Goal: Task Accomplishment & Management: Complete application form

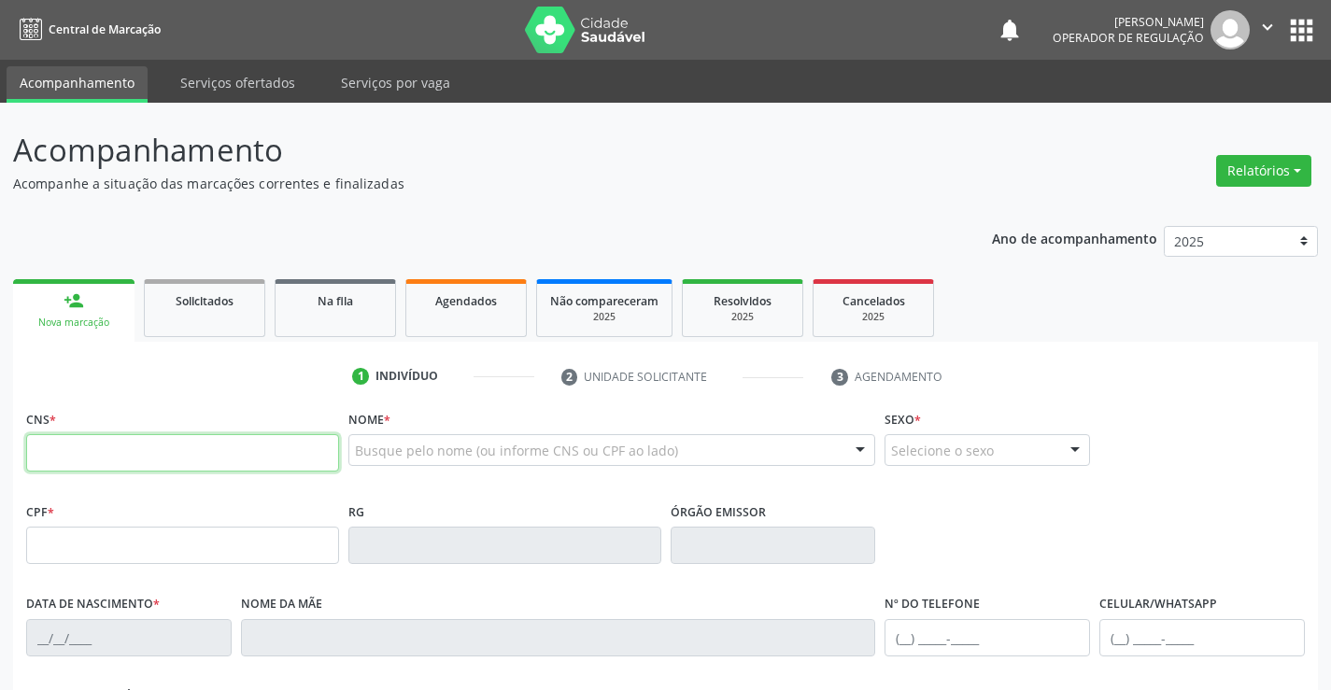
click at [169, 447] on input "text" at bounding box center [182, 452] width 313 height 37
drag, startPoint x: 169, startPoint y: 447, endPoint x: 548, endPoint y: 615, distance: 414.1
click at [172, 448] on input "text" at bounding box center [182, 452] width 313 height 37
click at [301, 448] on input "text" at bounding box center [182, 452] width 313 height 37
type input "709 8060 0813 4290"
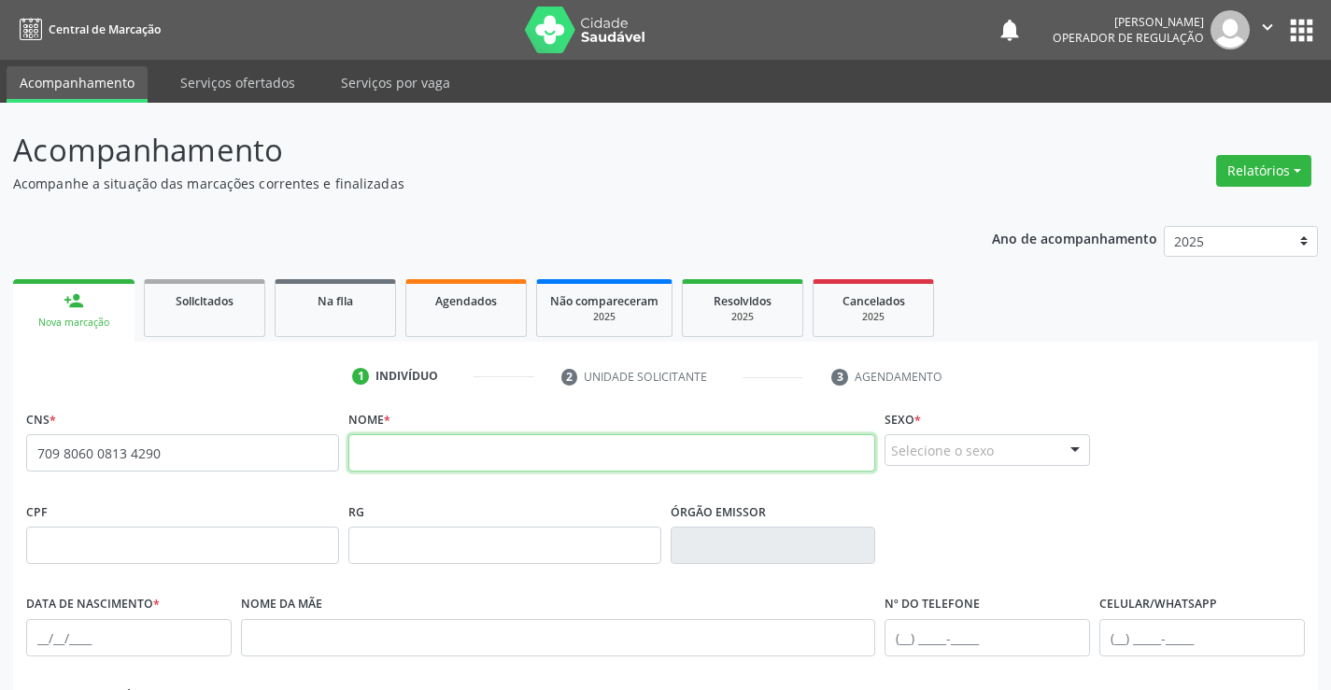
click at [419, 458] on input "text" at bounding box center [613, 452] width 528 height 37
type input "m"
type input "[PERSON_NAME]"
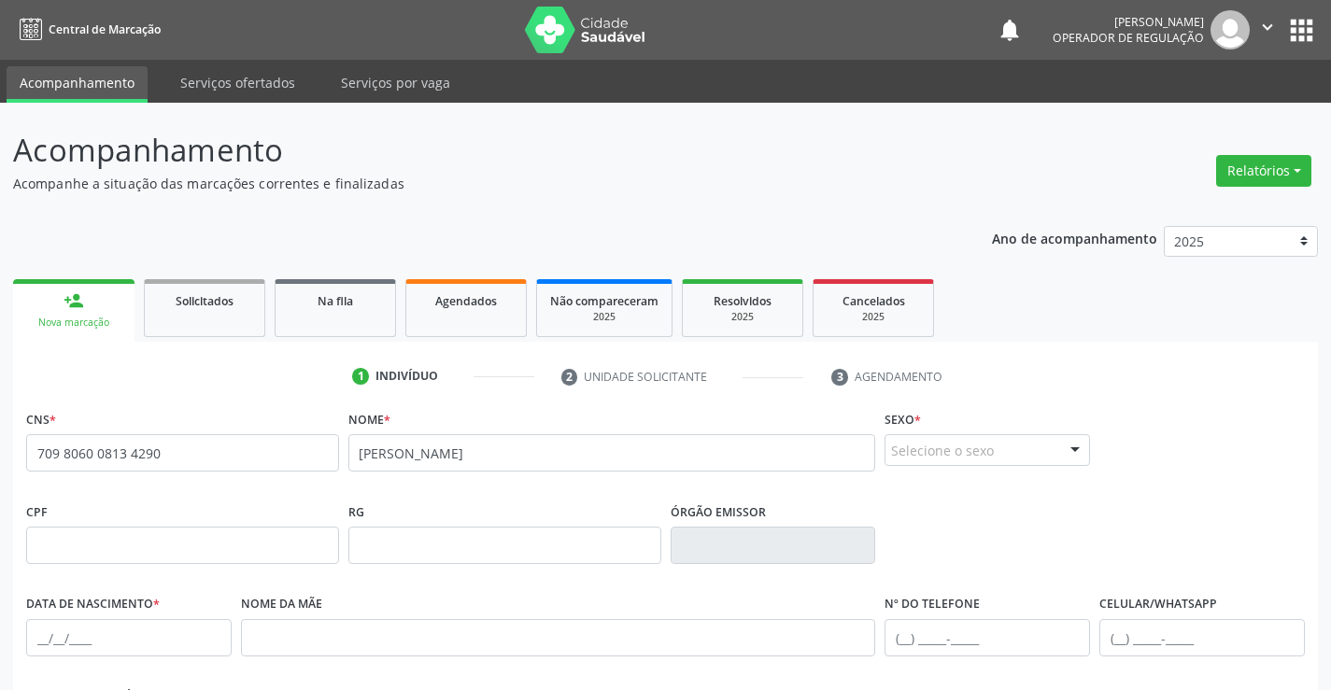
click at [989, 456] on div "Selecione o sexo" at bounding box center [988, 450] width 206 height 32
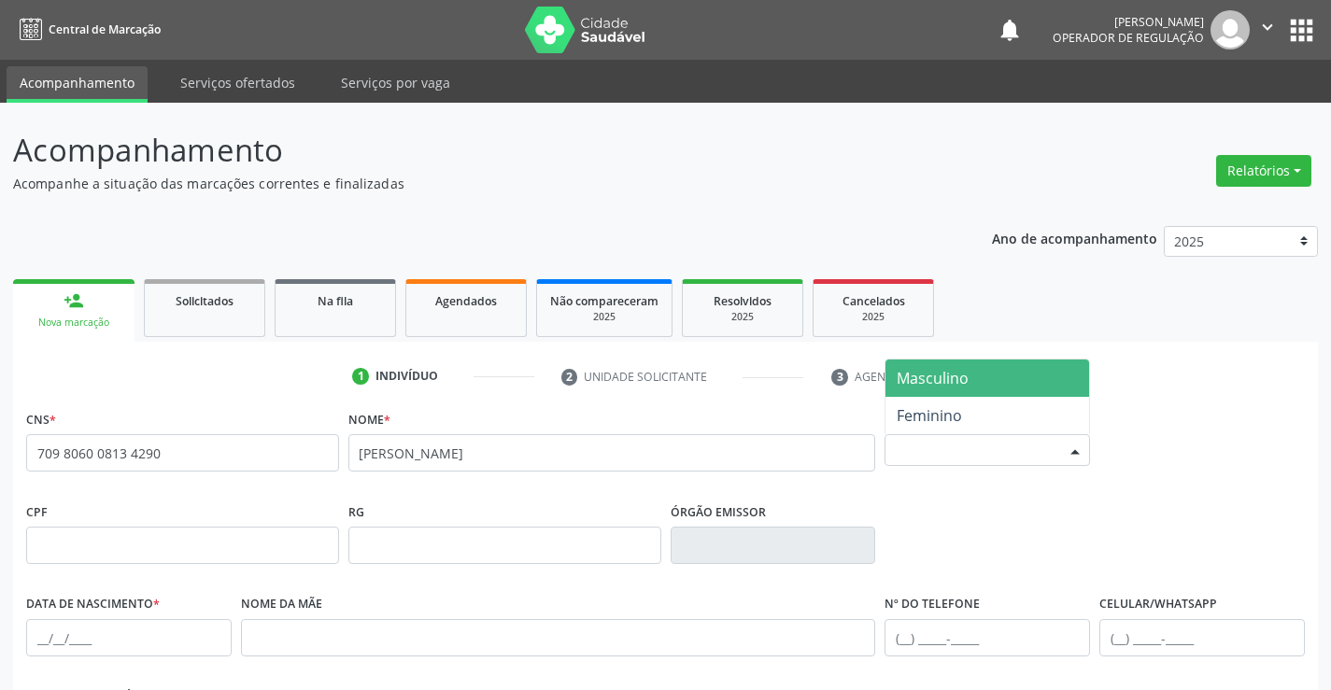
drag, startPoint x: 948, startPoint y: 373, endPoint x: 998, endPoint y: 427, distance: 73.4
click at [955, 387] on span "Masculino" at bounding box center [933, 378] width 72 height 21
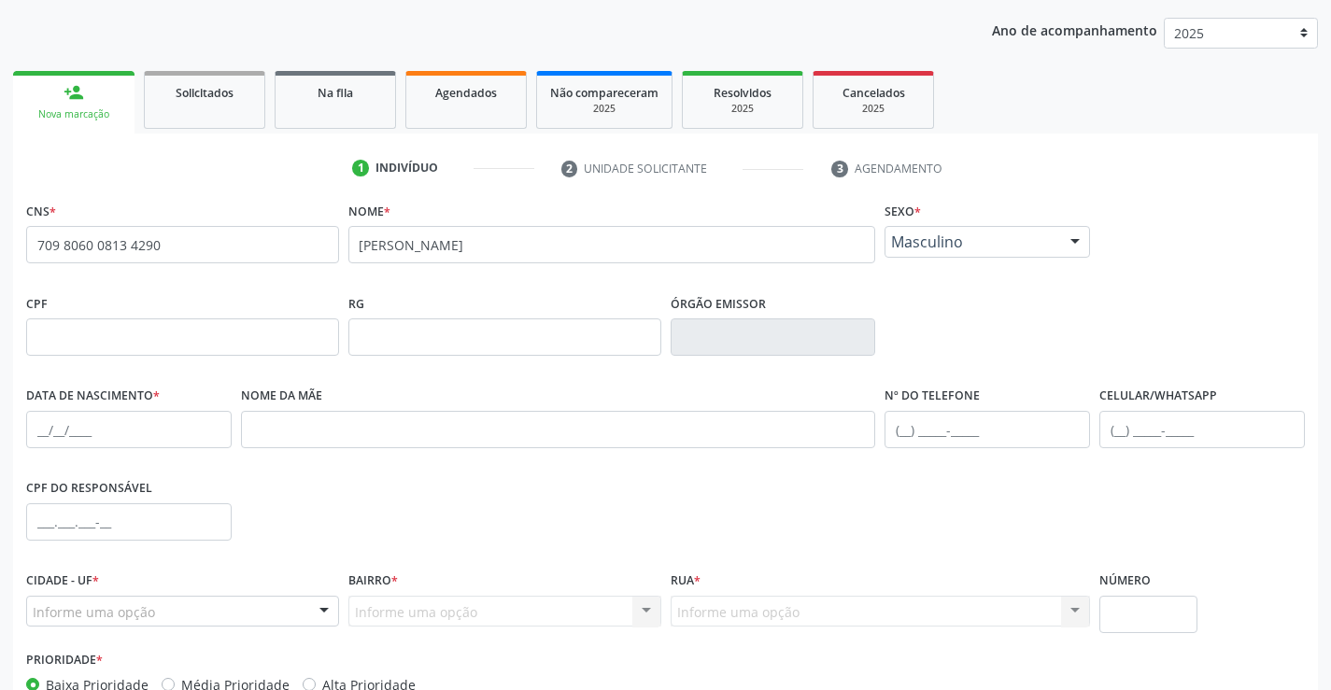
scroll to position [322, 0]
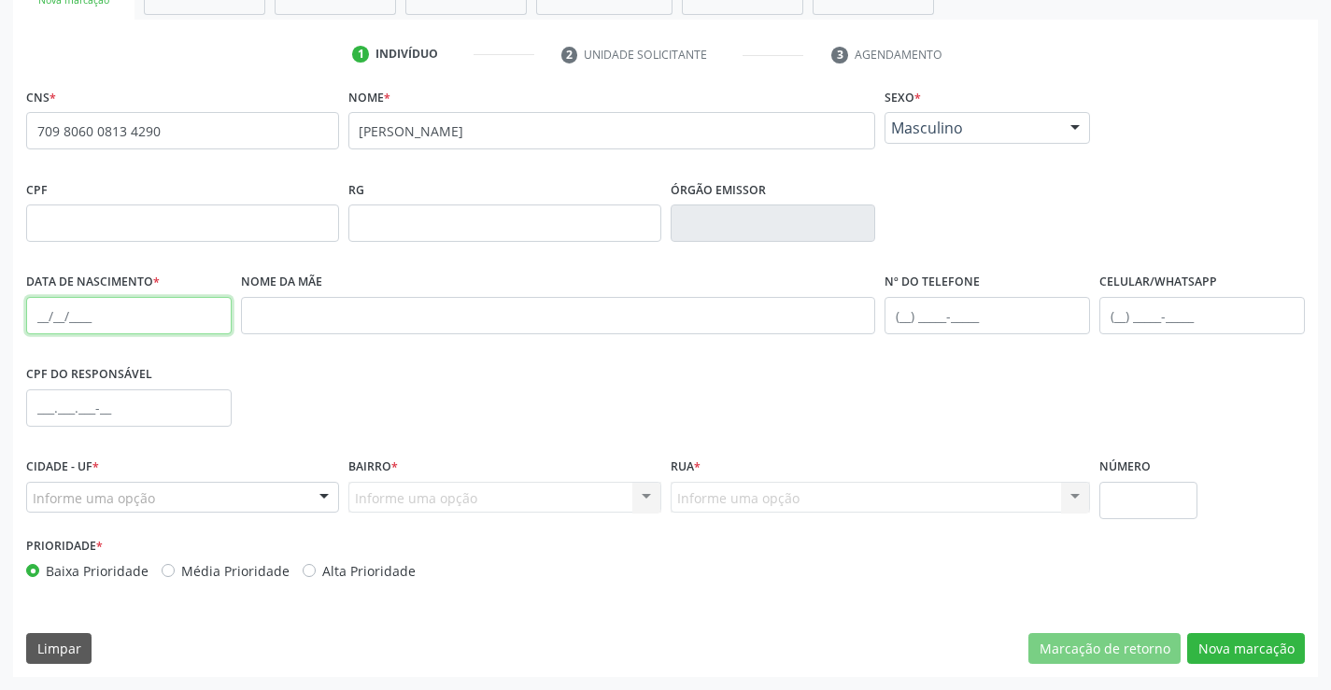
click at [102, 320] on input "text" at bounding box center [129, 315] width 206 height 37
type input "[DATE]"
drag, startPoint x: 125, startPoint y: 511, endPoint x: 143, endPoint y: 499, distance: 21.5
click at [128, 509] on div "Informe uma opção" at bounding box center [182, 498] width 313 height 32
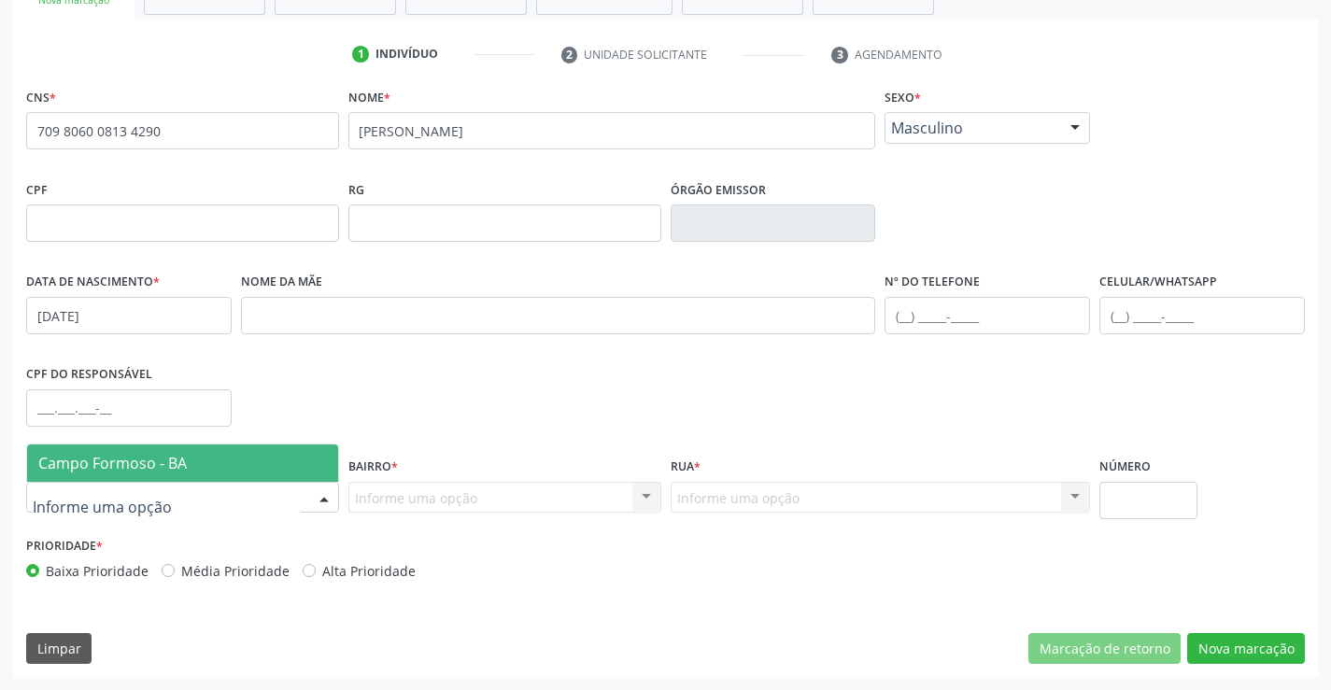
drag, startPoint x: 145, startPoint y: 489, endPoint x: 200, endPoint y: 492, distance: 55.3
click at [145, 489] on input "text" at bounding box center [167, 507] width 268 height 37
drag, startPoint x: 282, startPoint y: 474, endPoint x: 386, endPoint y: 477, distance: 103.8
click at [283, 474] on span "Campo Formoso - BA" at bounding box center [182, 463] width 311 height 37
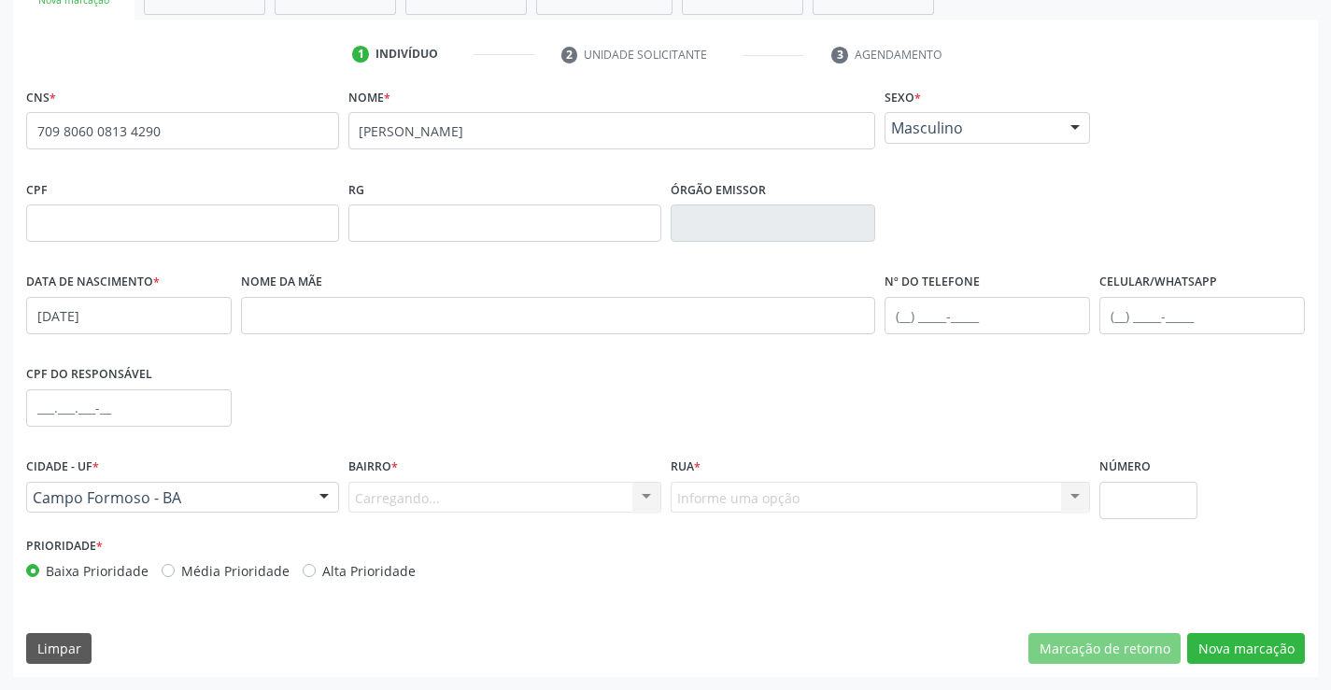
click at [642, 495] on div "Carregando... Nenhum resultado encontrado para: " " Nenhuma opção encontrada. D…" at bounding box center [505, 498] width 313 height 32
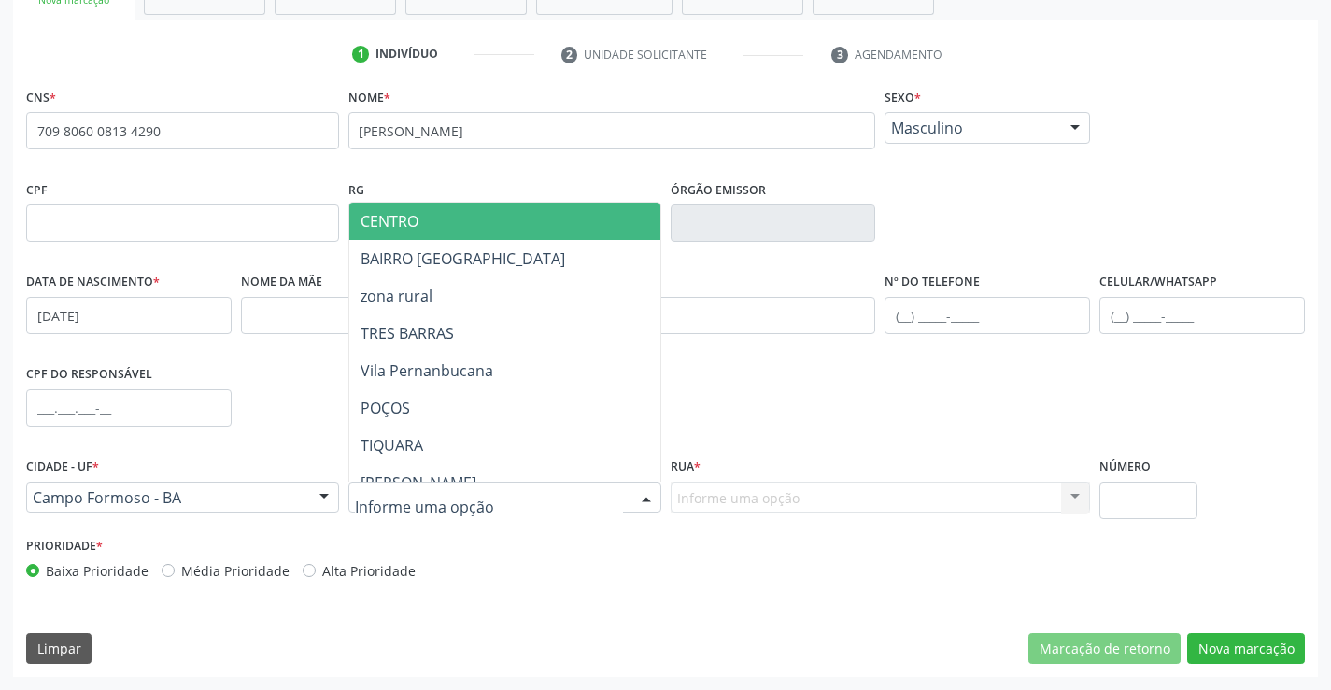
click at [628, 493] on div at bounding box center [505, 498] width 313 height 32
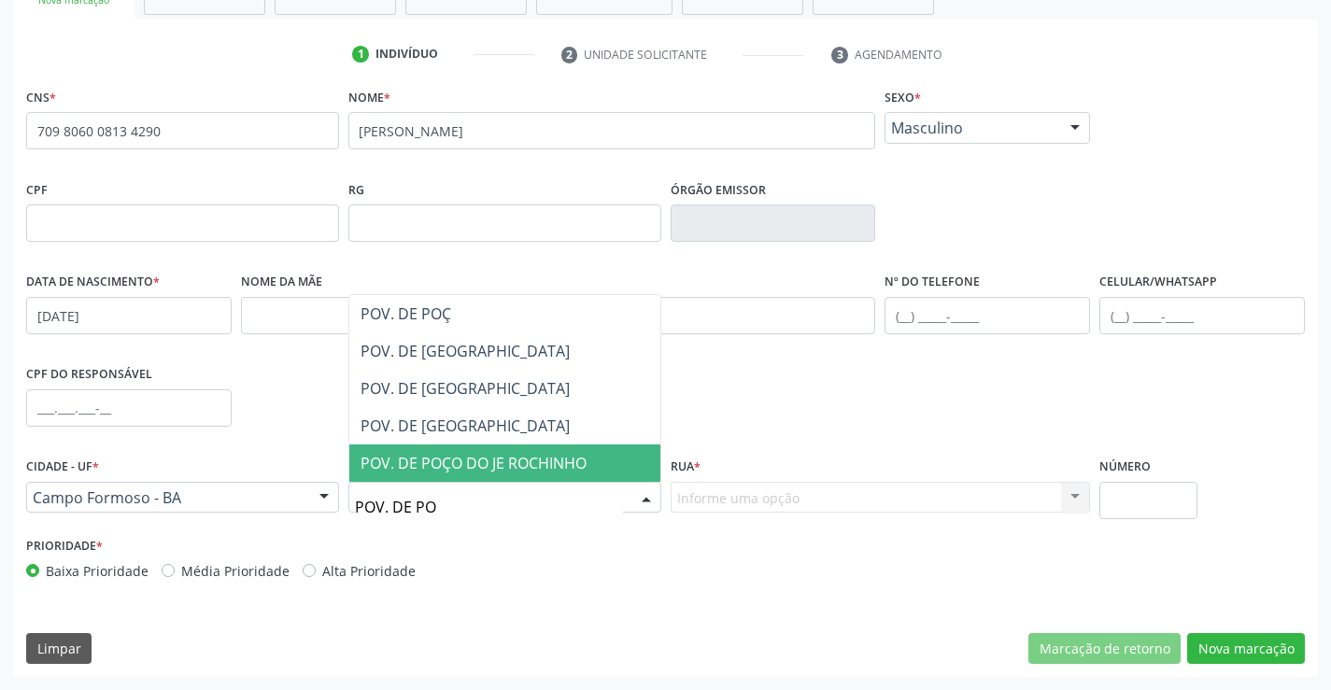
type input "POV. DE POÇ"
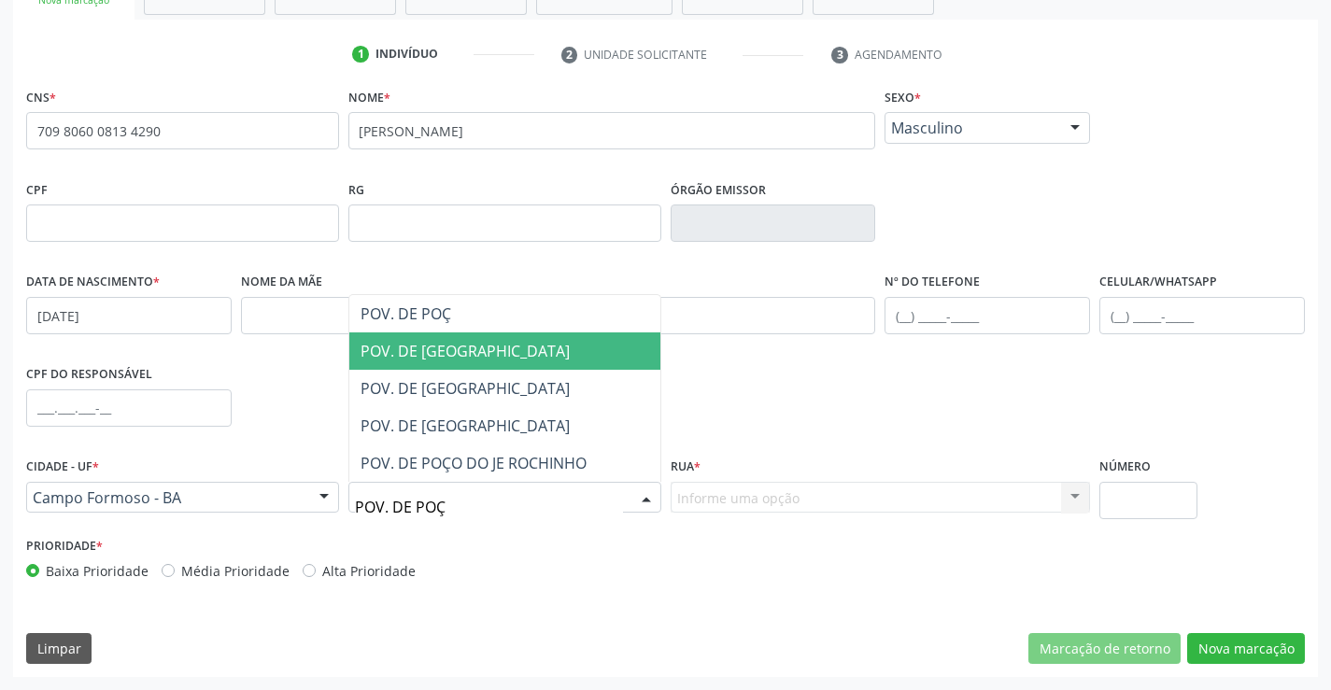
click at [417, 349] on span "POV. DE [GEOGRAPHIC_DATA]" at bounding box center [465, 351] width 209 height 21
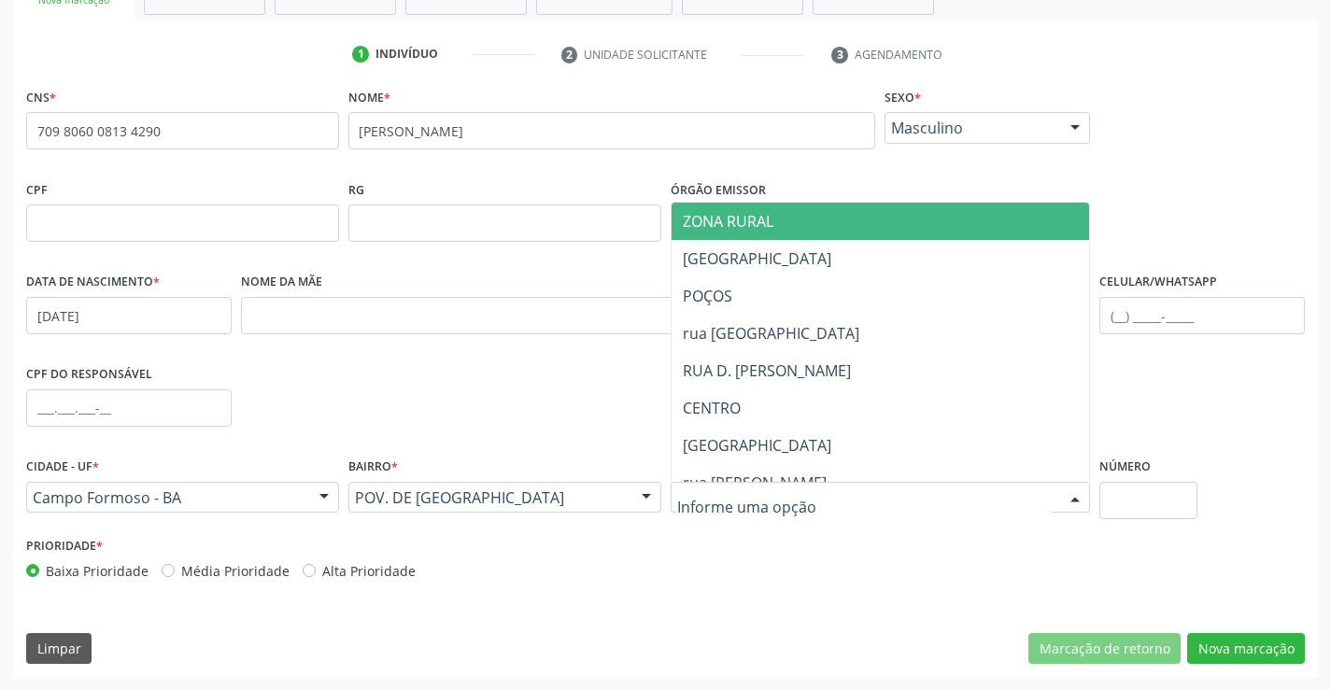
click at [863, 487] on div at bounding box center [881, 498] width 420 height 32
click at [719, 215] on span "ZONA RURAL" at bounding box center [728, 221] width 91 height 21
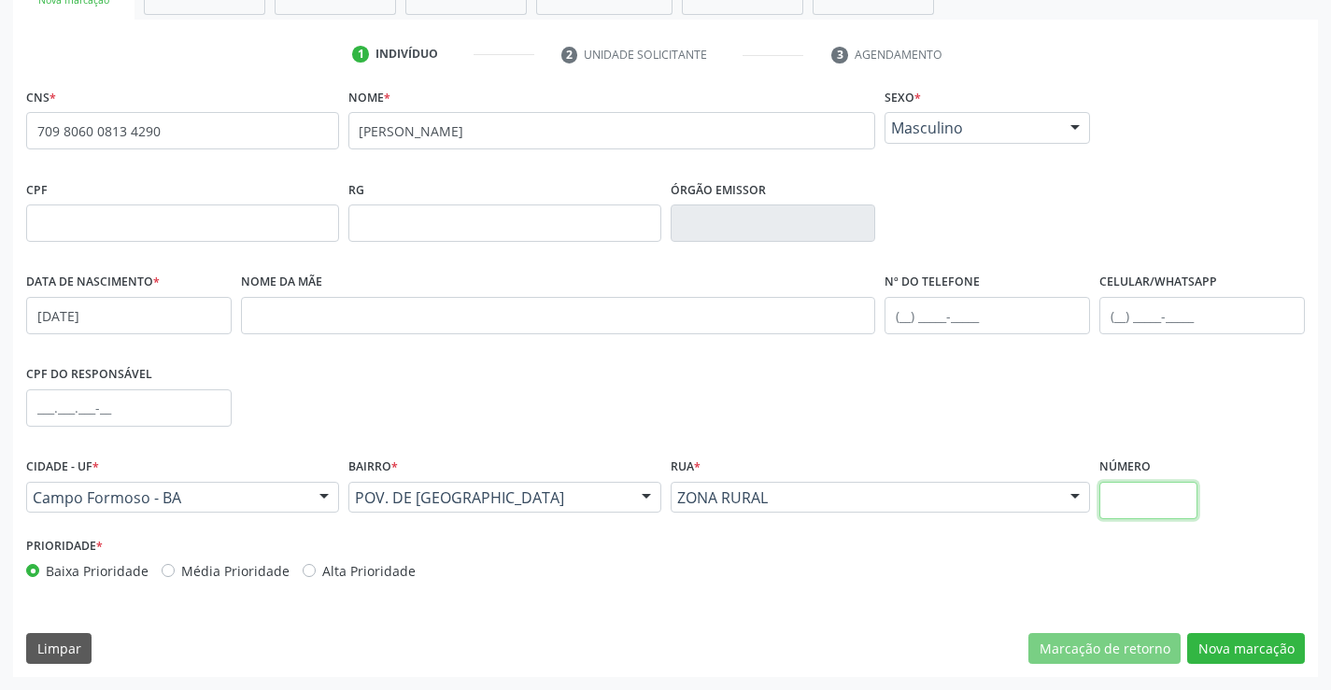
click at [1154, 502] on input "text" at bounding box center [1149, 500] width 98 height 37
type input "SN"
drag, startPoint x: 946, startPoint y: 332, endPoint x: 948, endPoint y: 322, distance: 9.8
click at [946, 331] on input "text" at bounding box center [988, 315] width 206 height 37
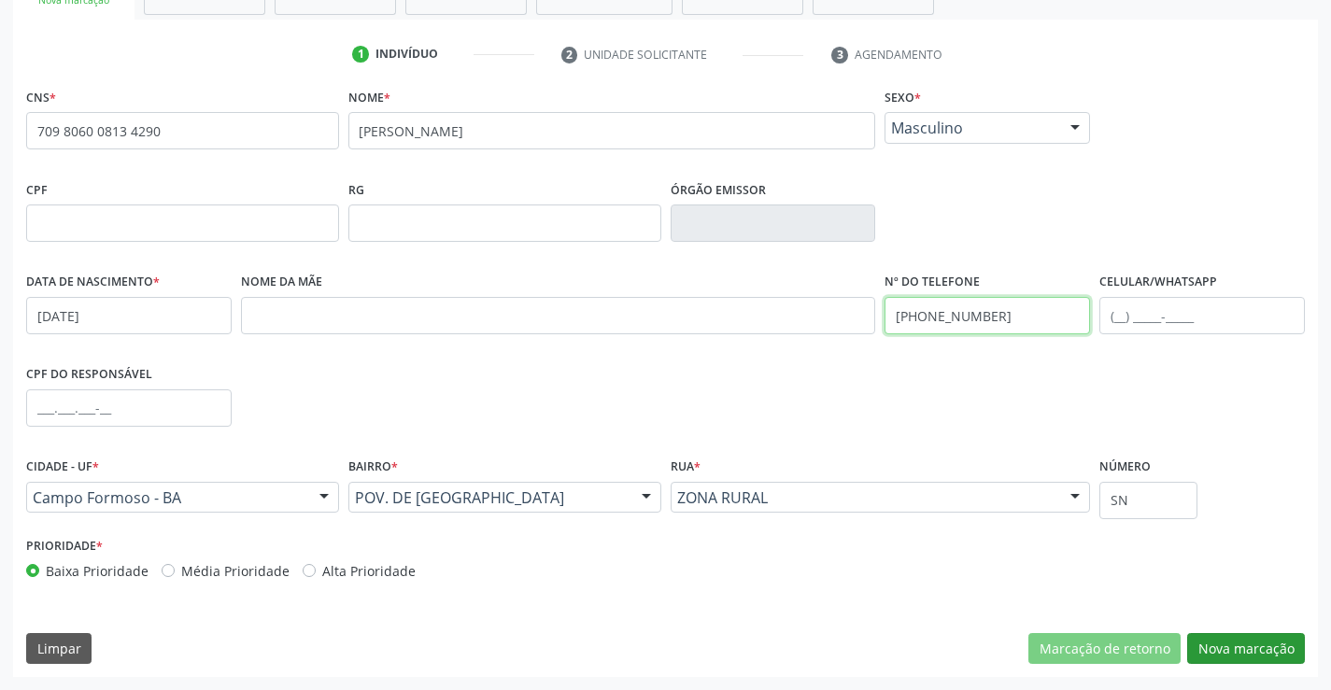
type input "[PHONE_NUMBER]"
click at [1244, 654] on button "Nova marcação" at bounding box center [1247, 649] width 118 height 32
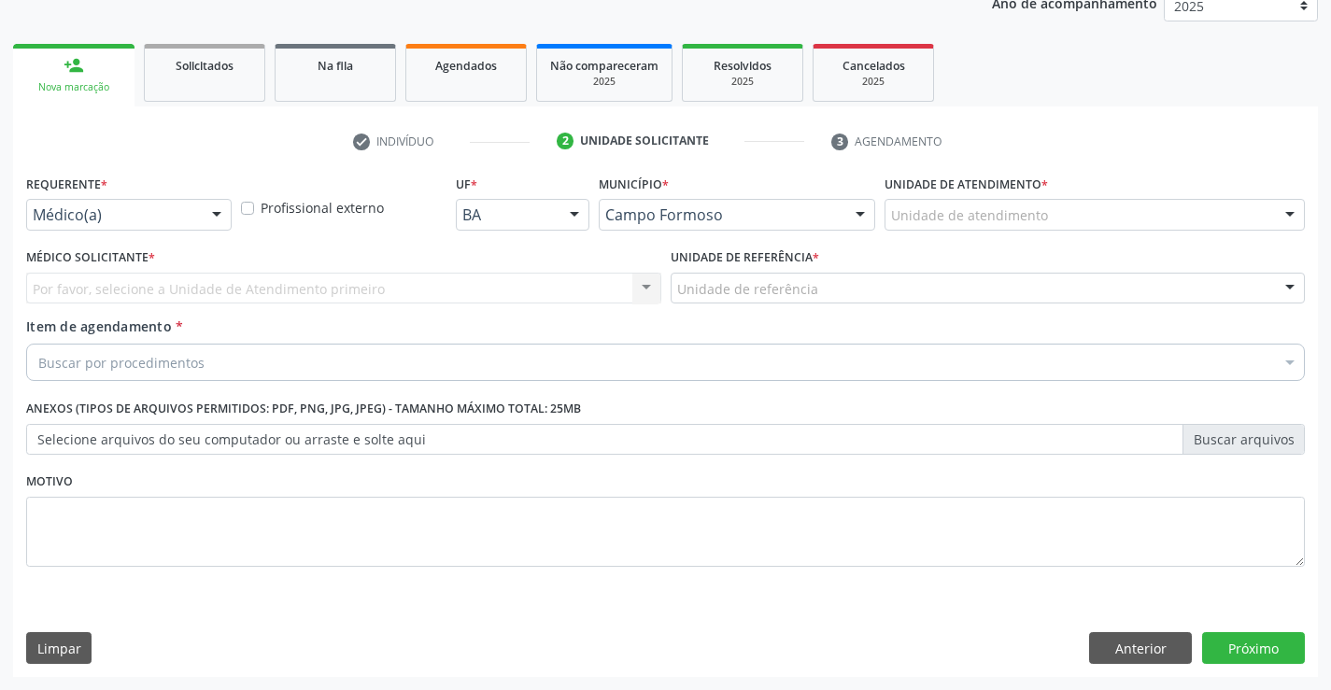
scroll to position [235, 0]
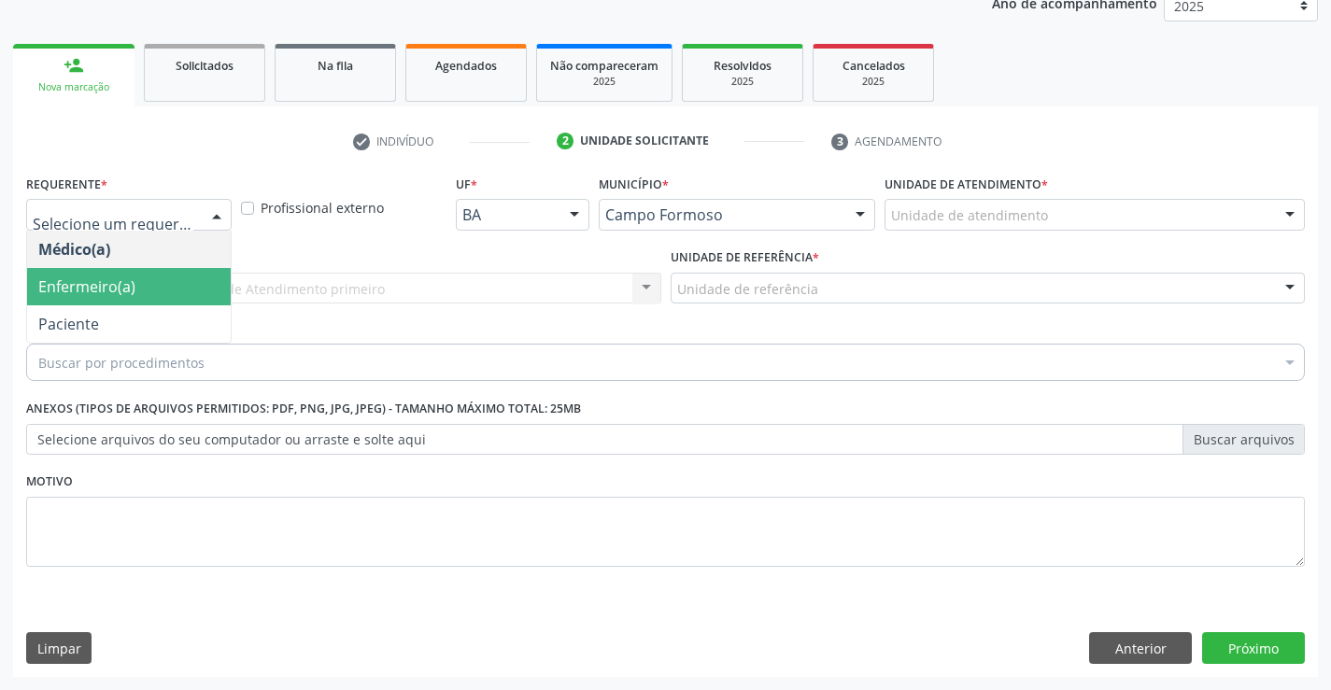
click at [84, 304] on span "Enfermeiro(a)" at bounding box center [129, 286] width 204 height 37
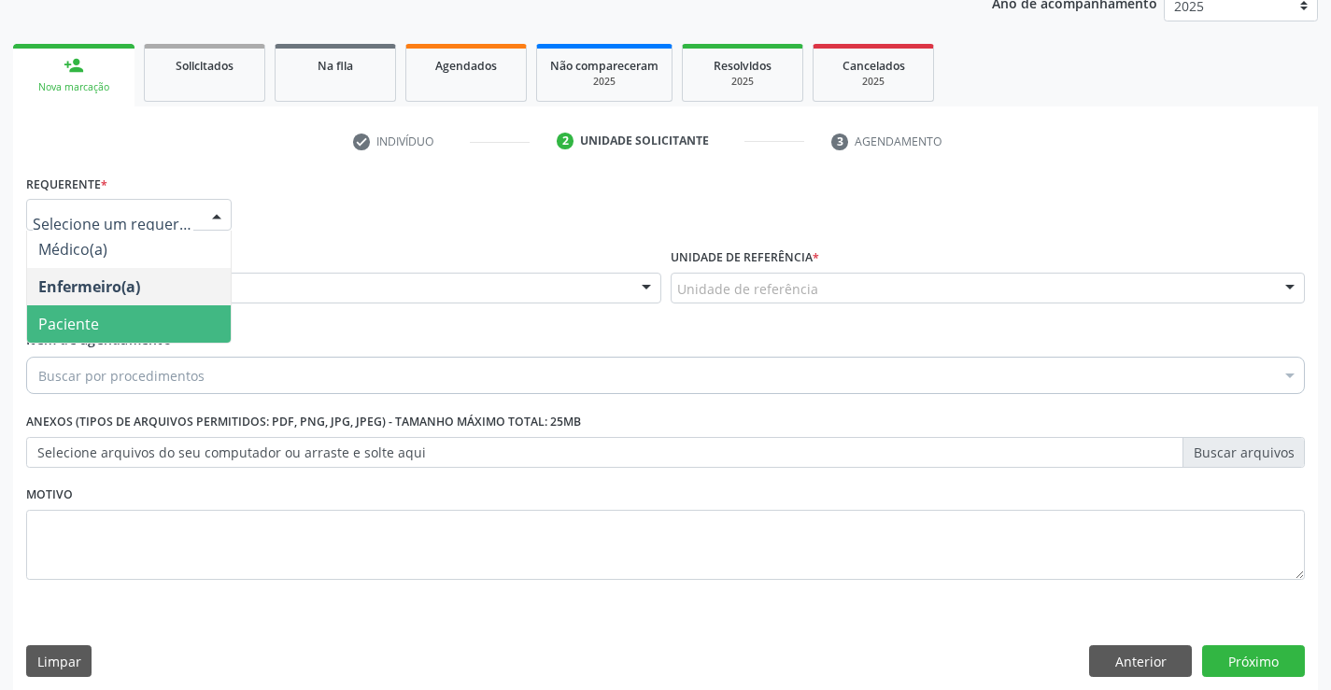
click at [115, 320] on span "Paciente" at bounding box center [129, 324] width 204 height 37
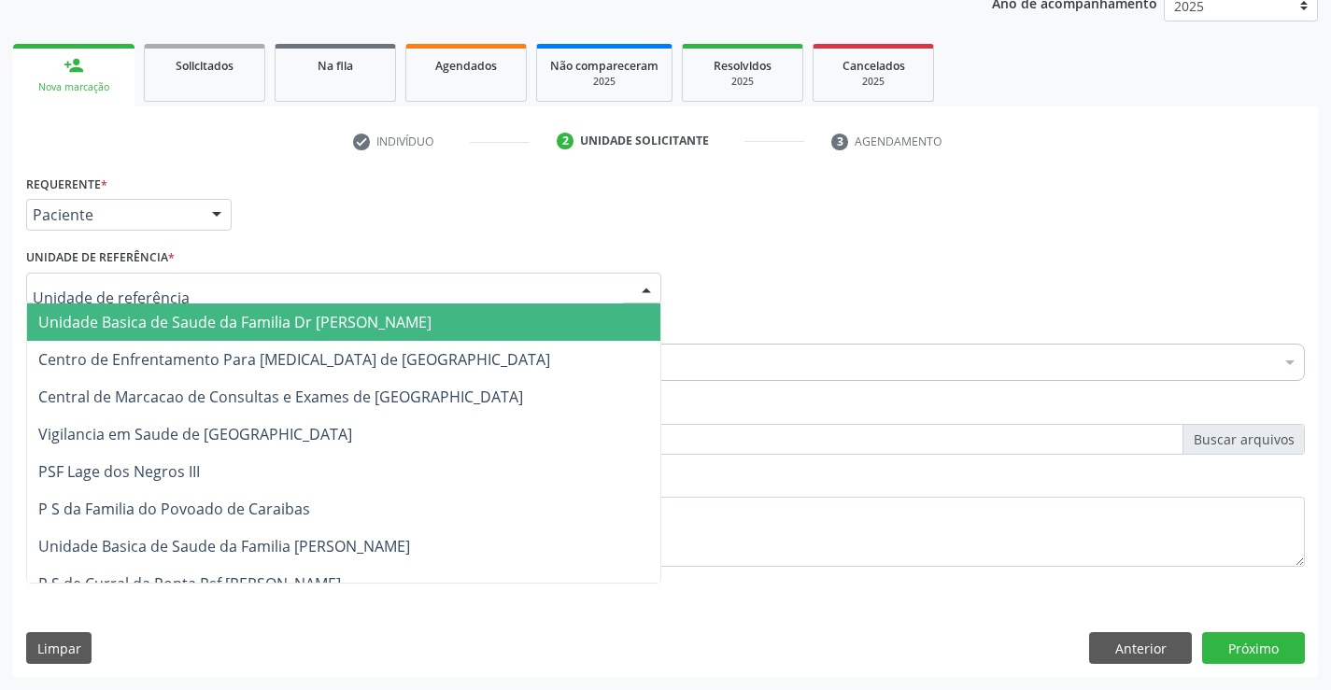
click at [265, 283] on div at bounding box center [343, 289] width 635 height 32
click at [165, 327] on span "Unidade Basica de Saude da Familia Dr [PERSON_NAME]" at bounding box center [234, 322] width 393 height 21
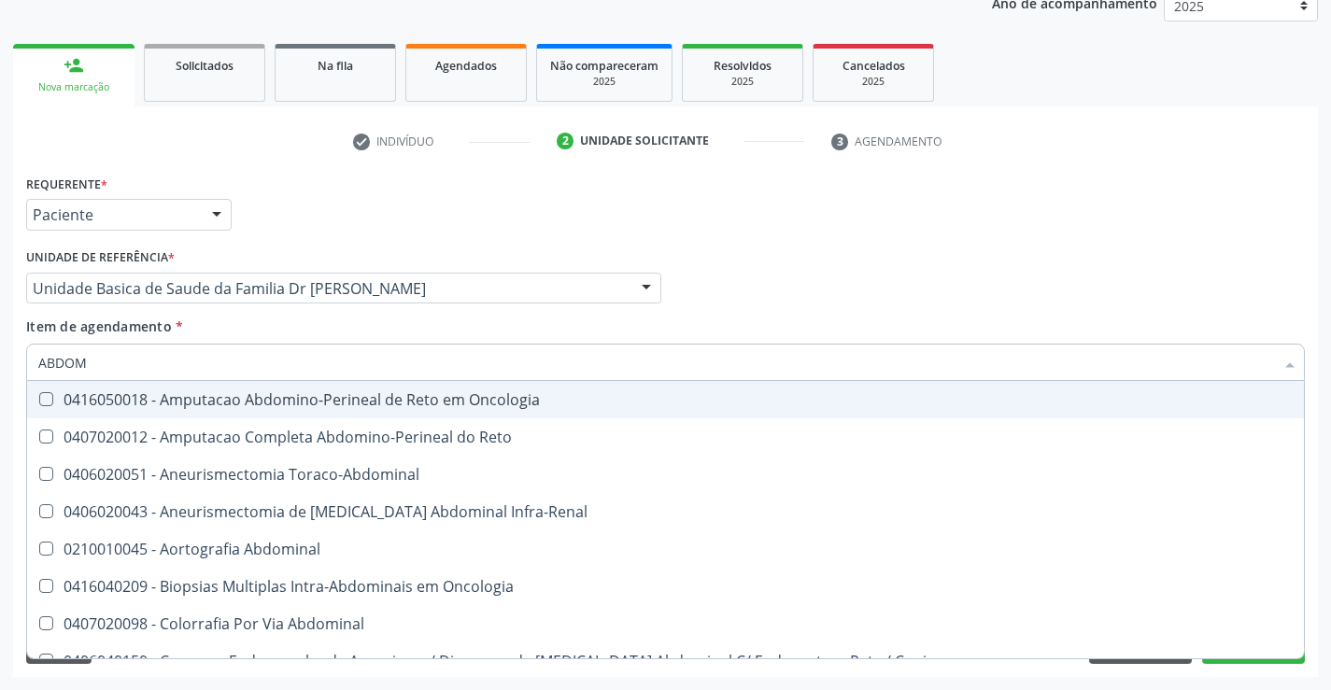
type input "ABDOME"
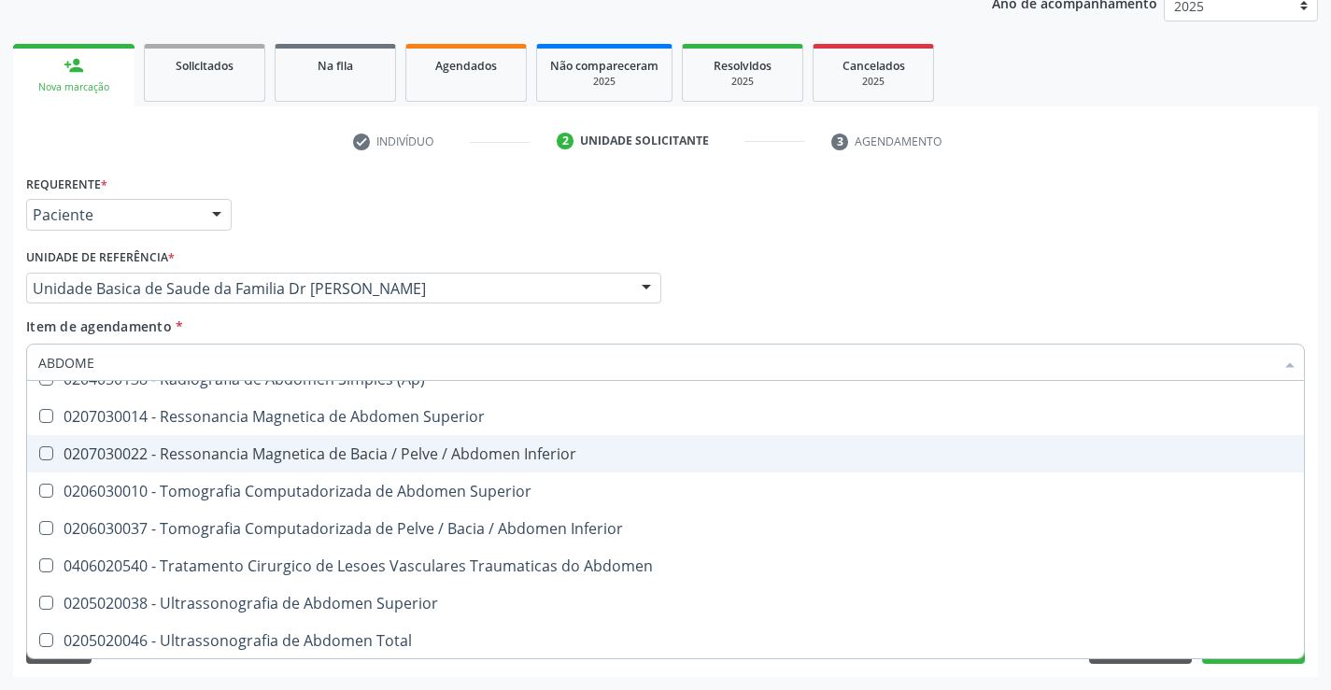
scroll to position [96, 0]
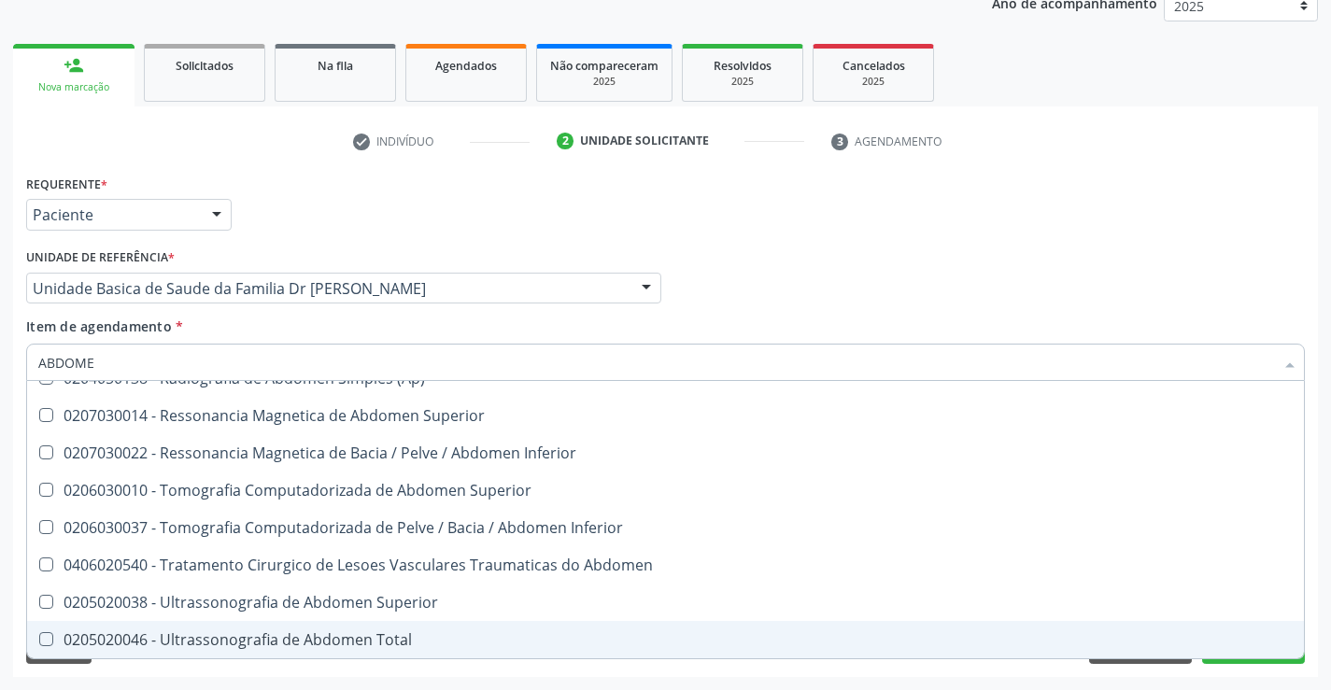
click at [301, 647] on div "0205020046 - Ultrassonografia de Abdomen Total" at bounding box center [665, 640] width 1255 height 15
checkbox Total "true"
click at [1326, 650] on div "Acompanhamento Acompanhe a situação das marcações correntes e finalizadas Relat…" at bounding box center [665, 278] width 1331 height 823
checkbox Incidencias\) "true"
checkbox Total "false"
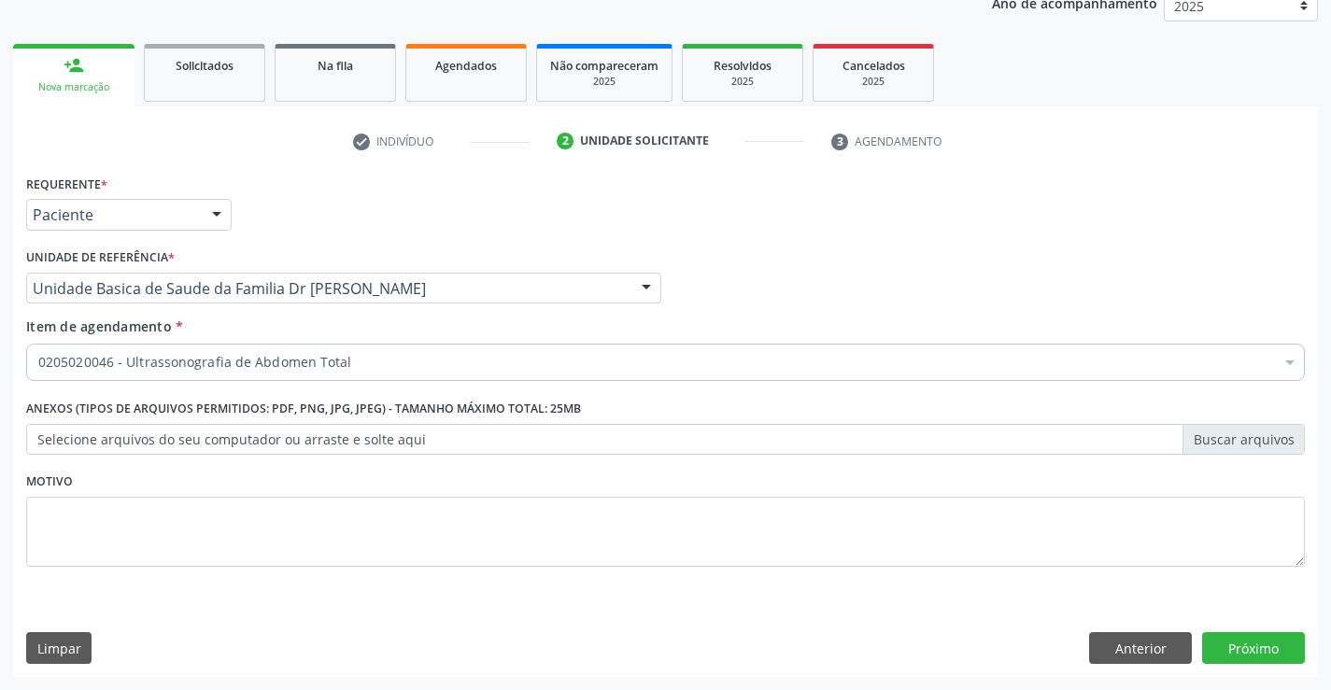
scroll to position [0, 0]
click at [1324, 648] on div "Acompanhamento Acompanhe a situação das marcações correntes e finalizadas Relat…" at bounding box center [665, 278] width 1331 height 823
click at [1262, 643] on button "Próximo" at bounding box center [1253, 649] width 103 height 32
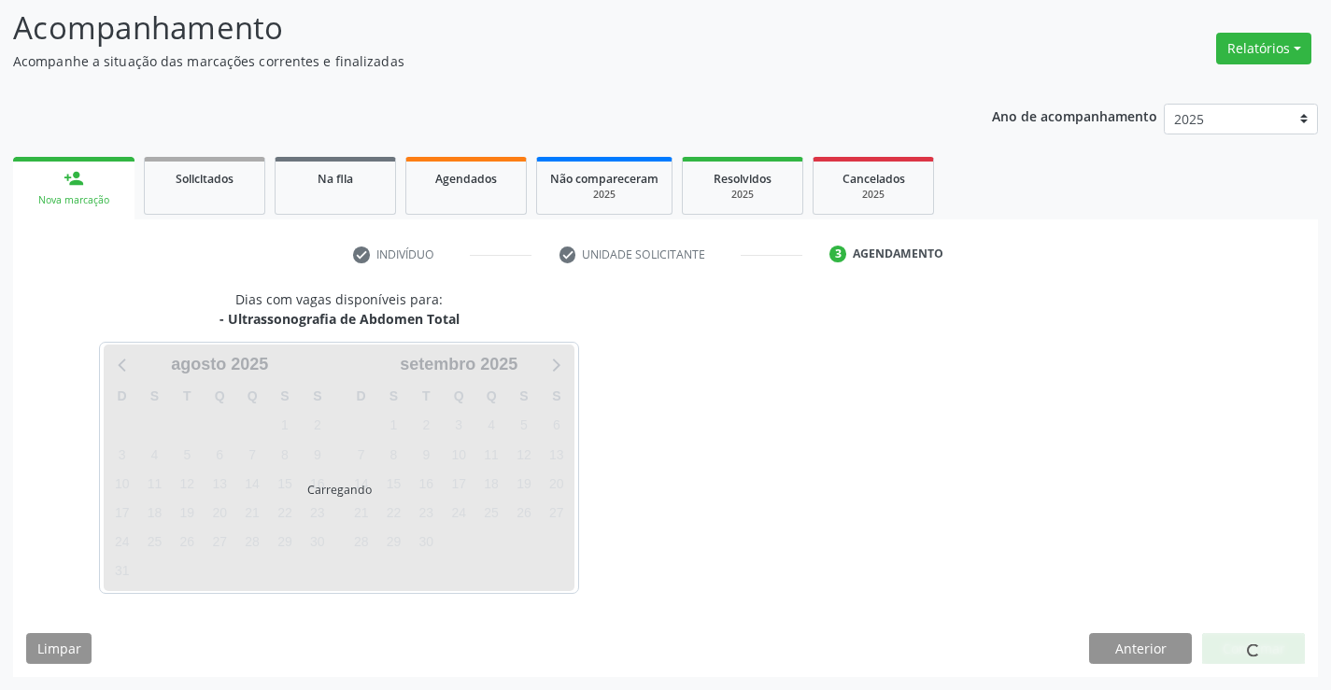
scroll to position [122, 0]
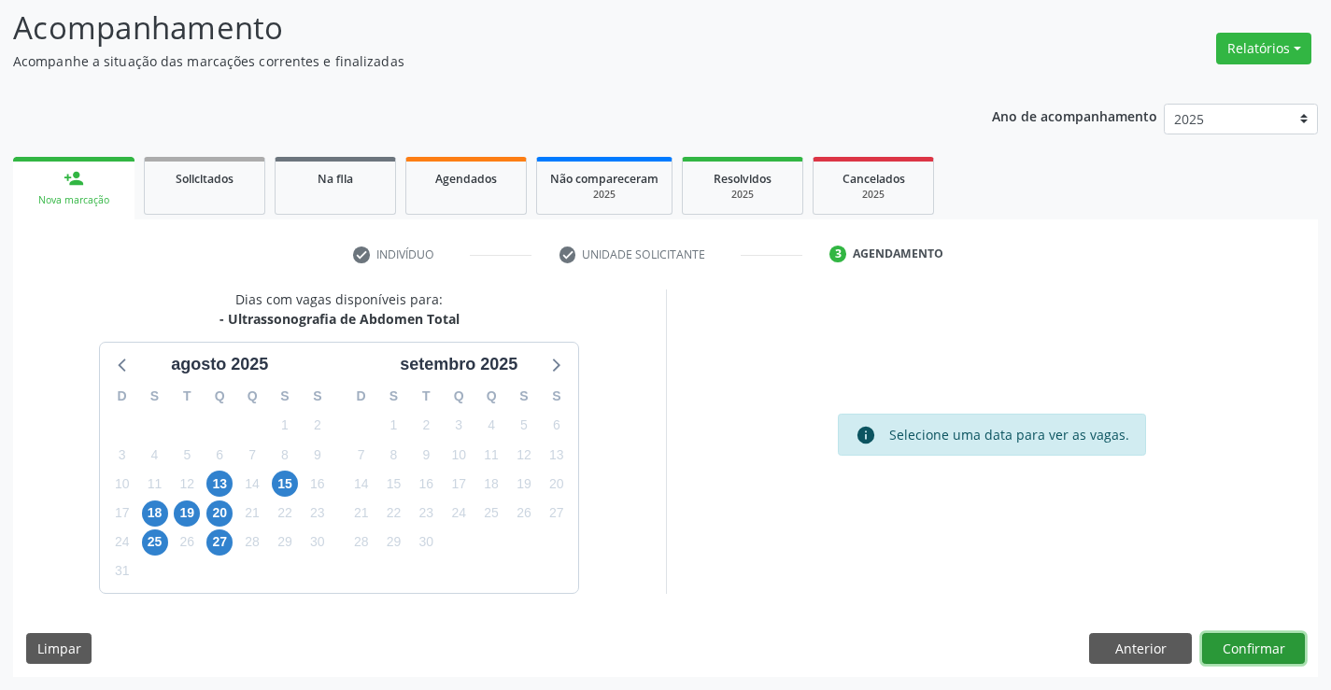
click at [1266, 650] on button "Confirmar" at bounding box center [1253, 649] width 103 height 32
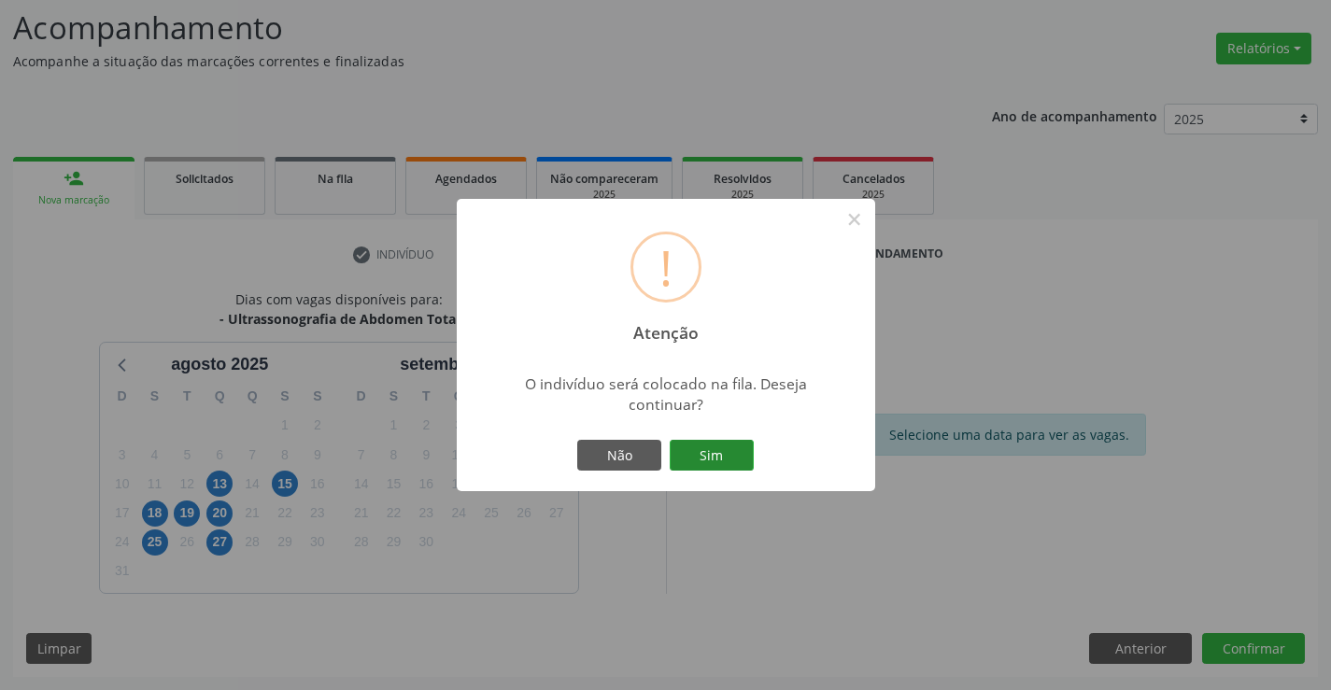
click at [729, 449] on button "Sim" at bounding box center [712, 456] width 84 height 32
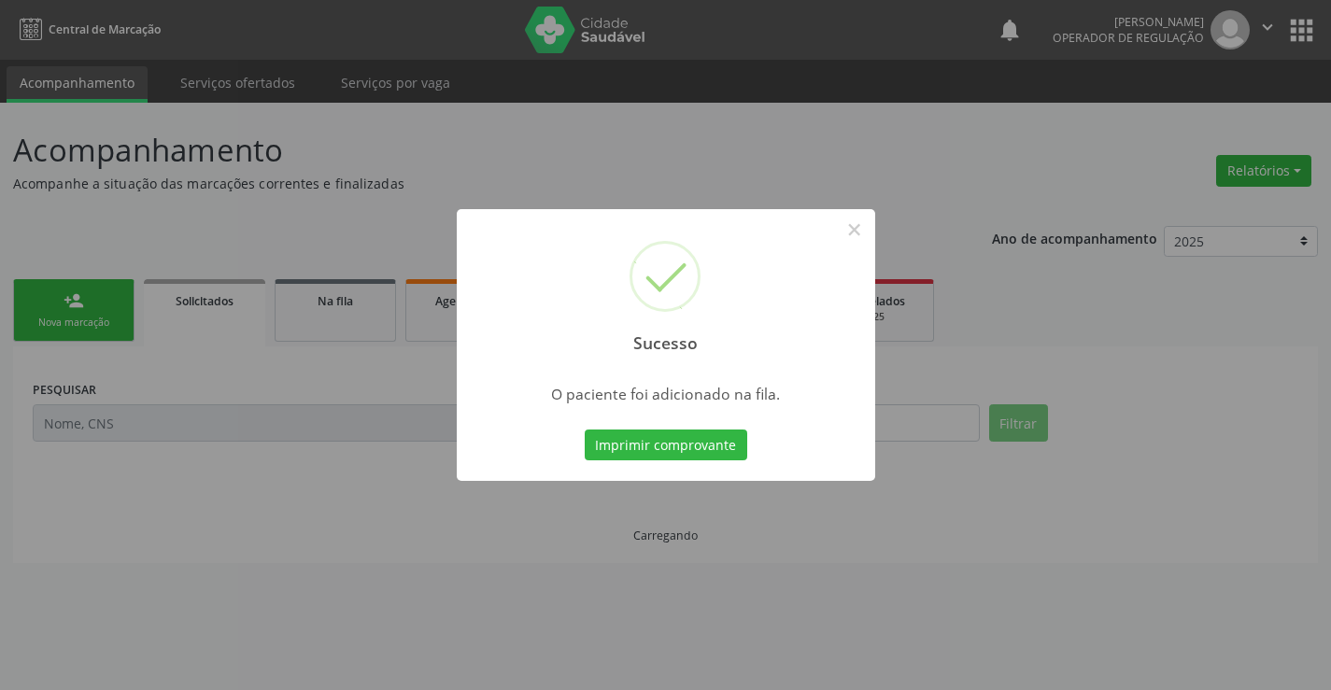
scroll to position [0, 0]
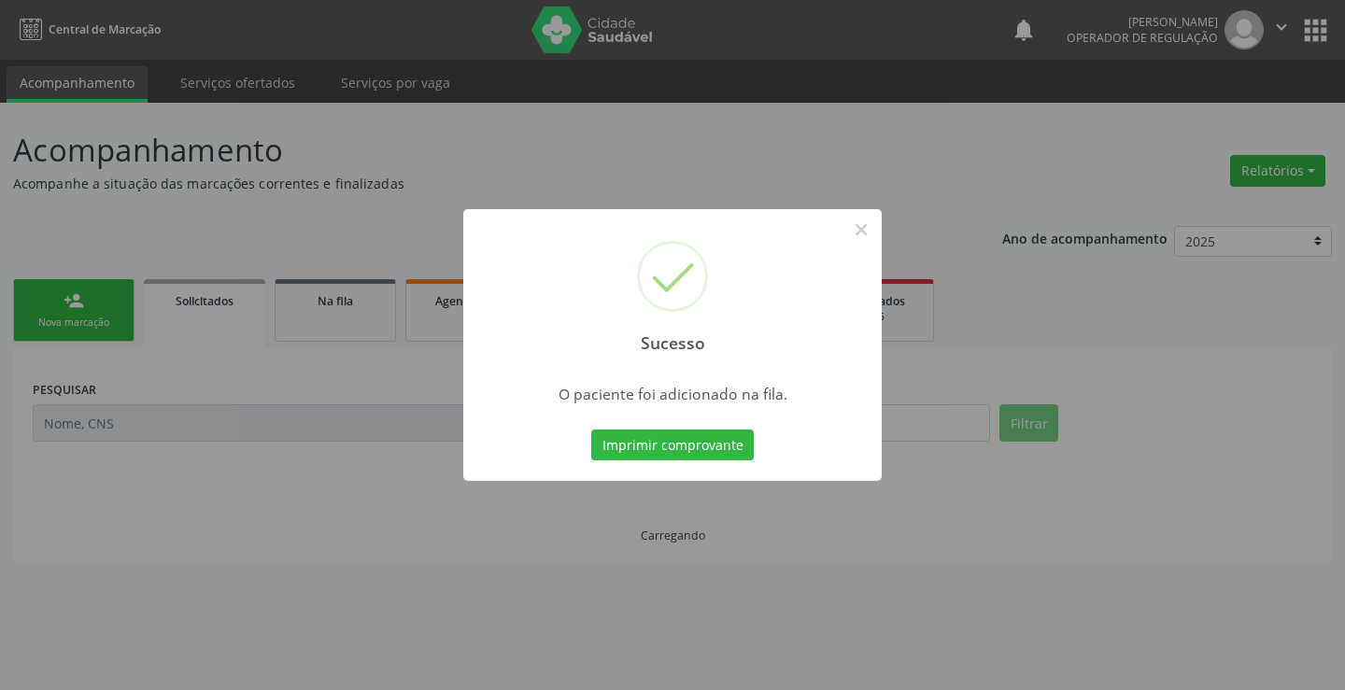
click at [591, 430] on button "Imprimir comprovante" at bounding box center [672, 446] width 163 height 32
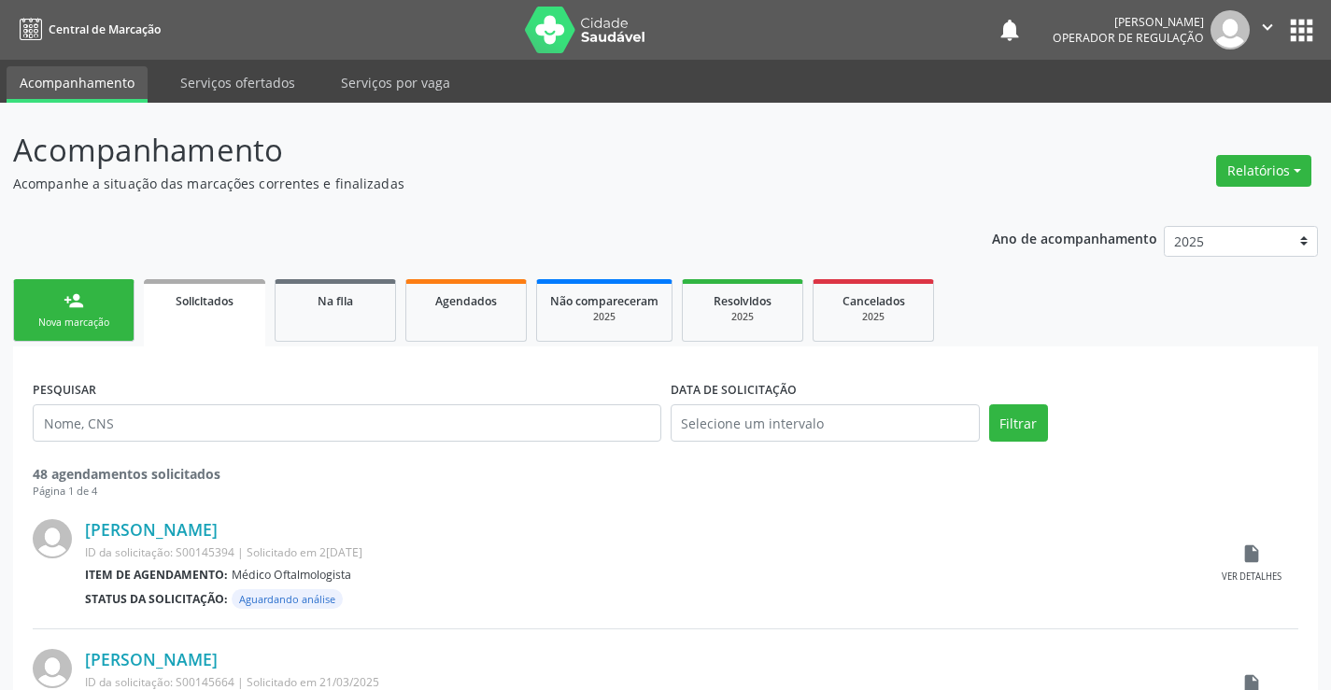
click at [87, 317] on div "Nova marcação" at bounding box center [73, 323] width 93 height 14
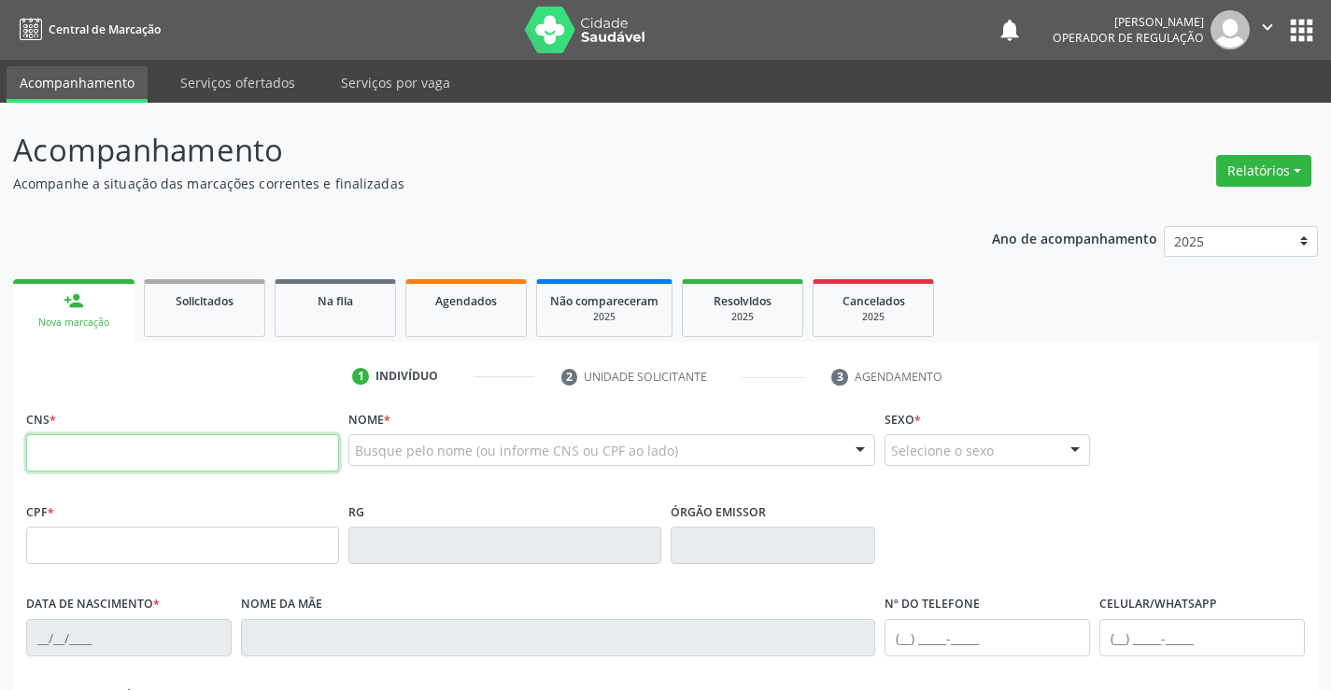
drag, startPoint x: 93, startPoint y: 456, endPoint x: 117, endPoint y: 445, distance: 25.9
click at [93, 455] on input "text" at bounding box center [182, 452] width 313 height 37
type input "701 2060 3987 5616"
type input "1302609246"
type input "0[DATE]"
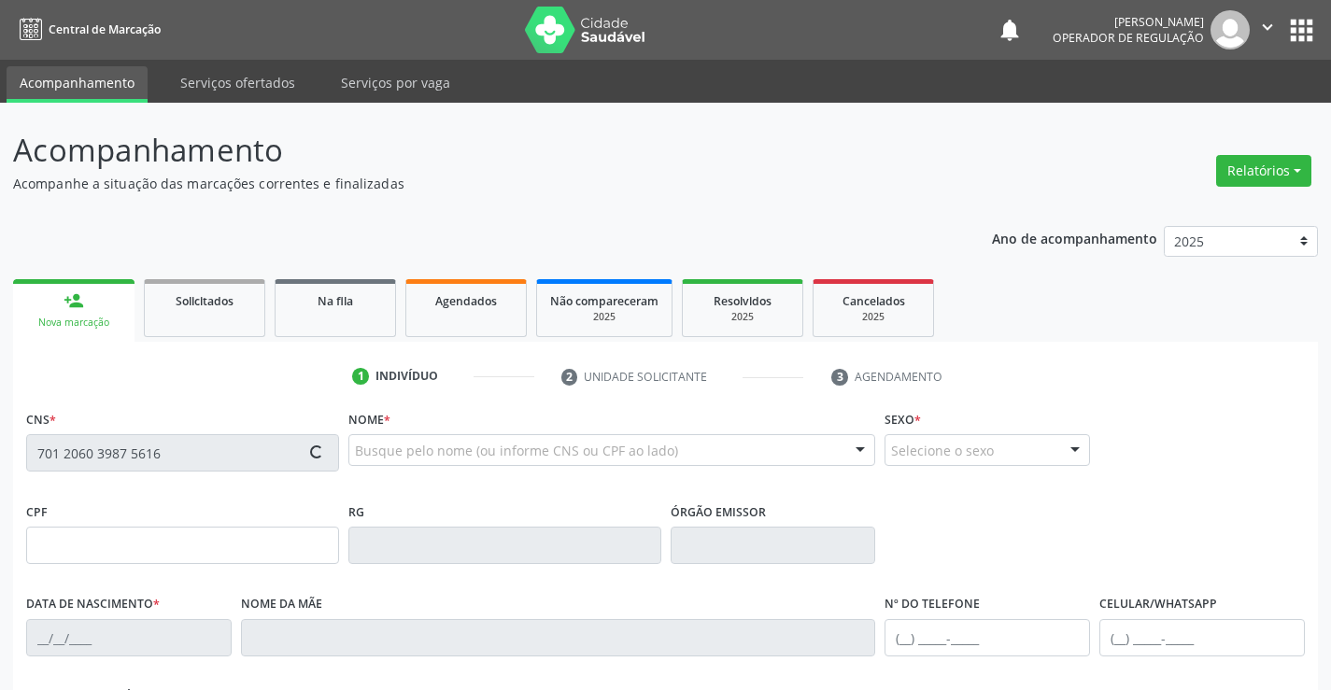
type input "[PHONE_NUMBER]"
type input "S/N"
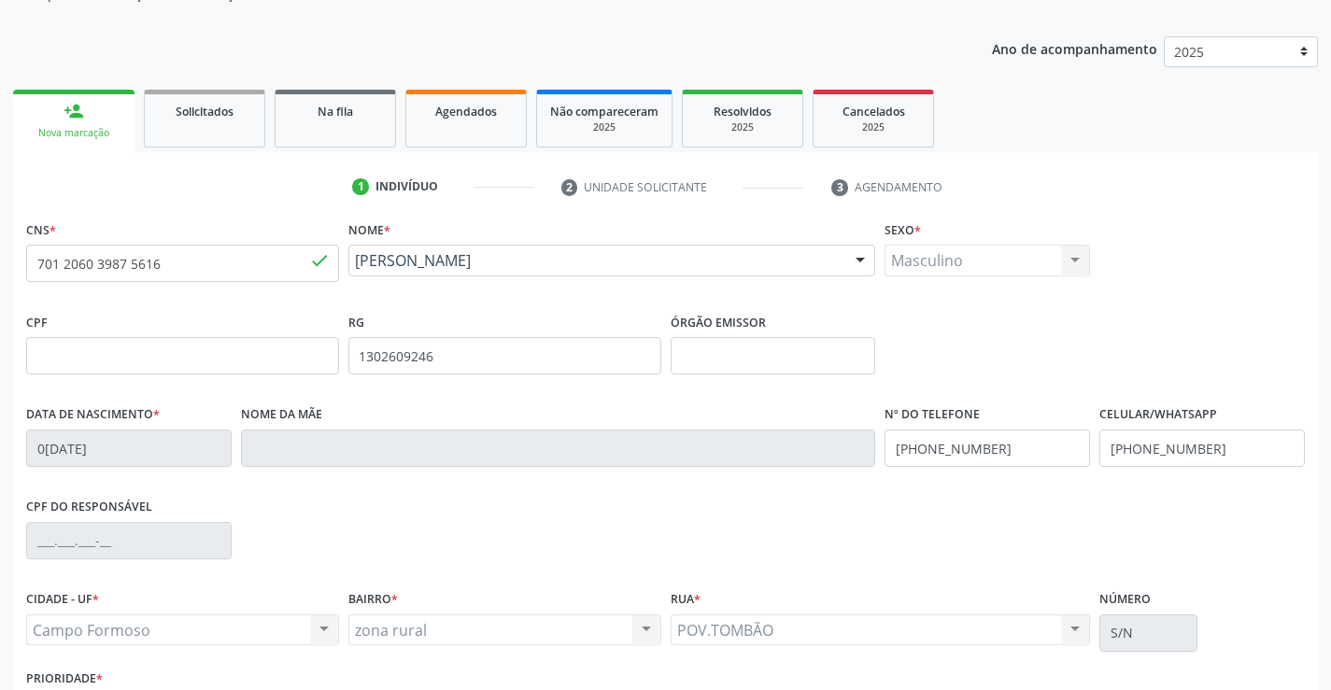
scroll to position [322, 0]
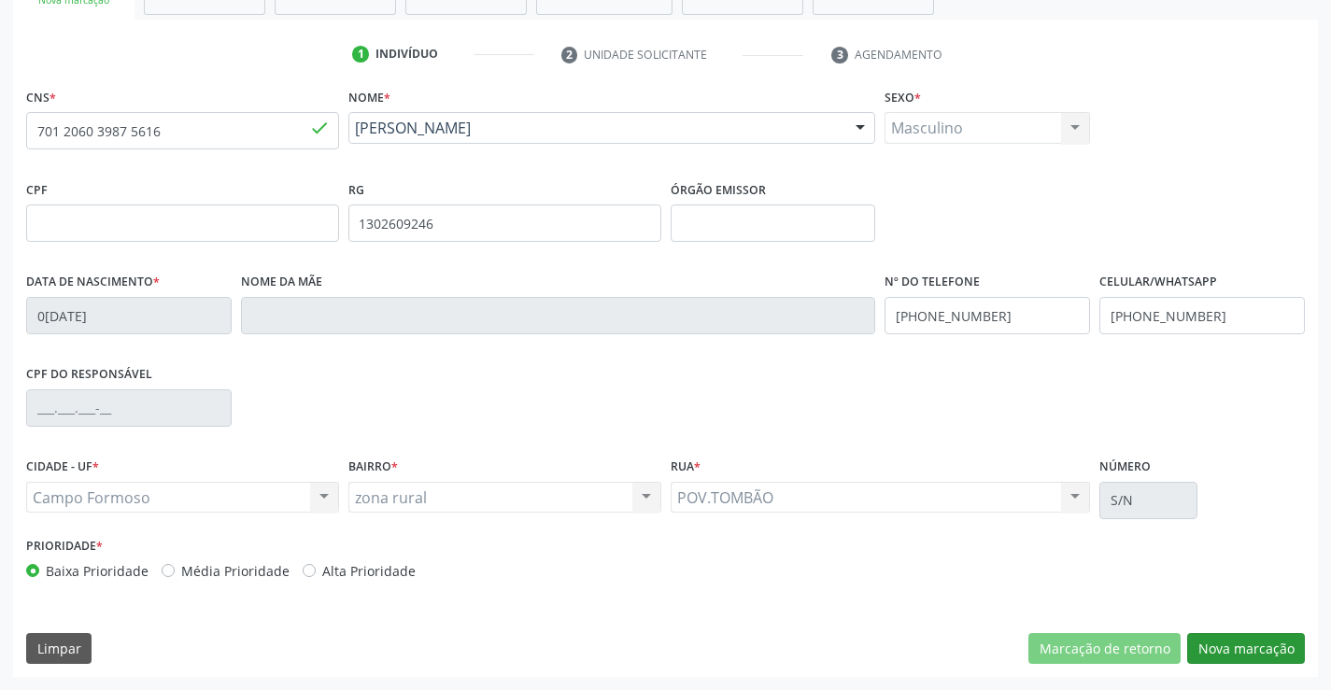
drag, startPoint x: 1245, startPoint y: 629, endPoint x: 1233, endPoint y: 640, distance: 16.5
click at [1245, 630] on div "CNS * 701 2060 3987 5616 done Nome * [PERSON_NAME] [PERSON_NAME] CNS: 701 2060 …" at bounding box center [665, 380] width 1305 height 594
click at [1233, 640] on button "Nova marcação" at bounding box center [1247, 649] width 118 height 32
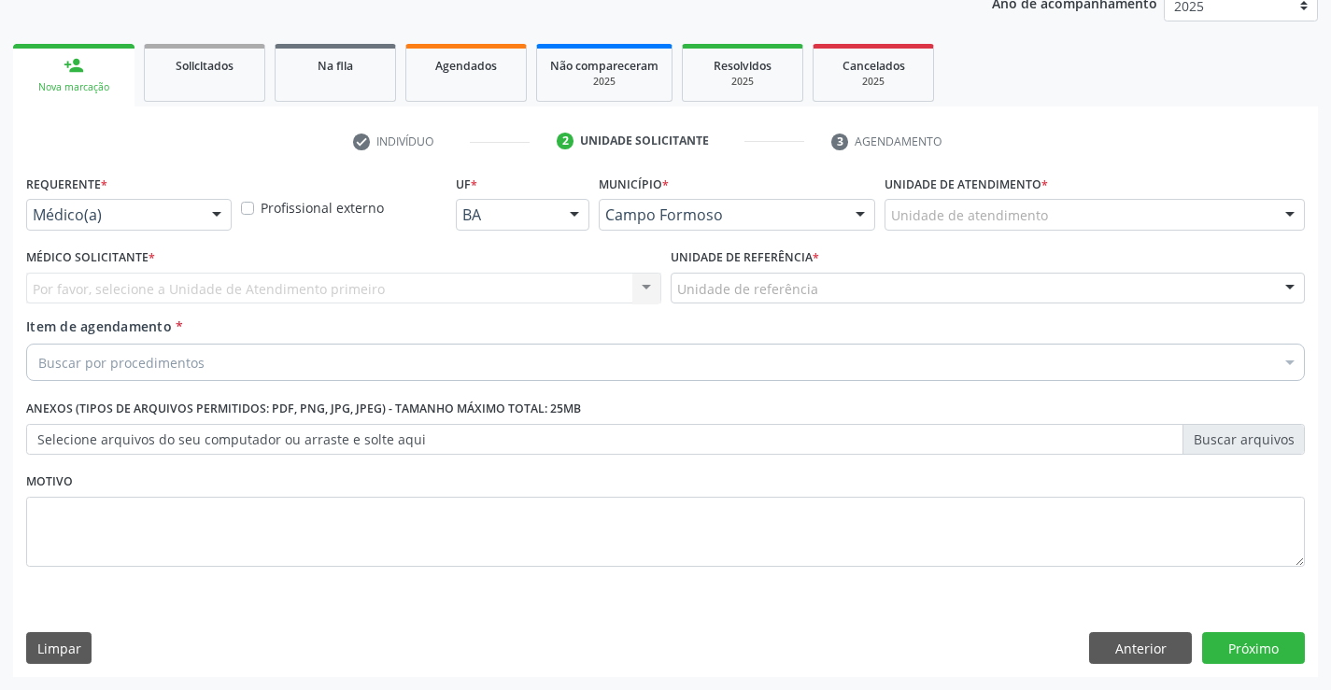
scroll to position [235, 0]
click at [1233, 640] on button "Próximo" at bounding box center [1253, 649] width 103 height 32
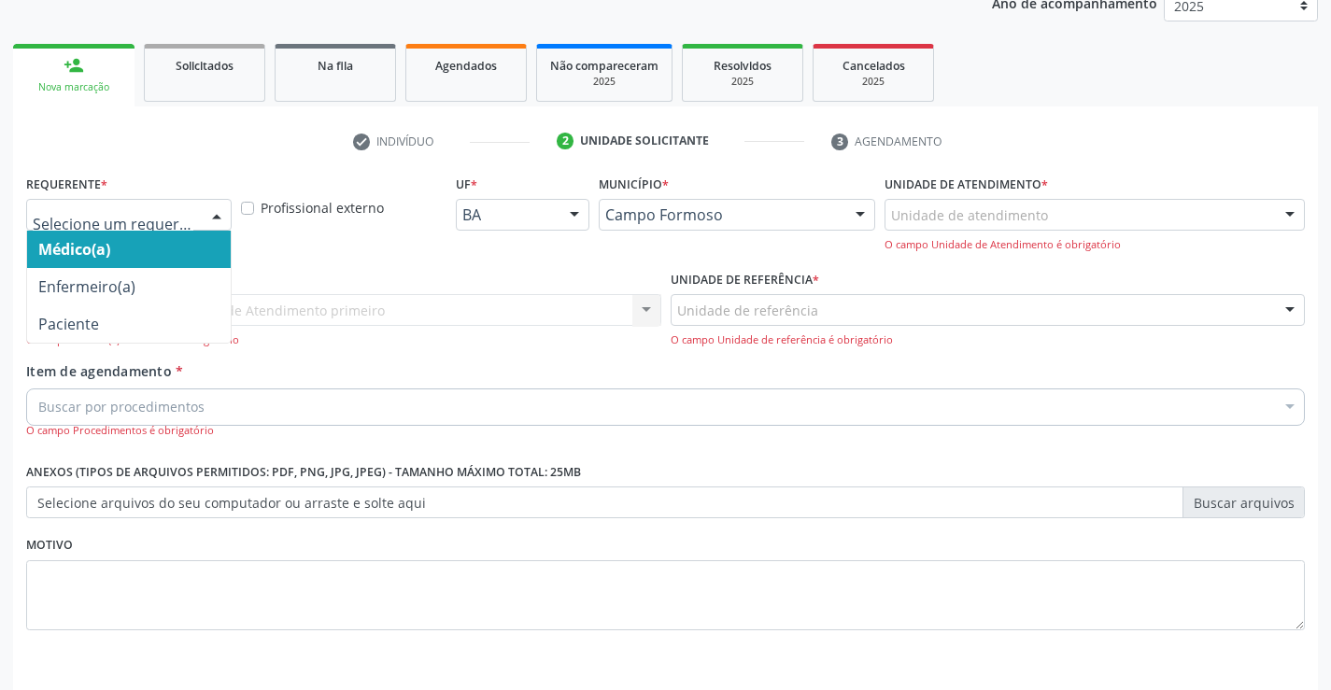
click at [213, 211] on div at bounding box center [217, 216] width 28 height 32
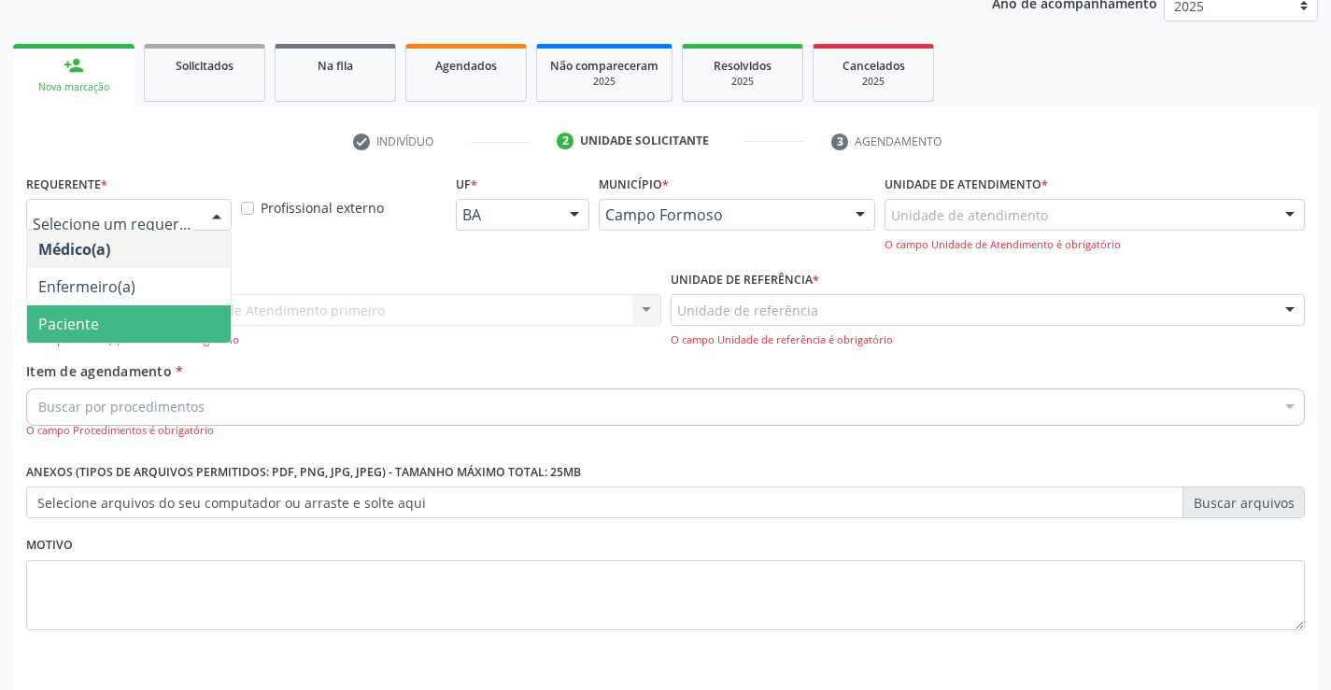
drag, startPoint x: 124, startPoint y: 330, endPoint x: 301, endPoint y: 304, distance: 178.5
click at [123, 330] on span "Paciente" at bounding box center [129, 324] width 204 height 37
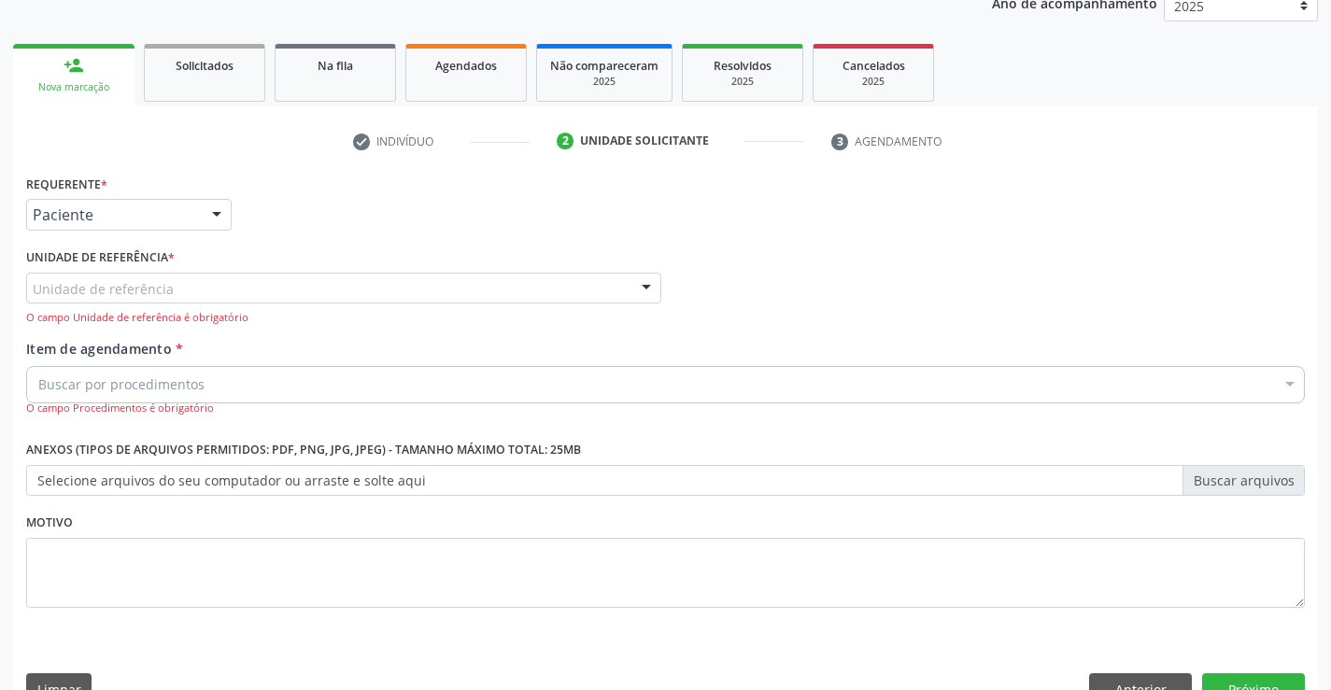
drag, startPoint x: 300, startPoint y: 308, endPoint x: 291, endPoint y: 320, distance: 15.3
click at [298, 310] on div "Unidade de referência Unidade Basica de Saude da Familia Dr [PERSON_NAME] Centr…" at bounding box center [343, 299] width 635 height 53
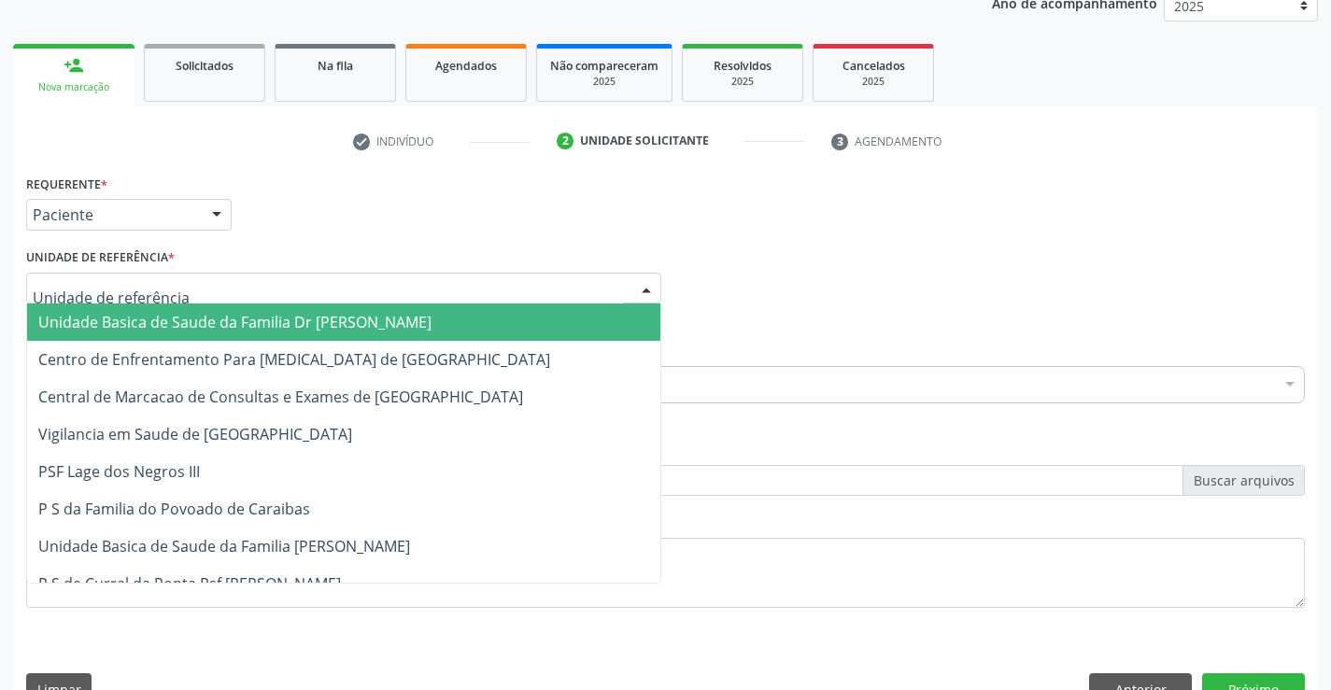
drag, startPoint x: 126, startPoint y: 323, endPoint x: 190, endPoint y: 349, distance: 68.4
click at [138, 324] on span "Unidade Basica de Saude da Familia Dr [PERSON_NAME]" at bounding box center [234, 322] width 393 height 21
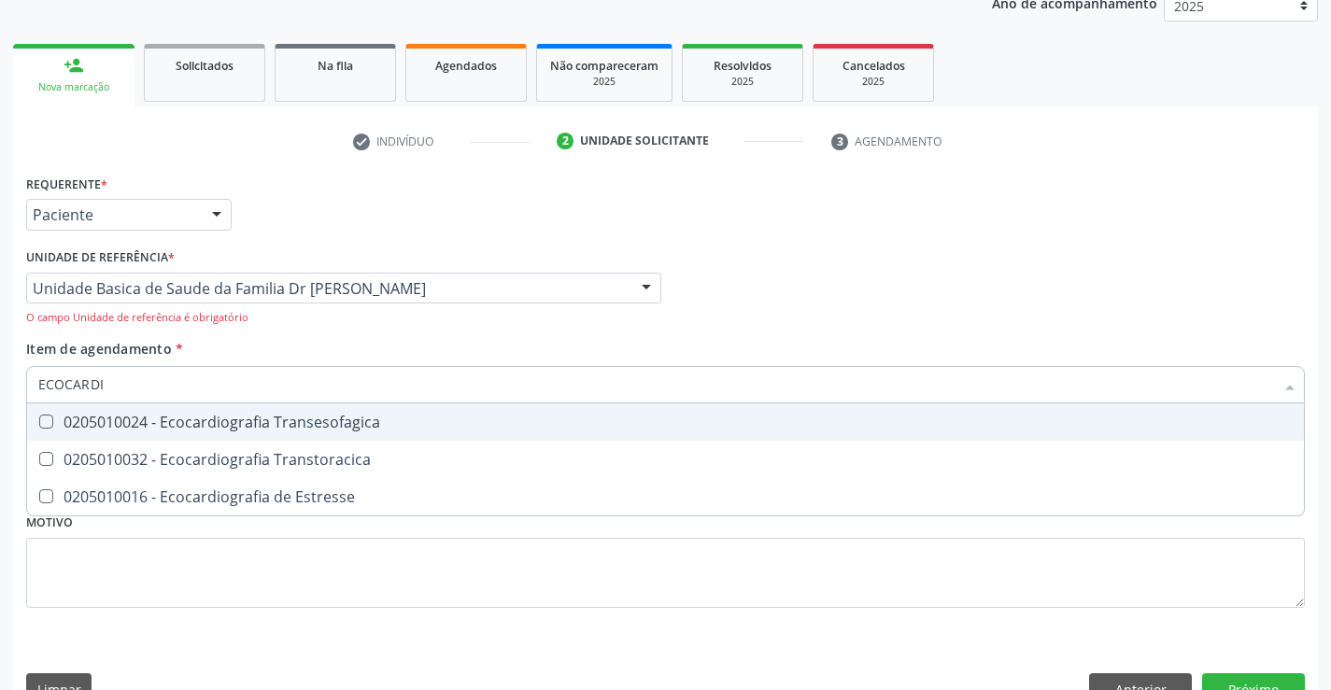
type input "ECOCARDIO"
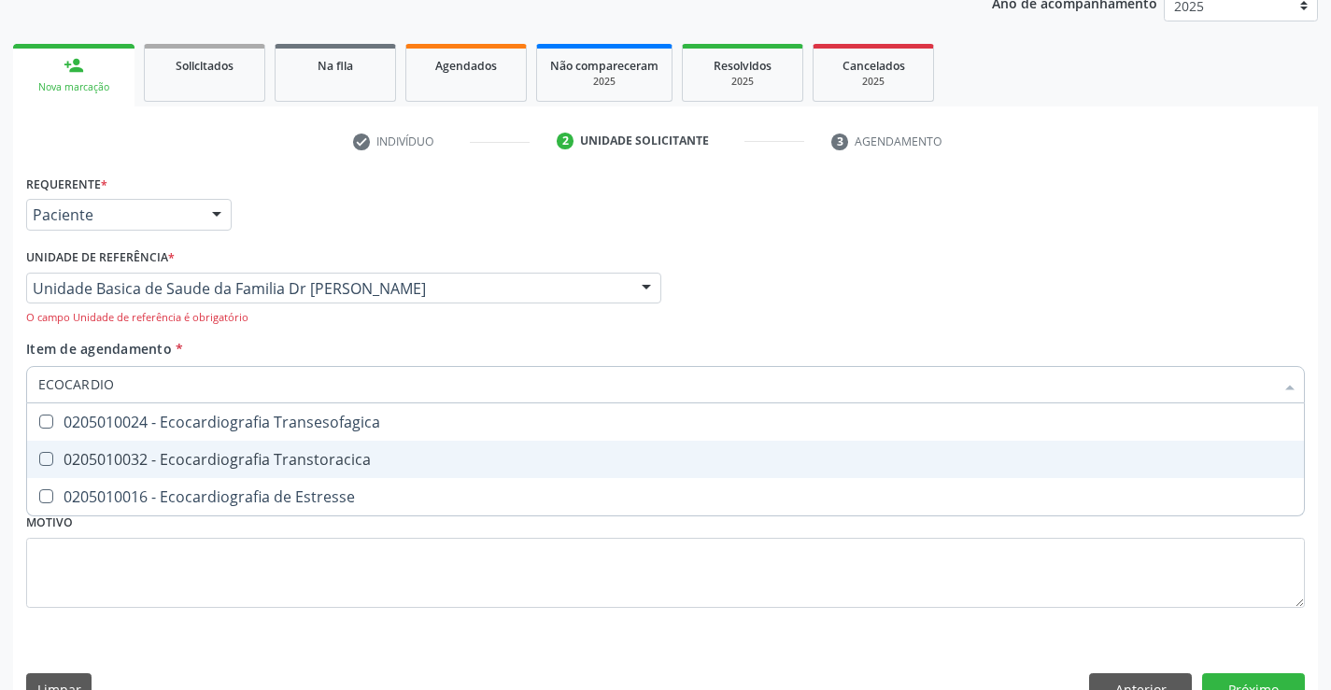
click at [225, 458] on div "0205010032 - Ecocardiografia Transtoracica" at bounding box center [665, 459] width 1255 height 15
checkbox Transtoracica "true"
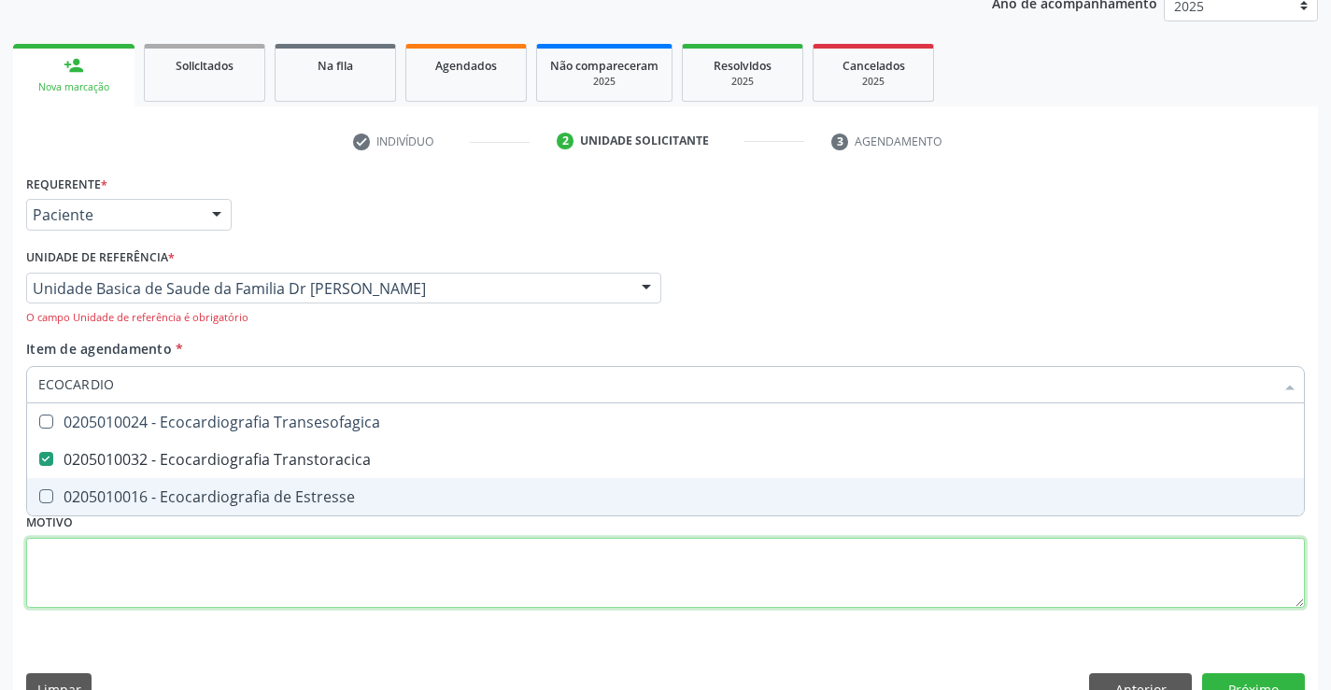
click at [466, 587] on div "Requerente * Paciente Médico(a) Enfermeiro(a) Paciente Nenhum resultado encontr…" at bounding box center [665, 402] width 1279 height 464
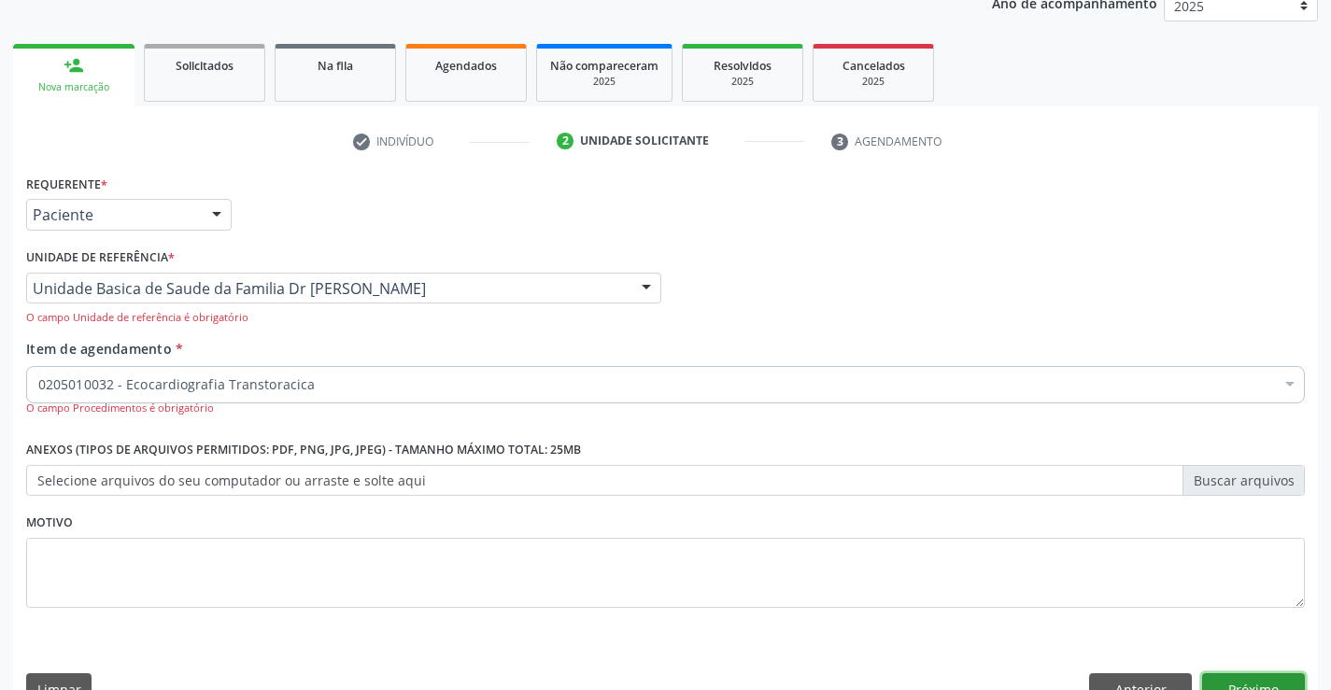
click at [1257, 680] on button "Próximo" at bounding box center [1253, 690] width 103 height 32
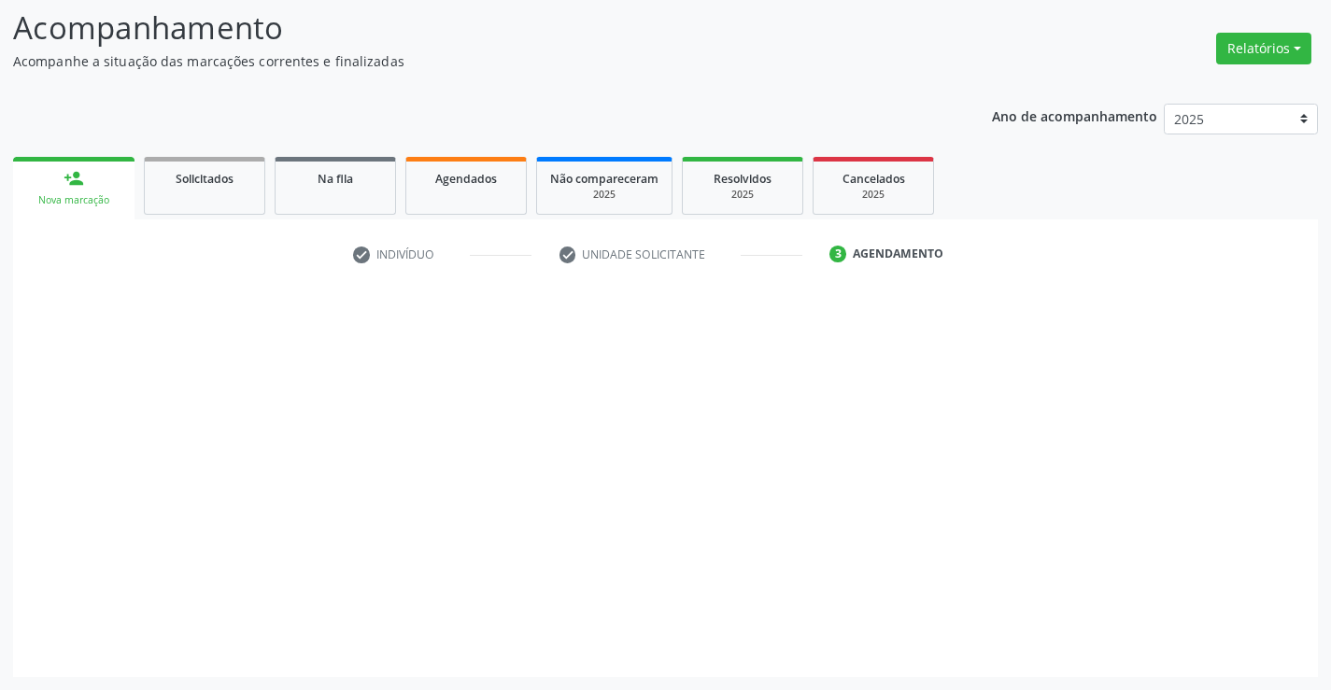
scroll to position [122, 0]
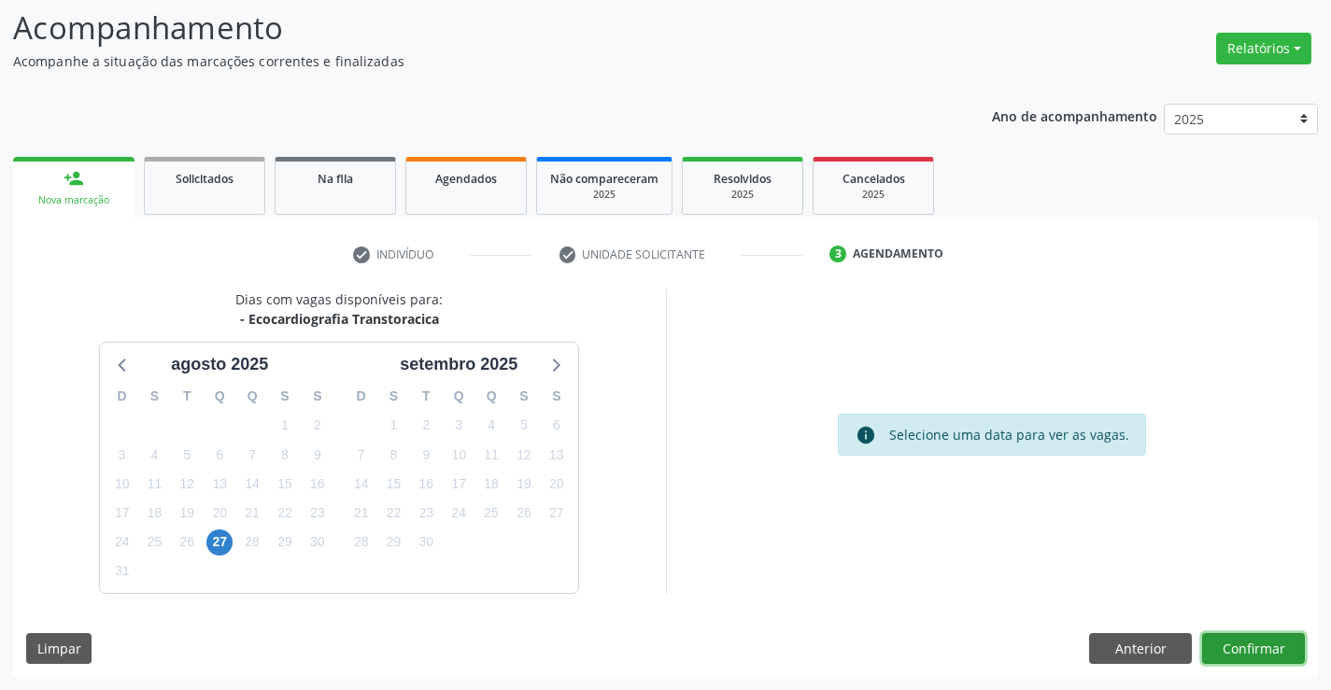
click at [1268, 647] on button "Confirmar" at bounding box center [1253, 649] width 103 height 32
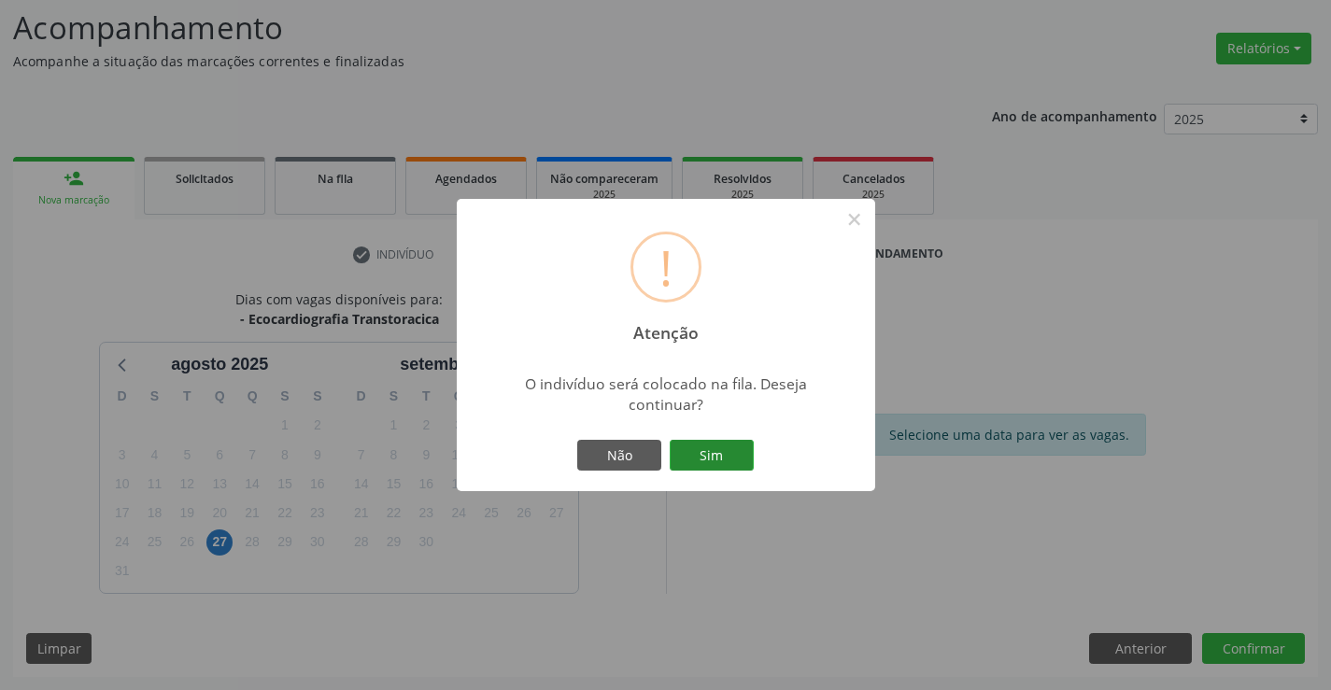
click at [733, 447] on button "Sim" at bounding box center [712, 456] width 84 height 32
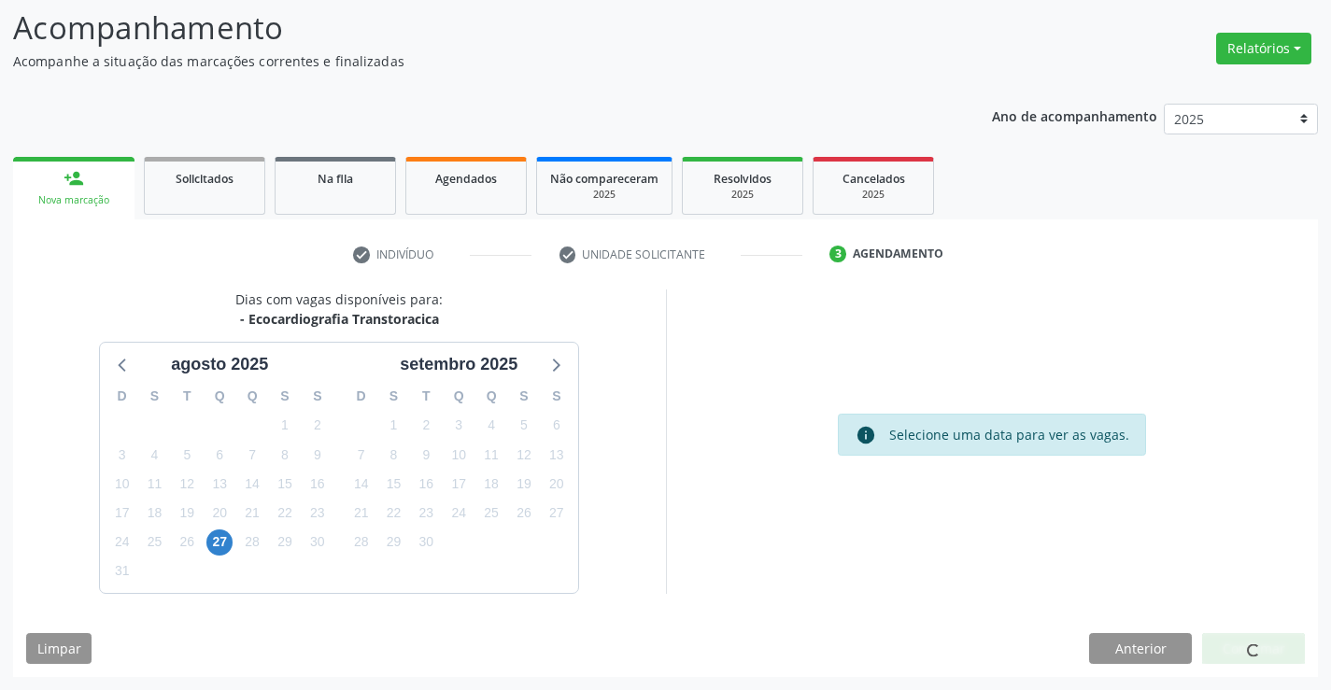
scroll to position [0, 0]
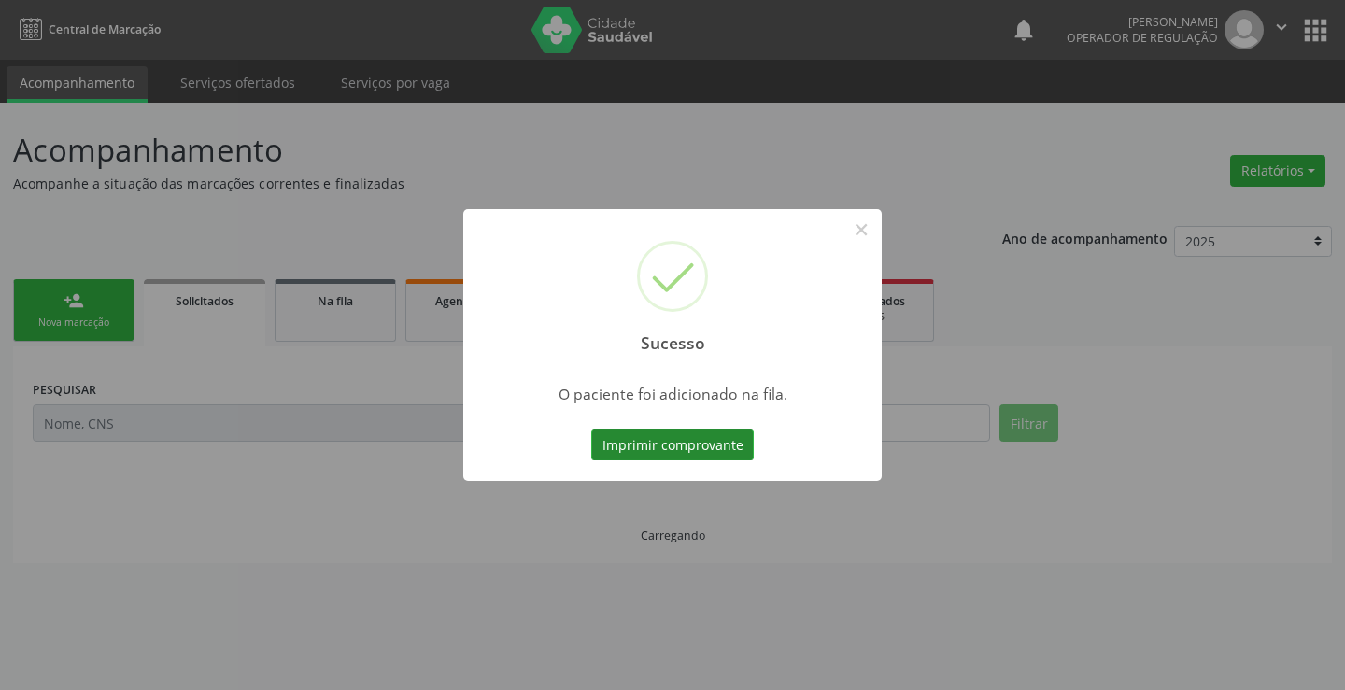
click at [705, 442] on button "Imprimir comprovante" at bounding box center [672, 446] width 163 height 32
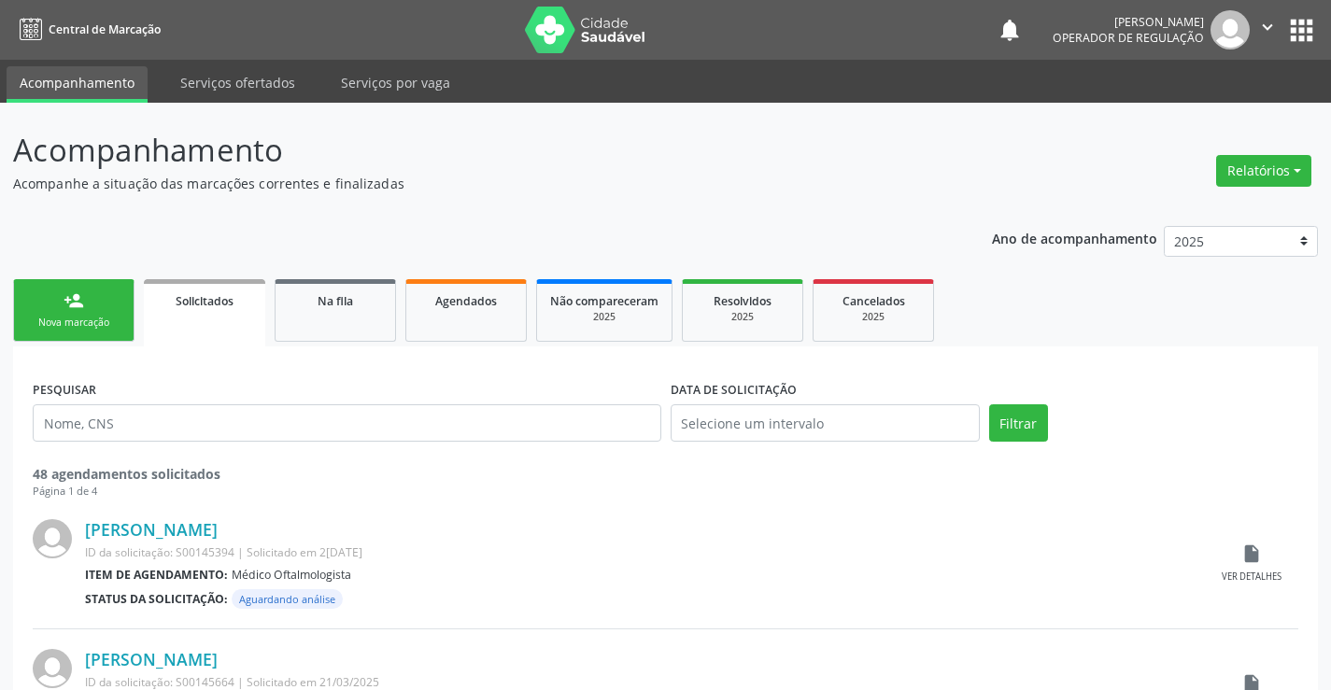
click at [84, 312] on link "person_add Nova marcação" at bounding box center [73, 310] width 121 height 63
click at [80, 312] on link "person_add Nova marcação" at bounding box center [73, 310] width 121 height 63
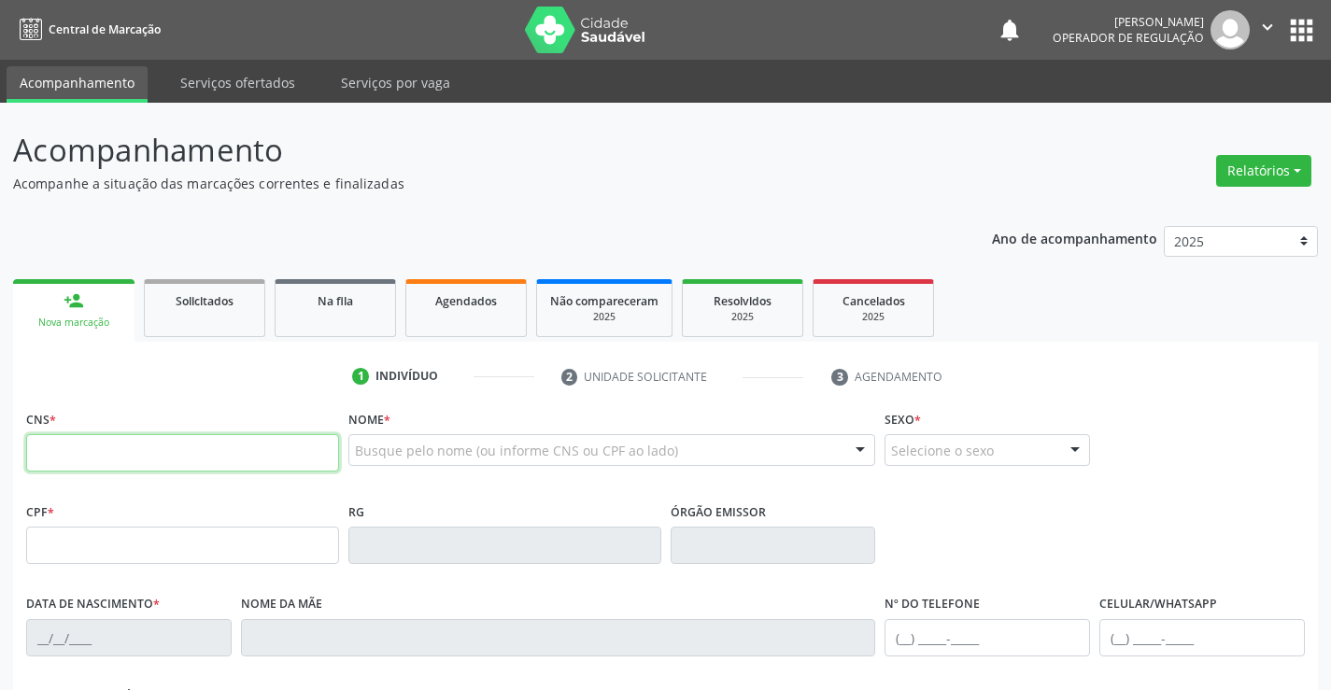
drag, startPoint x: 100, startPoint y: 454, endPoint x: 271, endPoint y: 452, distance: 171.0
click at [111, 454] on input "text" at bounding box center [182, 452] width 313 height 37
type input "700 0078 5670 3304"
type input "0156547619"
type input "[DATE]"
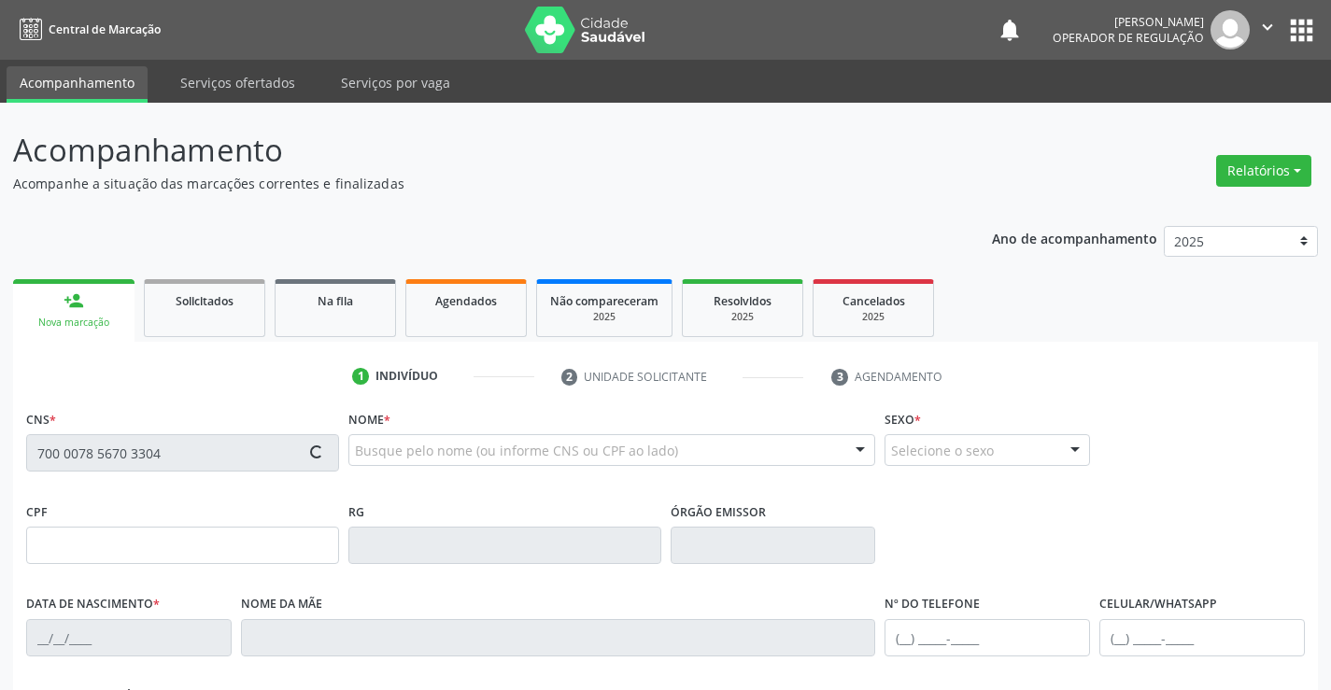
type input "[PHONE_NUMBER]"
type input "286.131.555-53"
type input "SN"
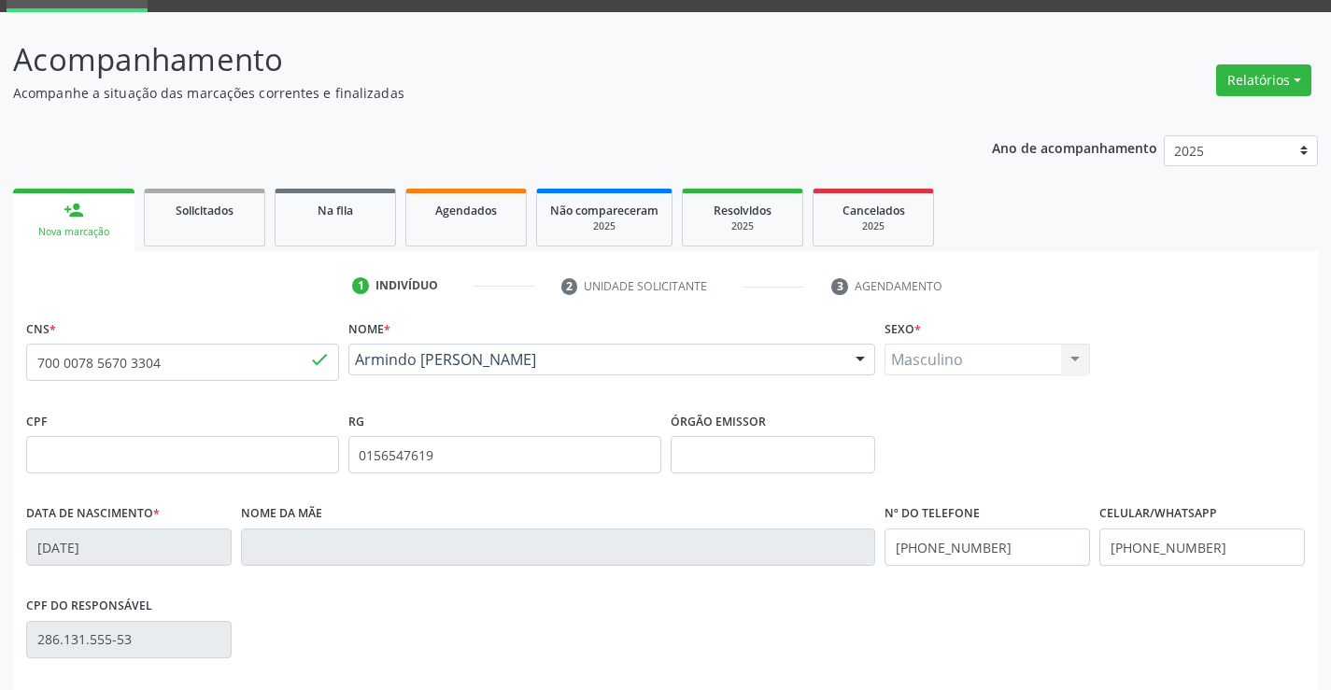
scroll to position [322, 0]
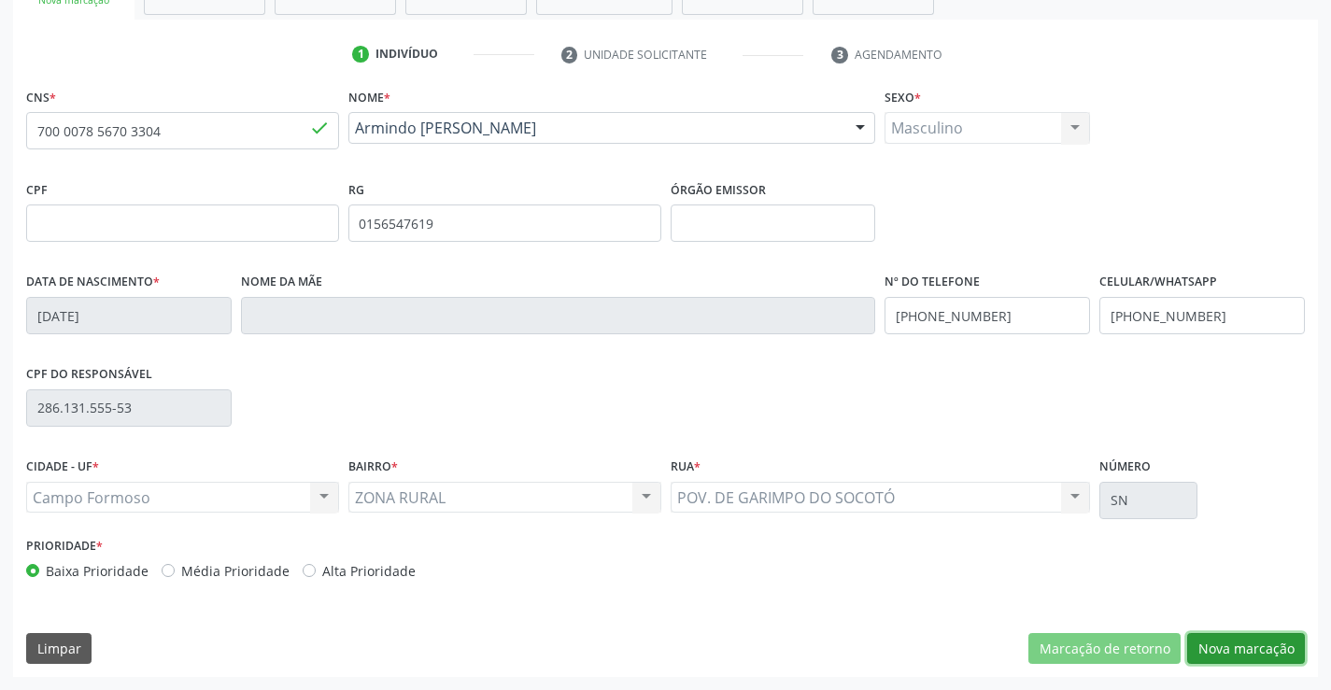
click at [1232, 649] on button "Nova marcação" at bounding box center [1247, 649] width 118 height 32
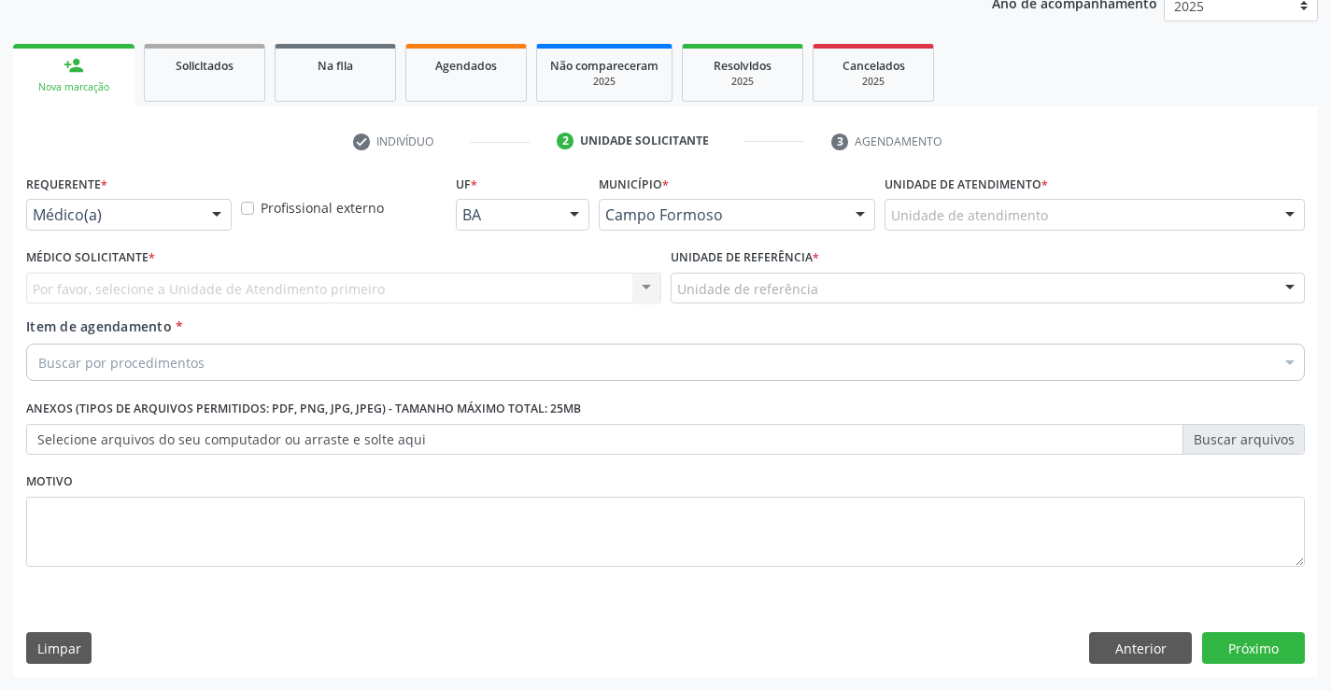
scroll to position [235, 0]
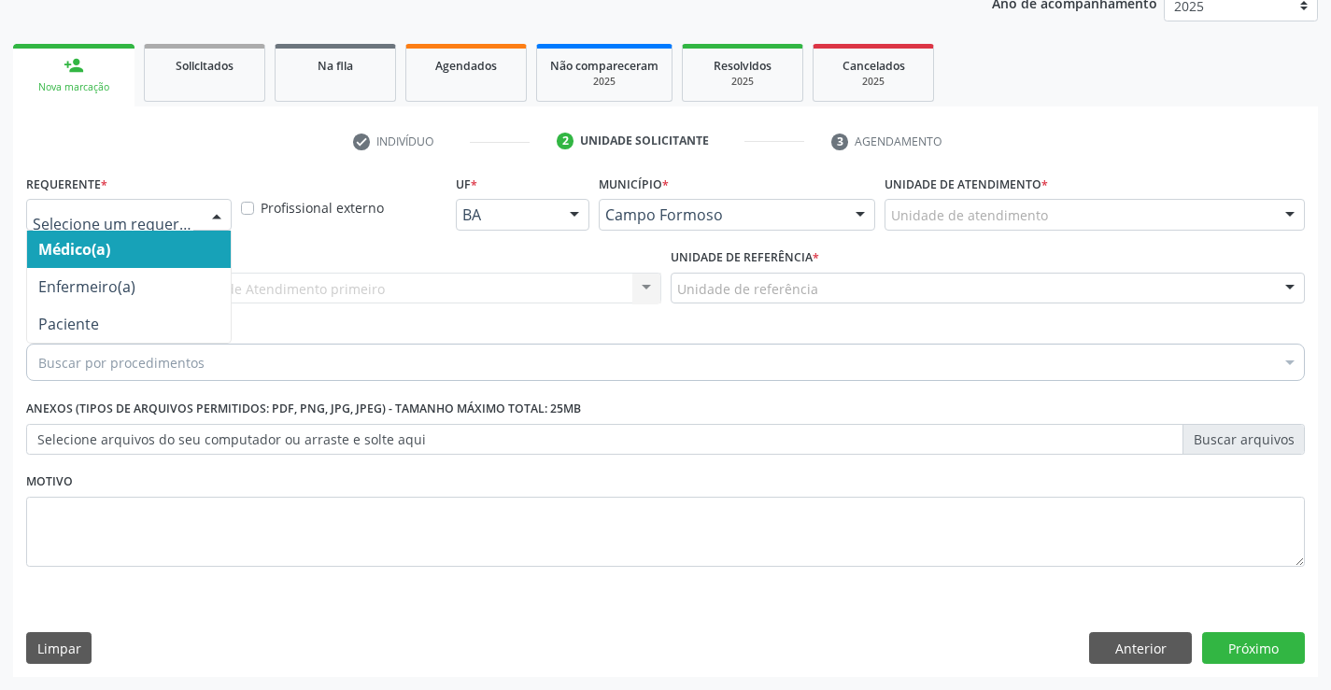
click at [176, 225] on div at bounding box center [129, 215] width 206 height 32
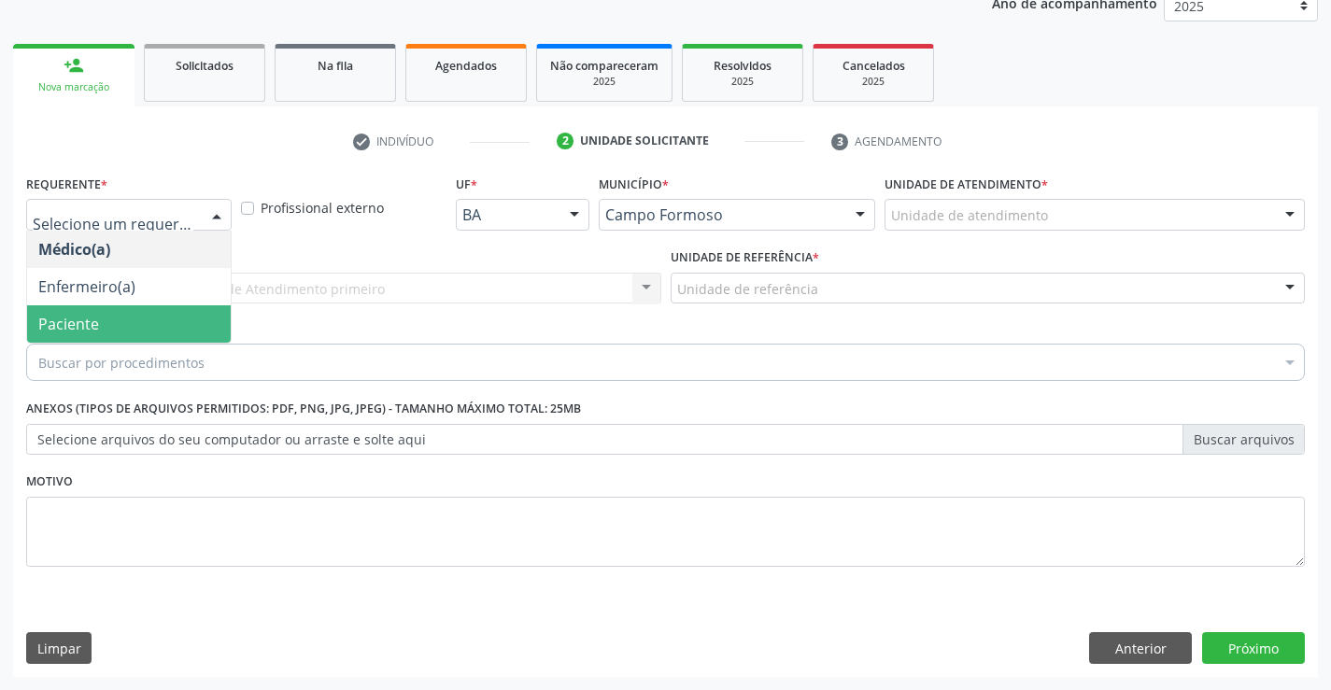
drag, startPoint x: 86, startPoint y: 318, endPoint x: 341, endPoint y: 313, distance: 255.1
click at [110, 318] on span "Paciente" at bounding box center [129, 324] width 204 height 37
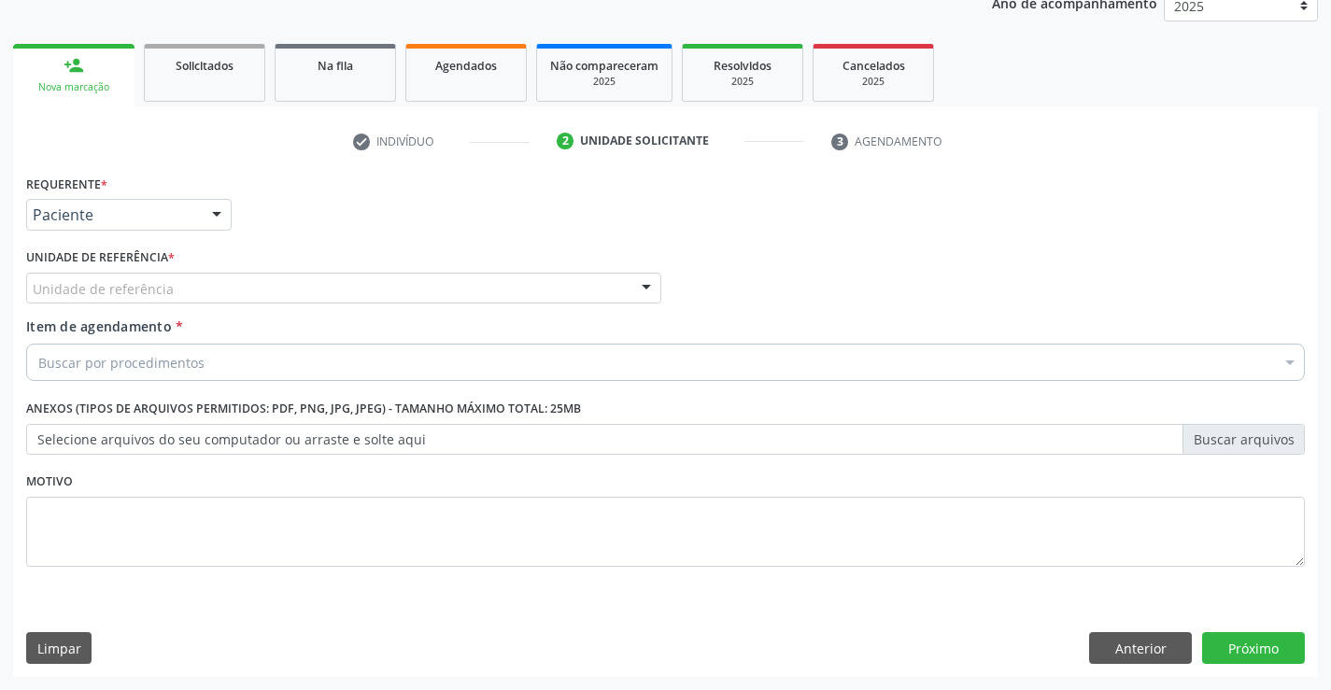
click at [390, 281] on div "Unidade de referência" at bounding box center [343, 289] width 635 height 32
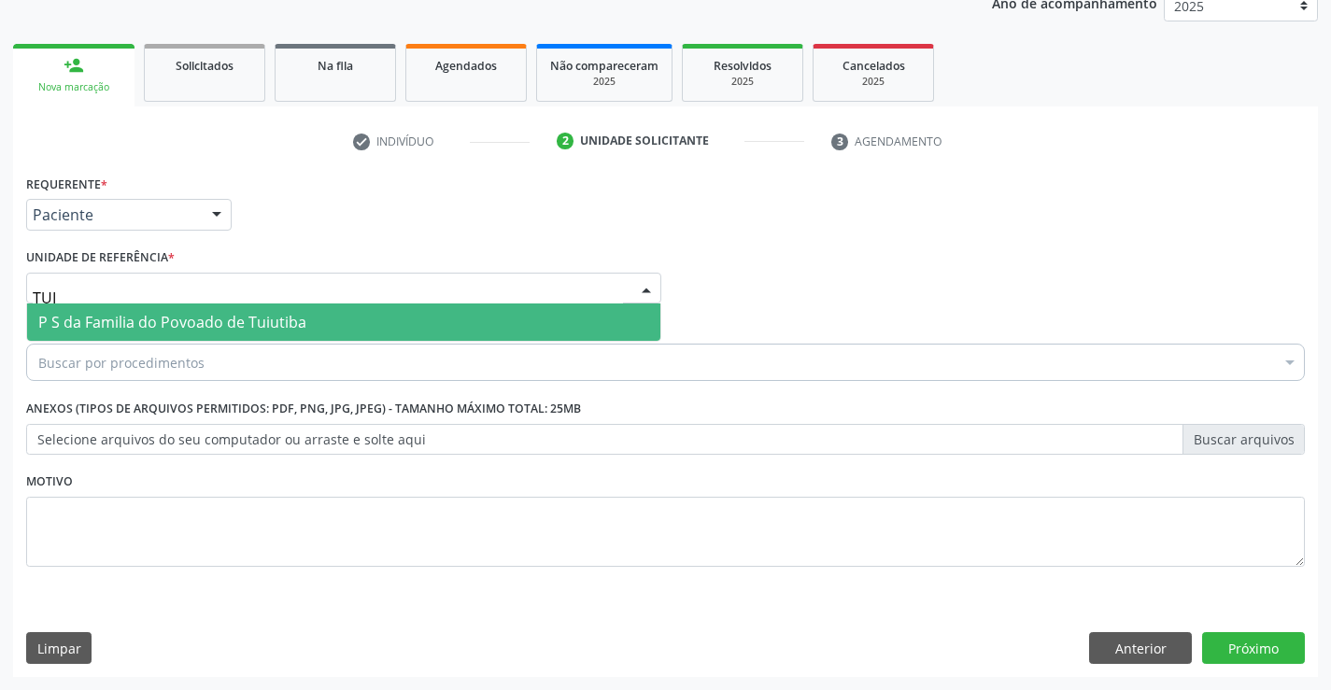
type input "TUIU"
drag, startPoint x: 200, startPoint y: 303, endPoint x: 219, endPoint y: 327, distance: 30.6
click at [200, 304] on div "TUIU P S da Familia do Povoado de Tuiutiba Nenhum resultado encontrado para: " …" at bounding box center [343, 289] width 635 height 32
click at [218, 328] on span "P S da Familia do Povoado de Tuiutiba" at bounding box center [172, 322] width 268 height 21
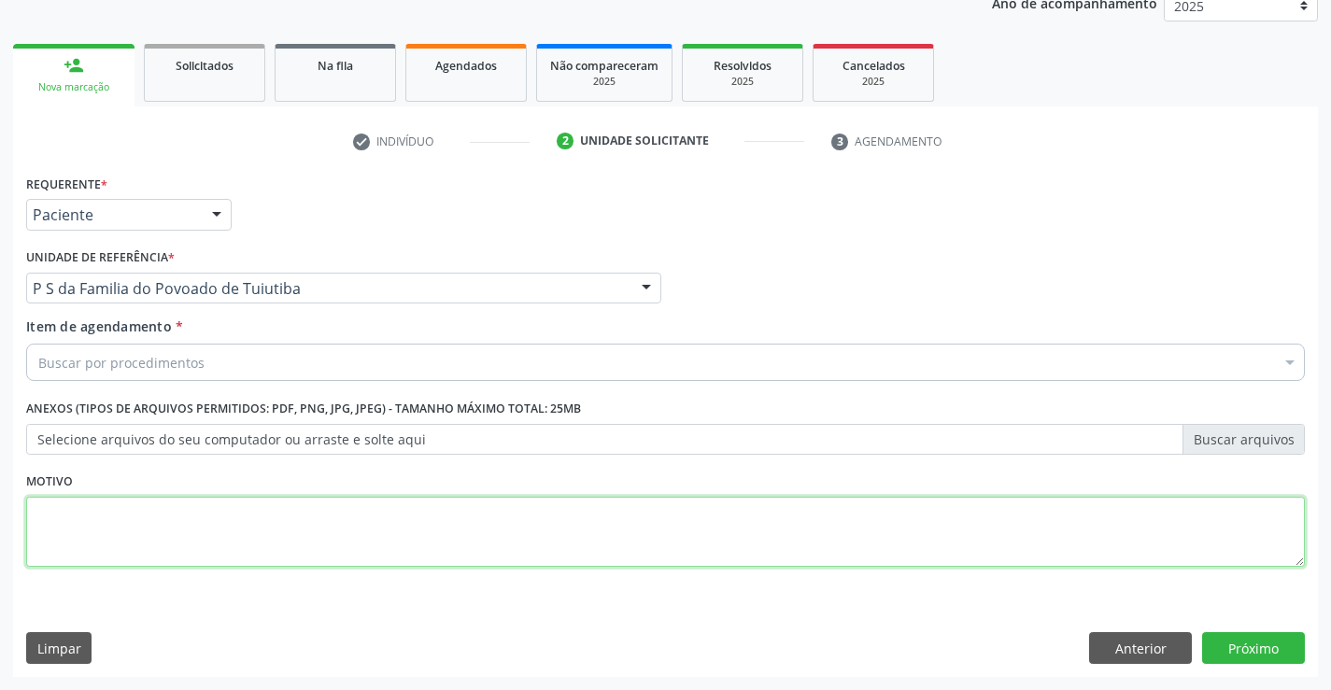
drag, startPoint x: 204, startPoint y: 523, endPoint x: 273, endPoint y: 517, distance: 69.4
click at [206, 522] on textarea at bounding box center [665, 532] width 1279 height 71
click at [1231, 641] on button "Próximo" at bounding box center [1253, 649] width 103 height 32
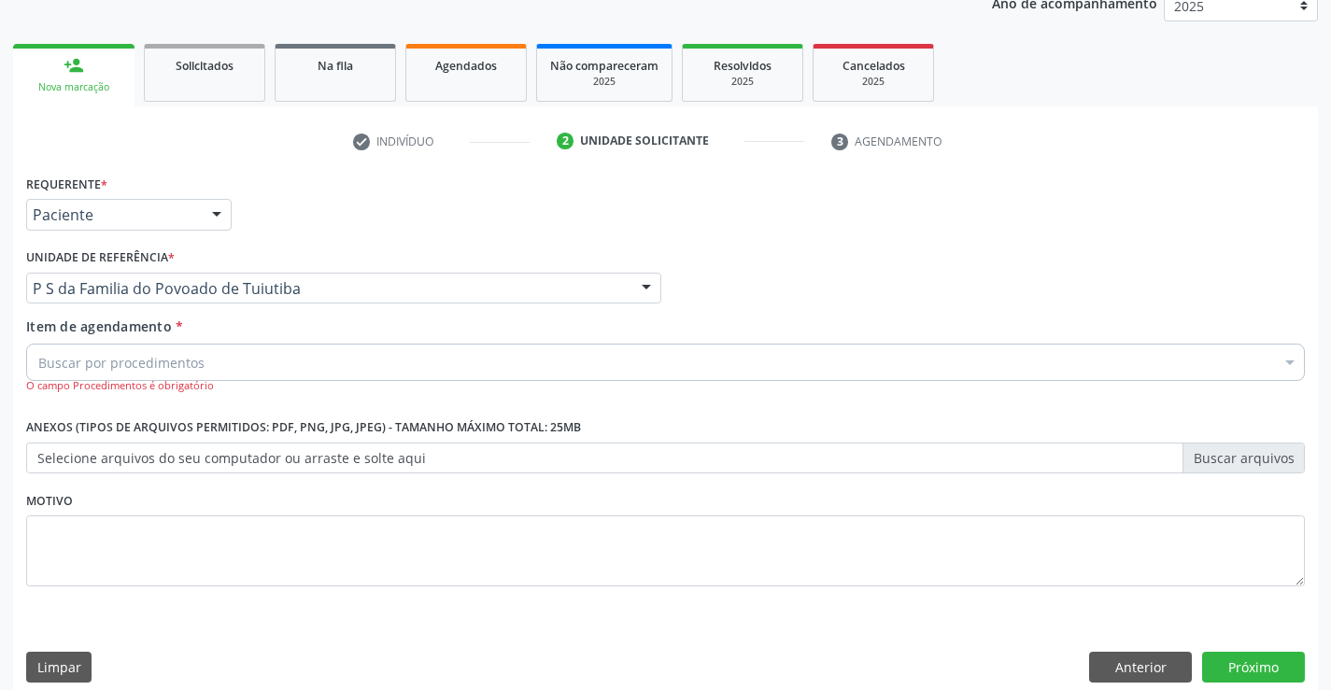
click at [183, 349] on div "Buscar por procedimentos" at bounding box center [665, 362] width 1279 height 37
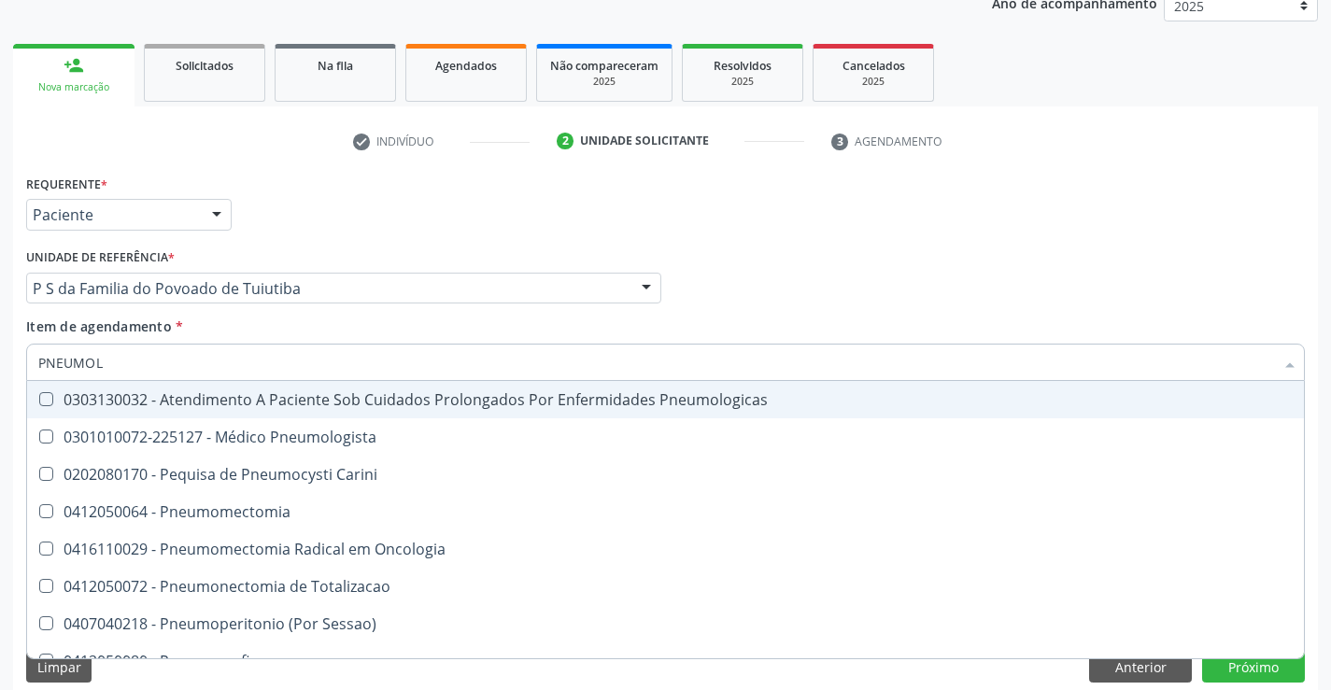
type input "PNEUMOLO"
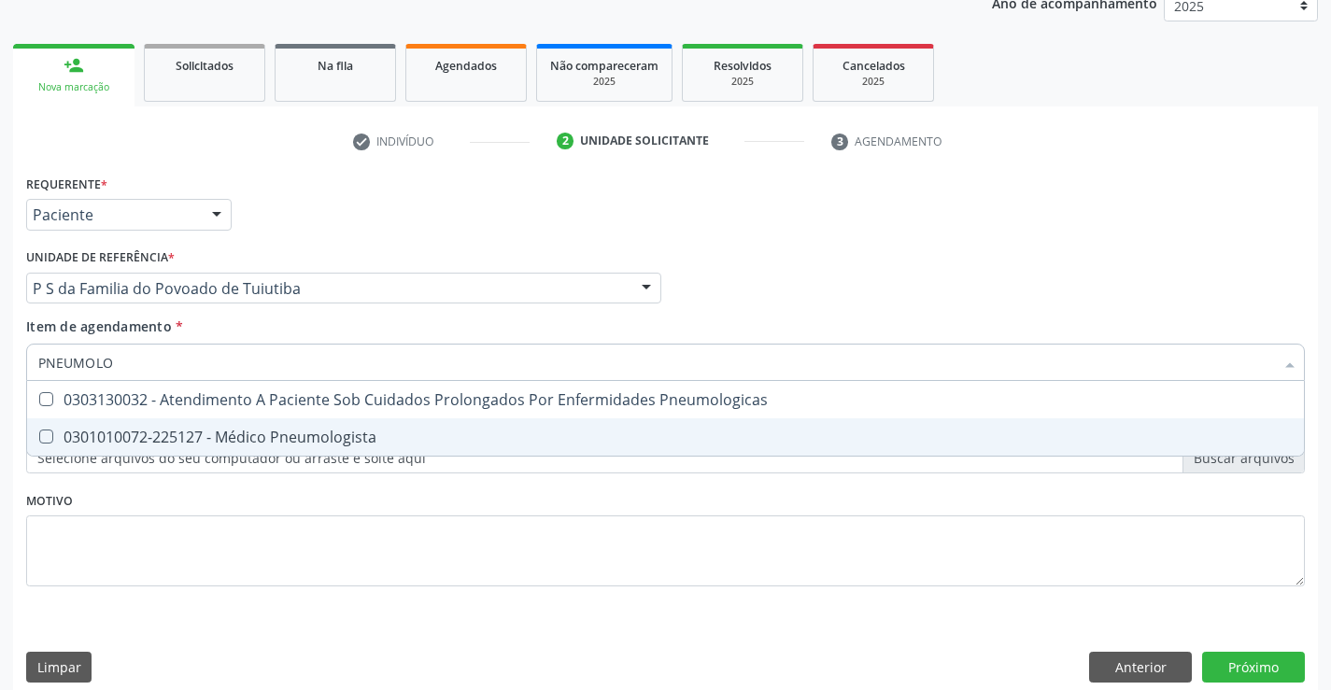
drag, startPoint x: 246, startPoint y: 424, endPoint x: 534, endPoint y: 510, distance: 301.2
click at [249, 424] on span "0301010072-225127 - Médico Pneumologista" at bounding box center [665, 437] width 1277 height 37
checkbox Pneumologista "true"
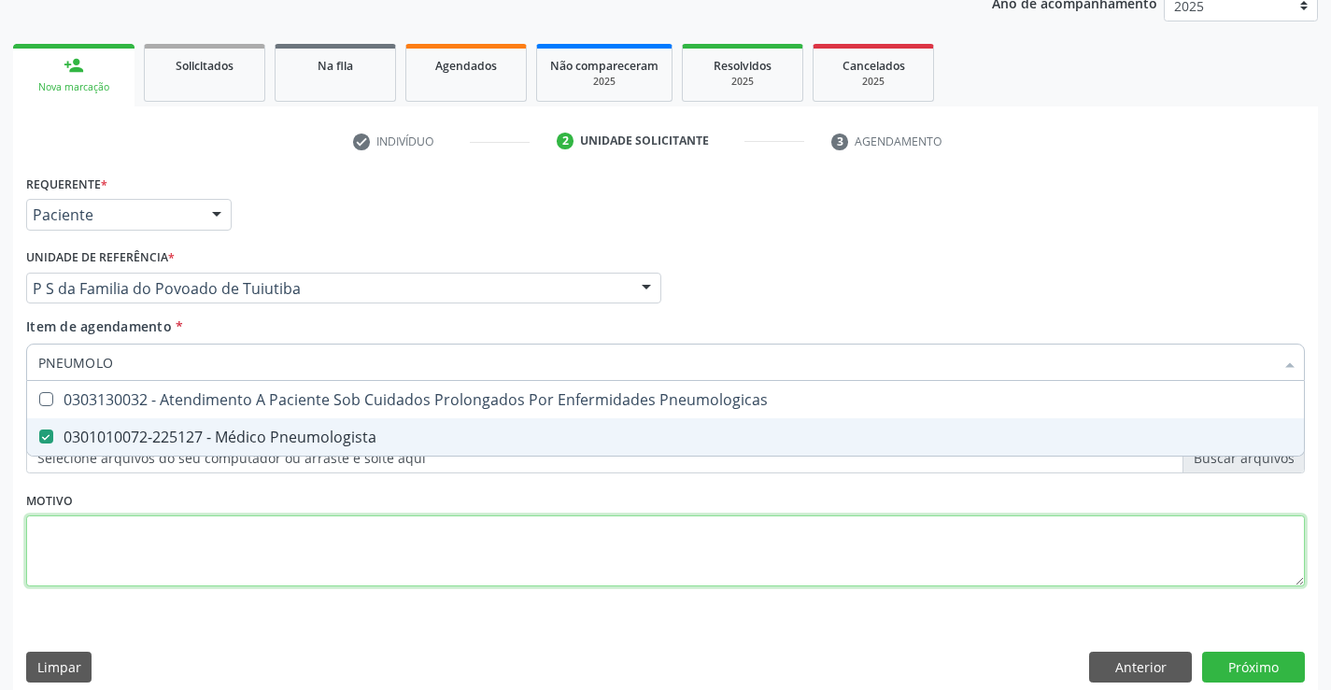
click at [519, 551] on div "Requerente * Paciente Médico(a) Enfermeiro(a) Paciente Nenhum resultado encontr…" at bounding box center [665, 391] width 1279 height 442
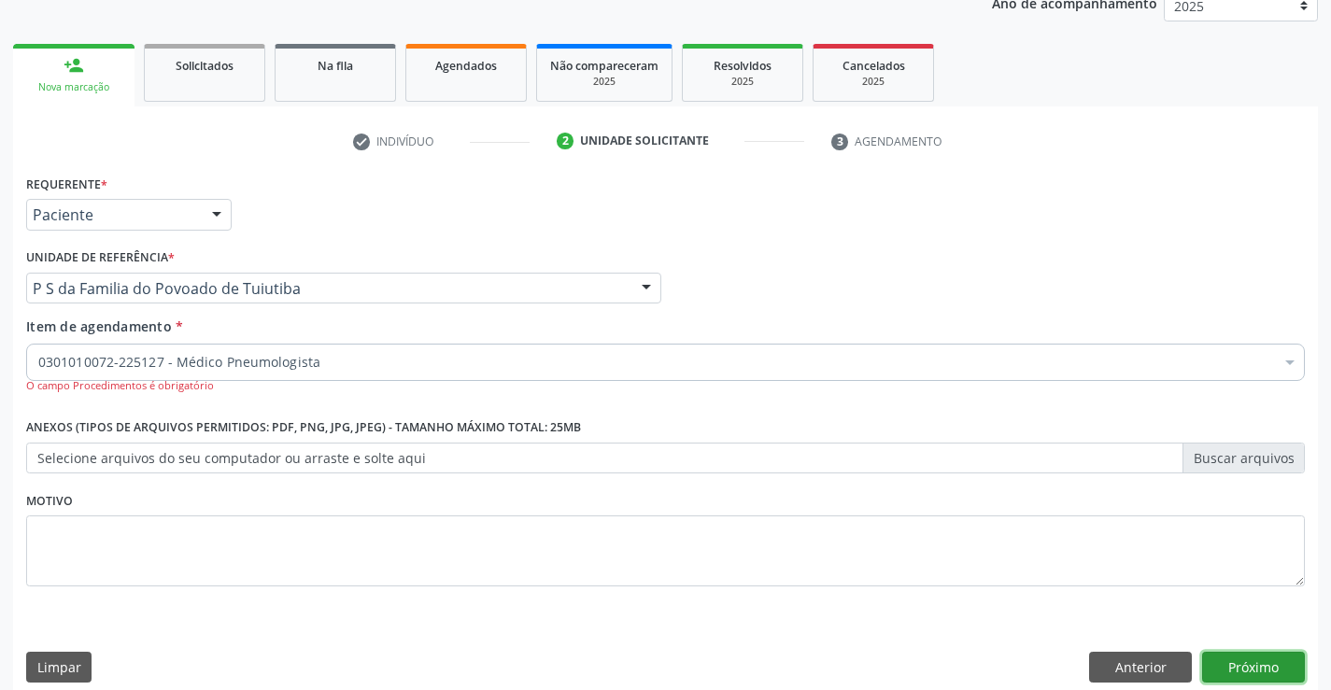
click at [1235, 657] on button "Próximo" at bounding box center [1253, 668] width 103 height 32
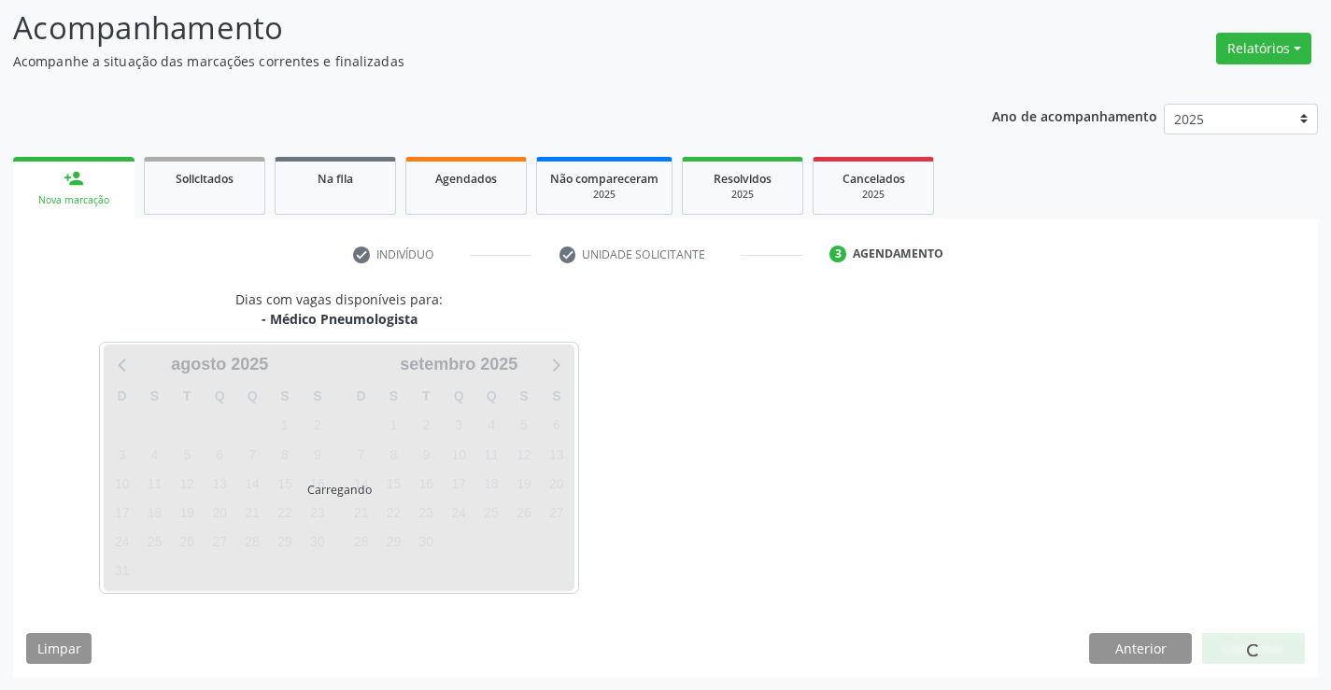
scroll to position [178, 0]
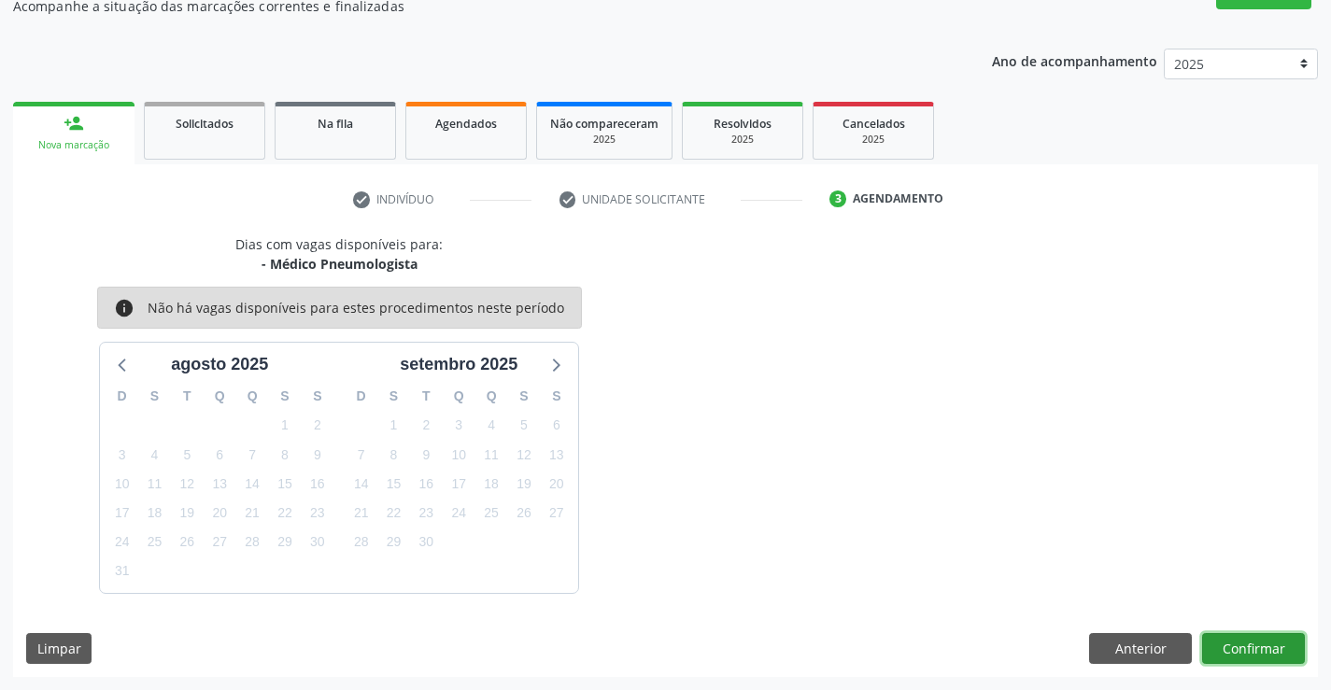
click at [1260, 643] on button "Confirmar" at bounding box center [1253, 649] width 103 height 32
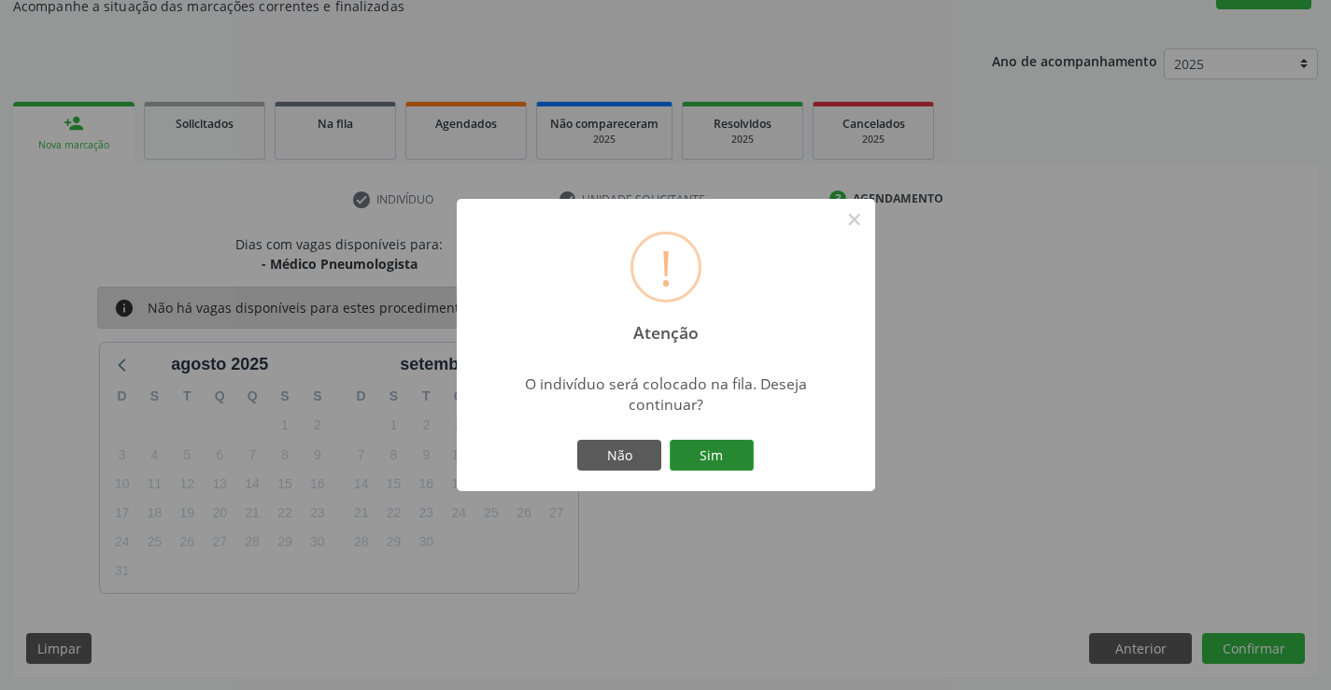
click at [693, 462] on button "Sim" at bounding box center [712, 456] width 84 height 32
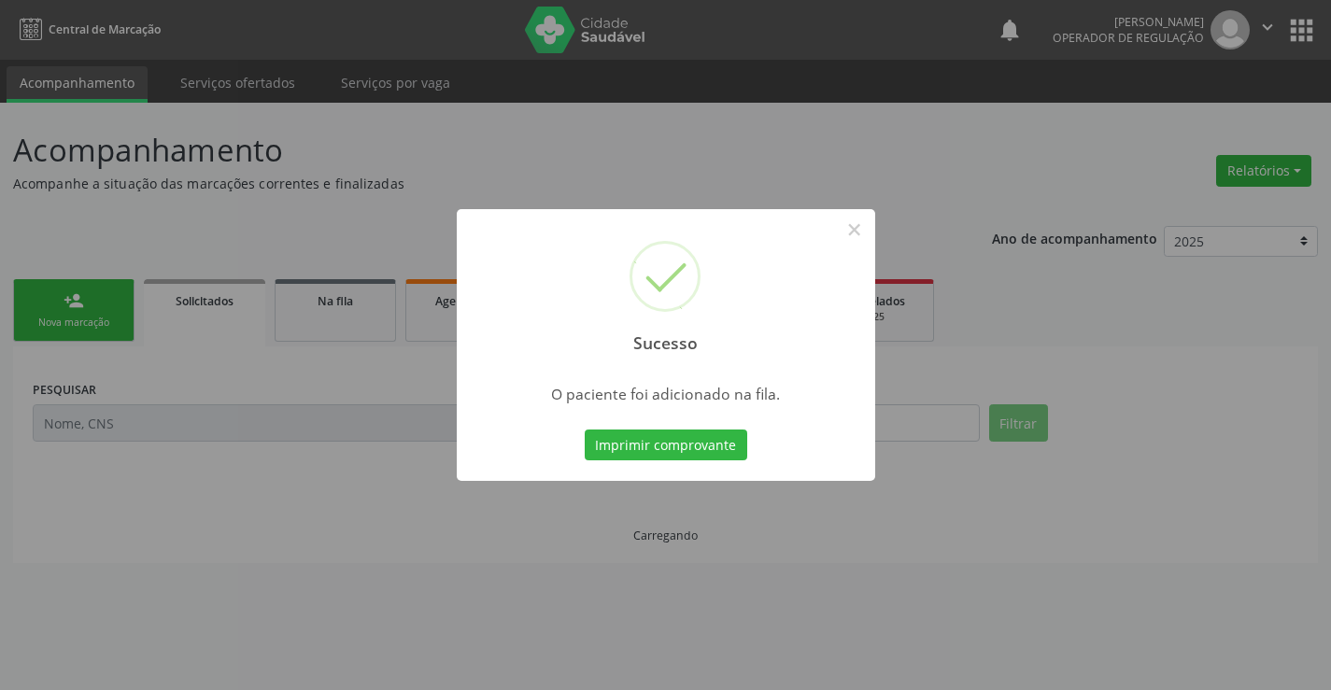
scroll to position [0, 0]
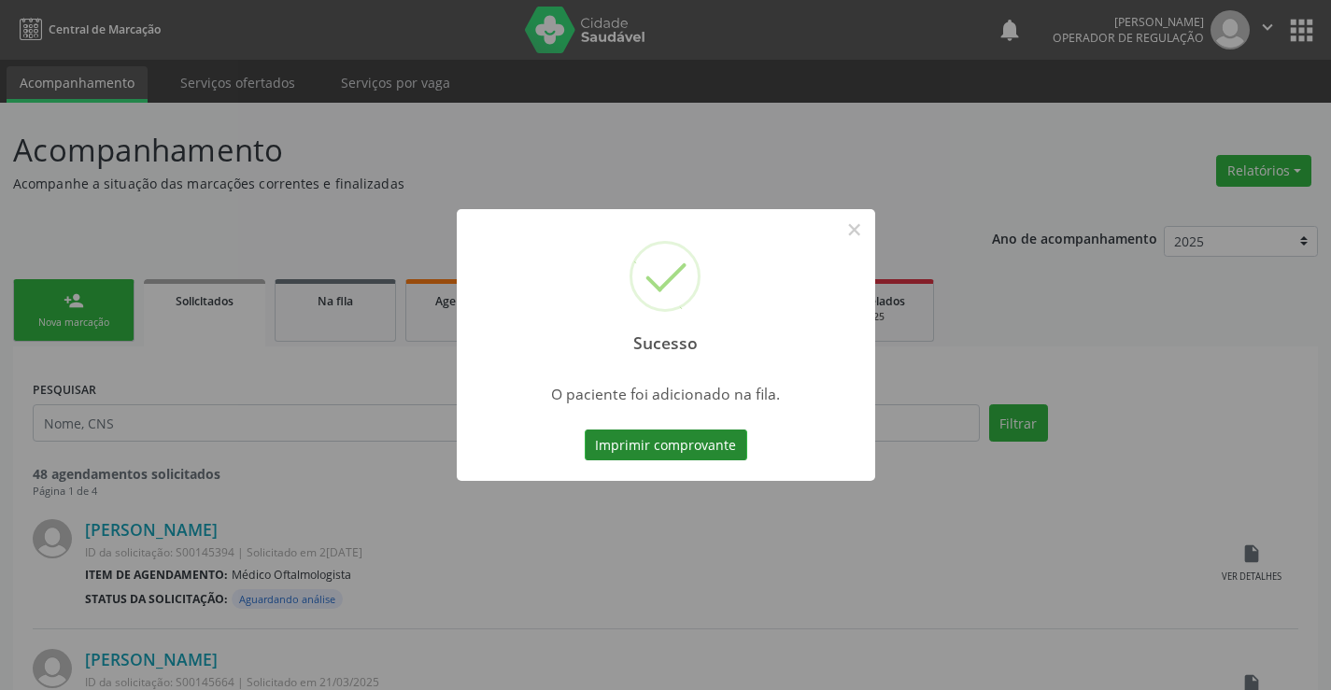
click at [661, 443] on button "Imprimir comprovante" at bounding box center [666, 446] width 163 height 32
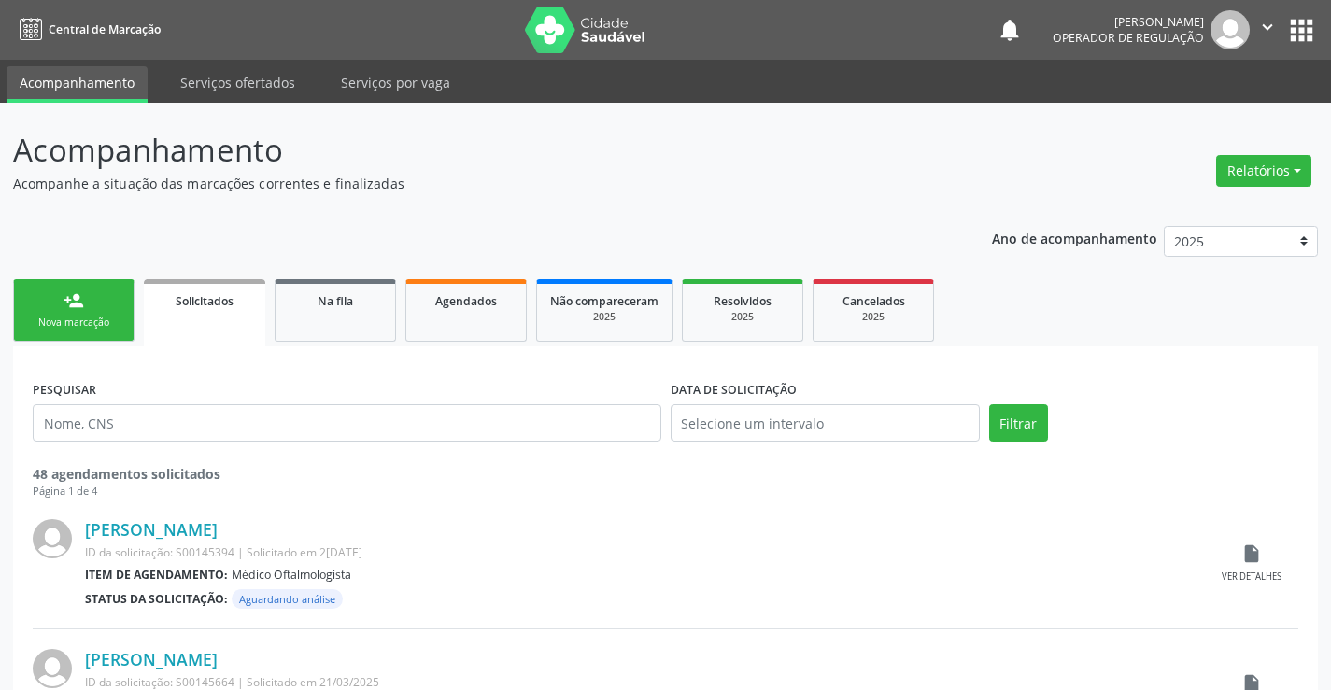
drag, startPoint x: 70, startPoint y: 319, endPoint x: 320, endPoint y: 16, distance: 392.3
click at [71, 319] on div "Nova marcação" at bounding box center [73, 323] width 93 height 14
click at [91, 302] on link "person_add Nova marcação" at bounding box center [73, 310] width 121 height 63
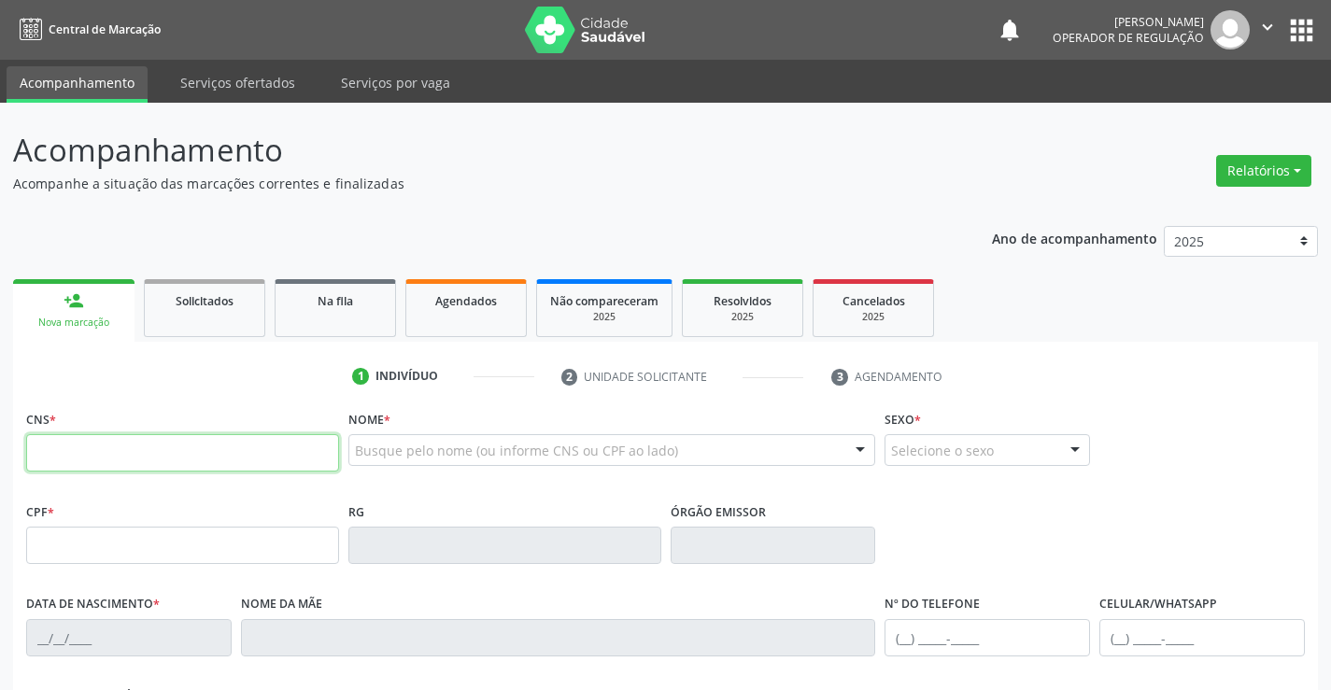
click at [101, 449] on input "text" at bounding box center [182, 452] width 313 height 37
drag, startPoint x: 85, startPoint y: 434, endPoint x: 334, endPoint y: 432, distance: 248.5
click at [85, 434] on div "CNS *" at bounding box center [182, 438] width 313 height 66
click at [78, 454] on input "text" at bounding box center [182, 452] width 313 height 37
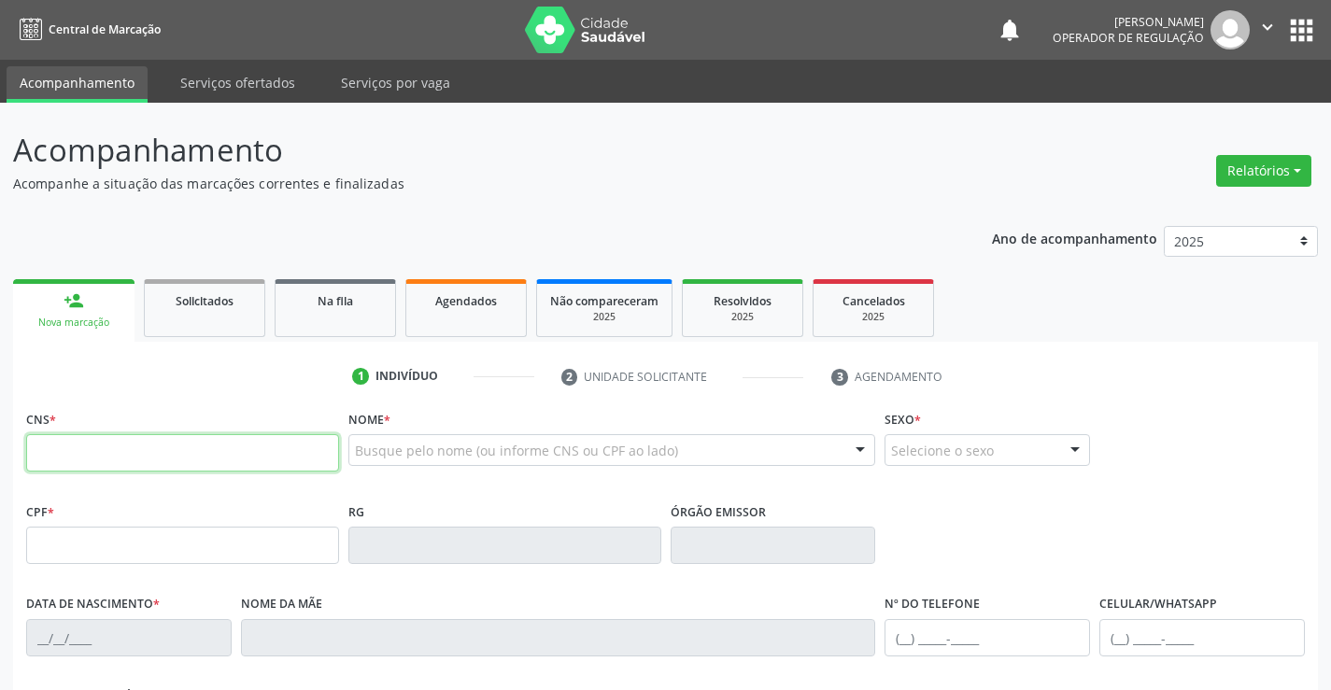
click at [78, 454] on input "text" at bounding box center [182, 452] width 313 height 37
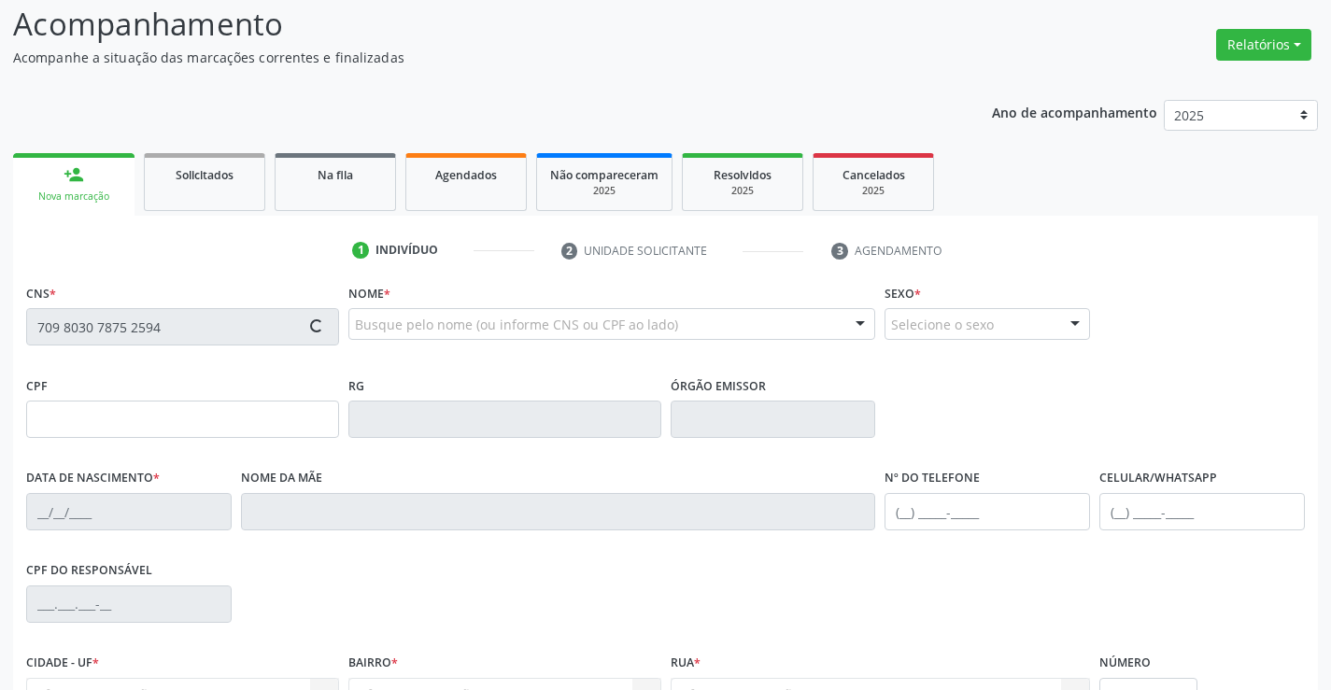
scroll to position [322, 0]
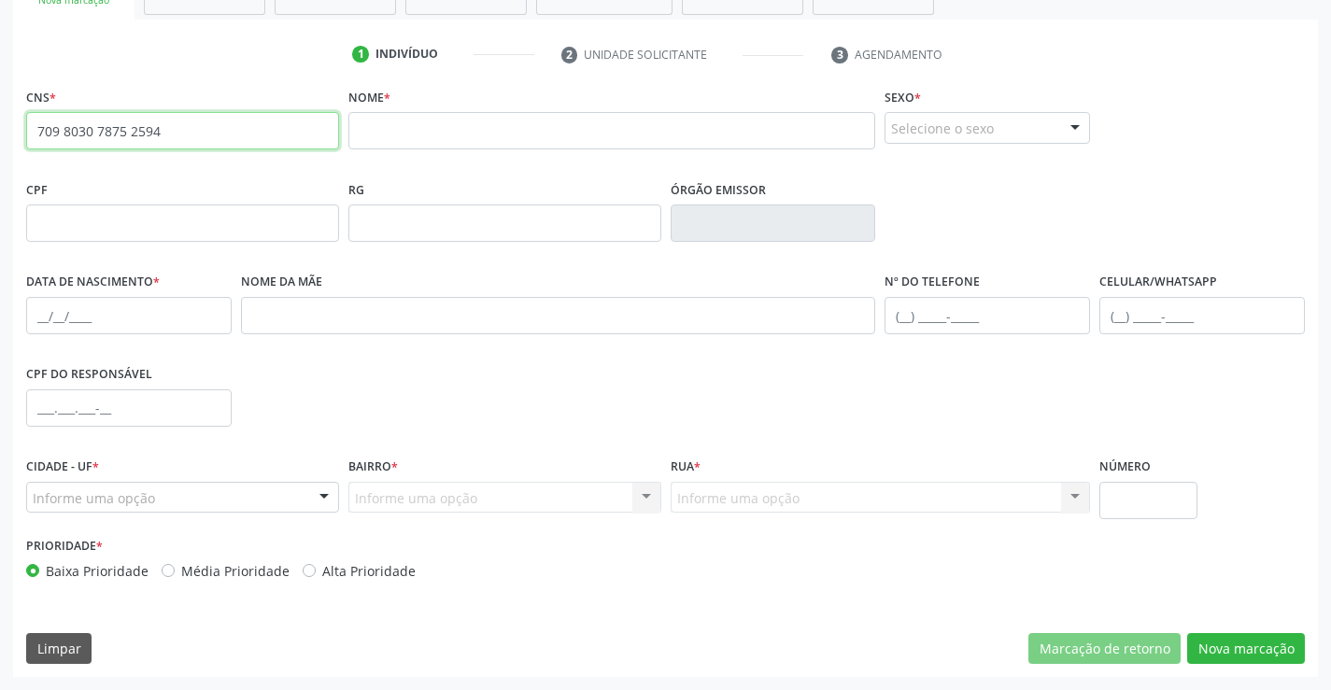
click at [160, 130] on input "709 8030 7875 2594" at bounding box center [182, 130] width 313 height 37
type input "709 8030 7875 2594"
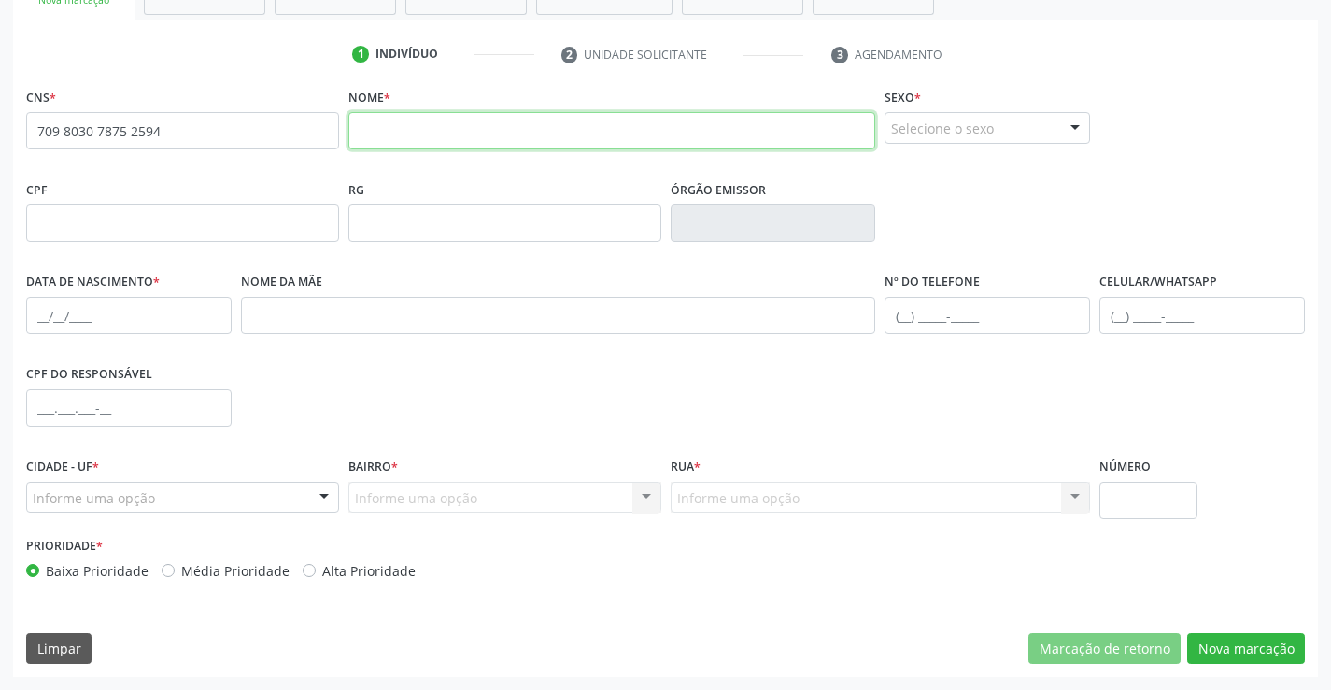
click at [391, 124] on input "text" at bounding box center [613, 130] width 528 height 37
type input "[PERSON_NAME]"
click at [1049, 133] on div "Selecione o sexo" at bounding box center [988, 128] width 206 height 32
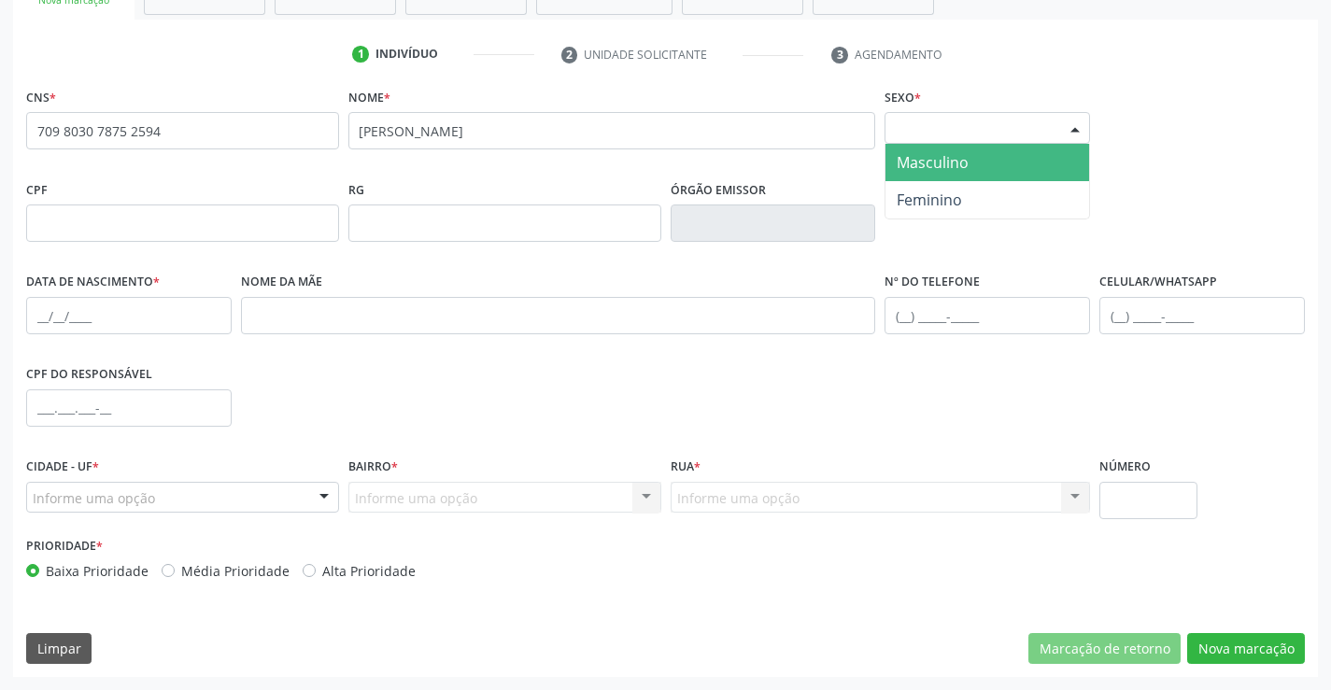
click at [945, 160] on span "Masculino" at bounding box center [933, 162] width 72 height 21
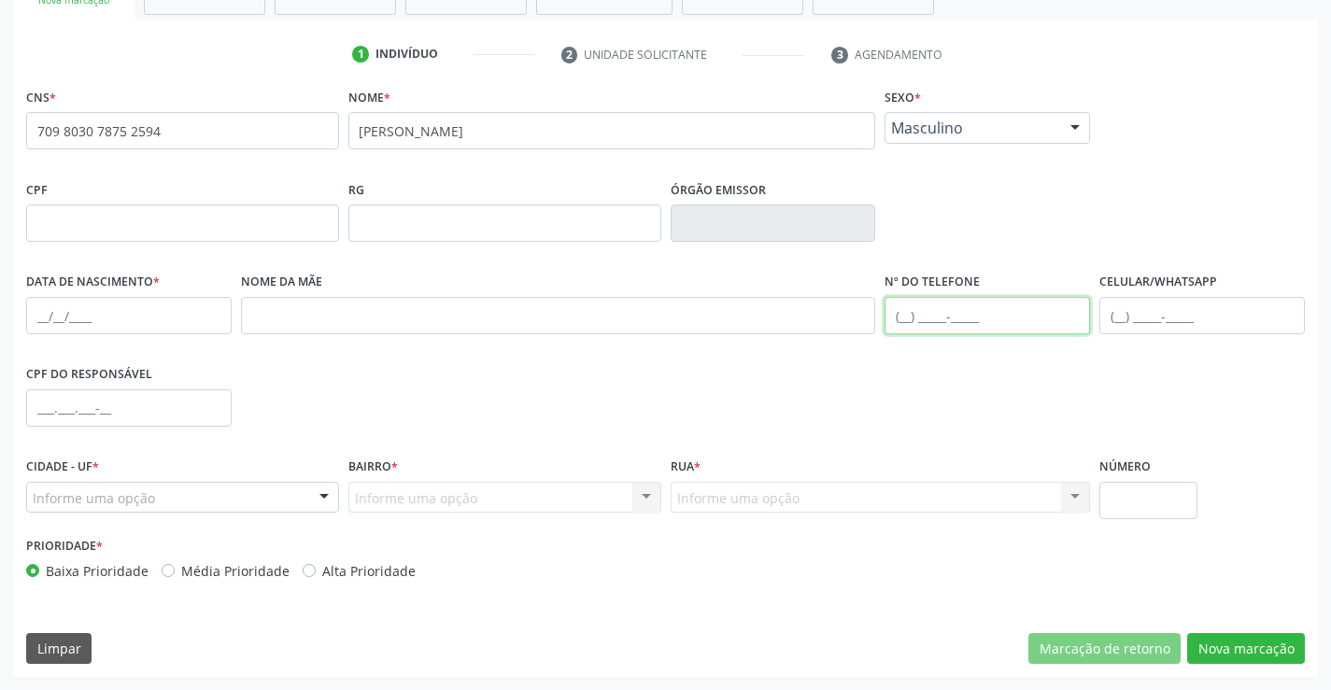
drag, startPoint x: 924, startPoint y: 316, endPoint x: 937, endPoint y: 303, distance: 18.5
click at [927, 314] on input "text" at bounding box center [988, 315] width 206 height 37
type input "(74"
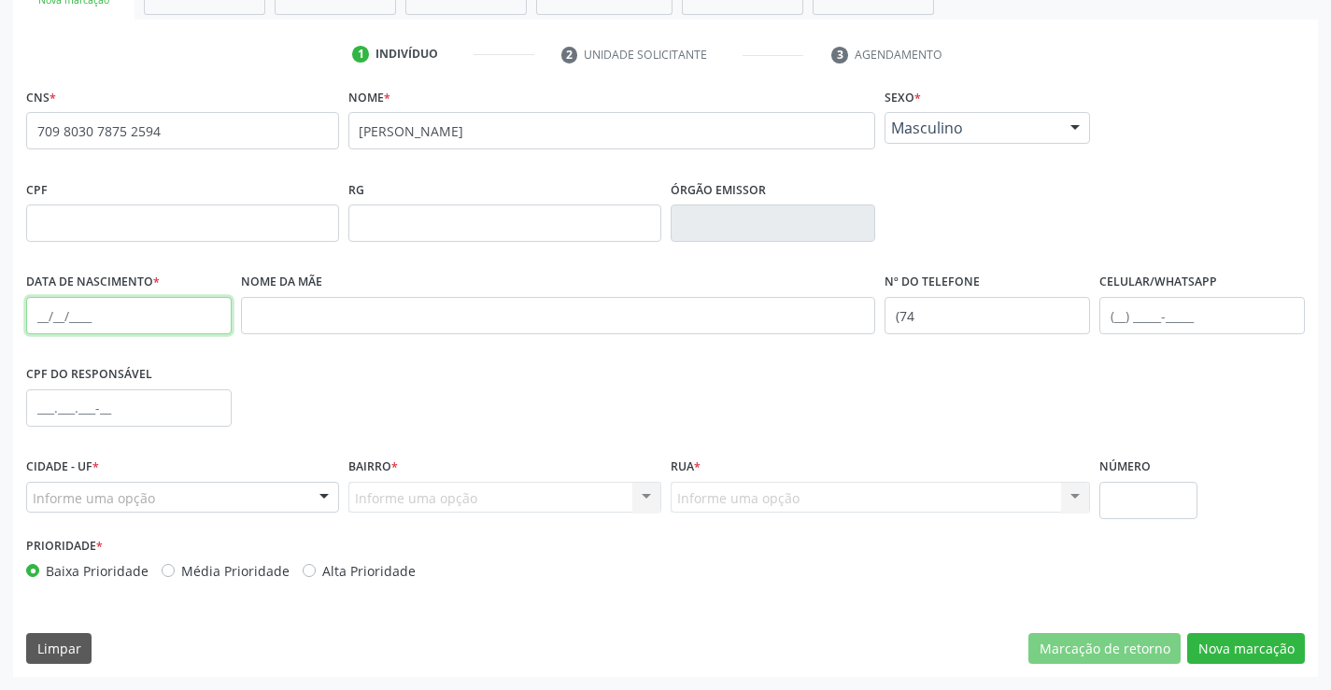
click at [64, 327] on input "text" at bounding box center [129, 315] width 206 height 37
type input "[DATE]"
click at [304, 495] on div "Informe uma opção Campo Formoso - BA Nenhum resultado encontrado para: " " Nenh…" at bounding box center [182, 498] width 313 height 32
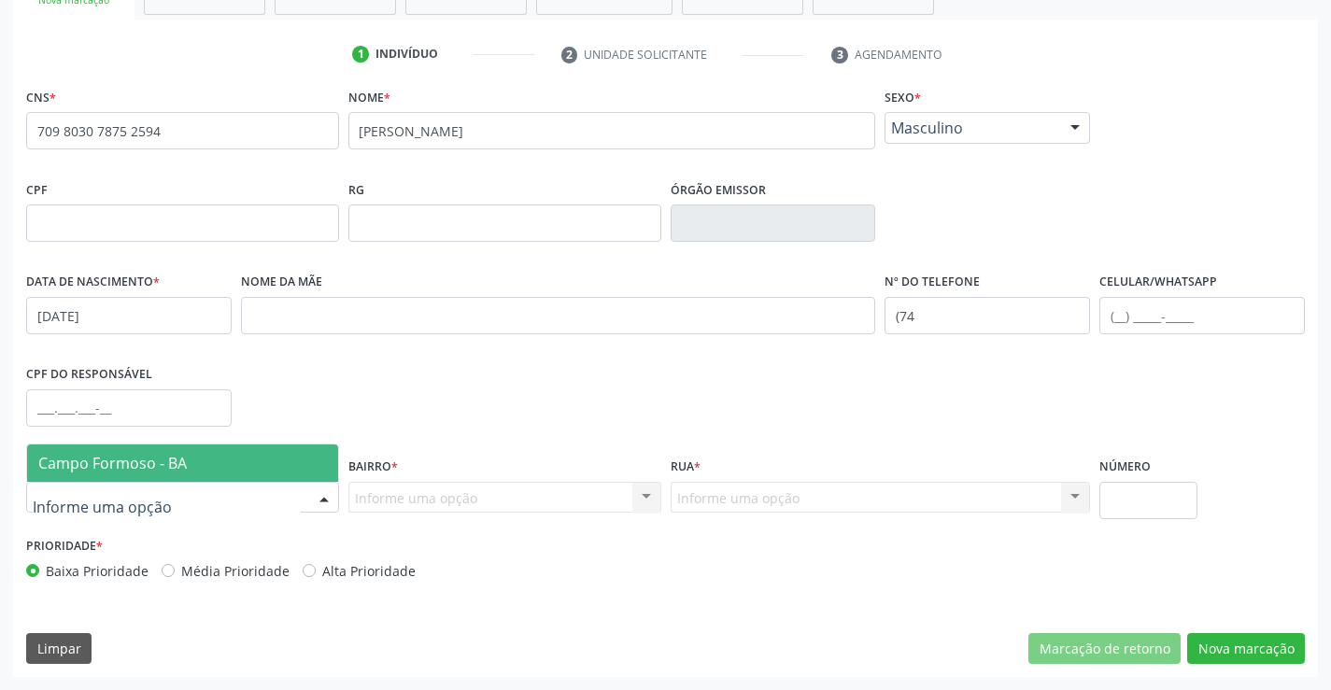
click at [164, 477] on span "Campo Formoso - BA" at bounding box center [182, 463] width 311 height 37
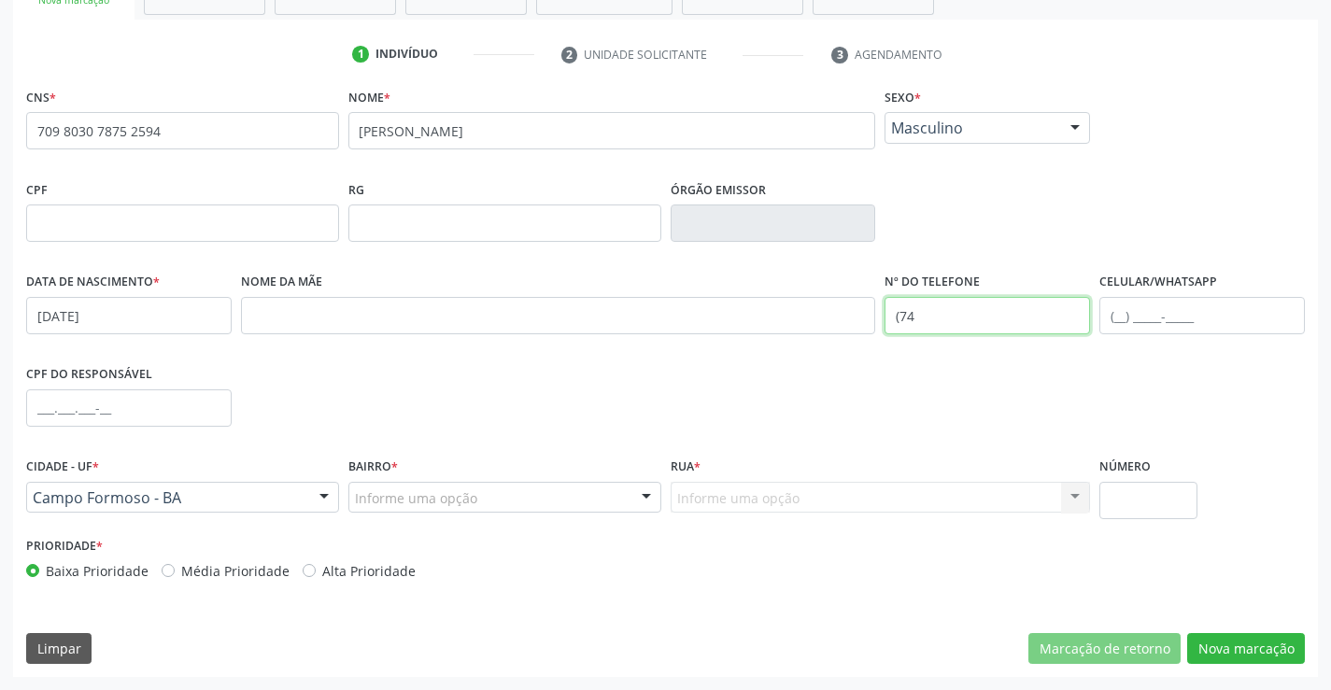
drag, startPoint x: 951, startPoint y: 331, endPoint x: 956, endPoint y: 320, distance: 11.3
click at [956, 320] on input "(74" at bounding box center [988, 315] width 206 height 37
type input "[PHONE_NUMBER]"
click at [619, 497] on div "Informe uma opção" at bounding box center [505, 498] width 313 height 32
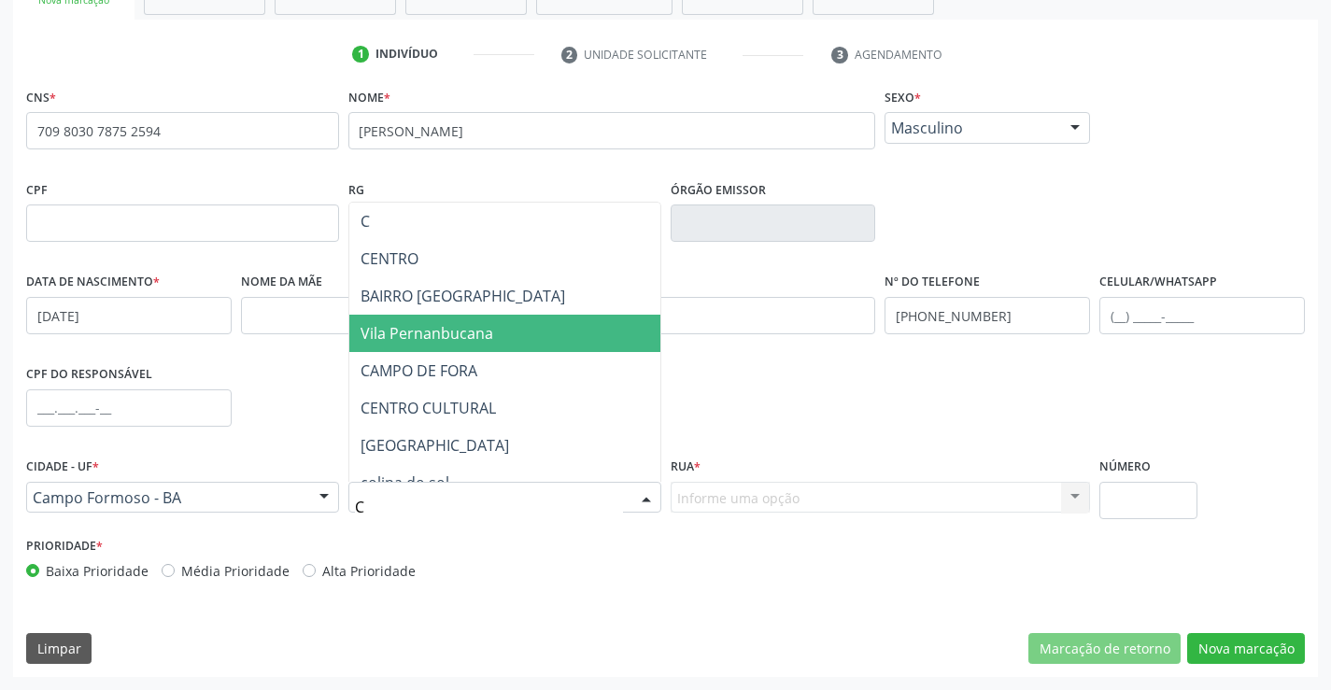
type input "CE"
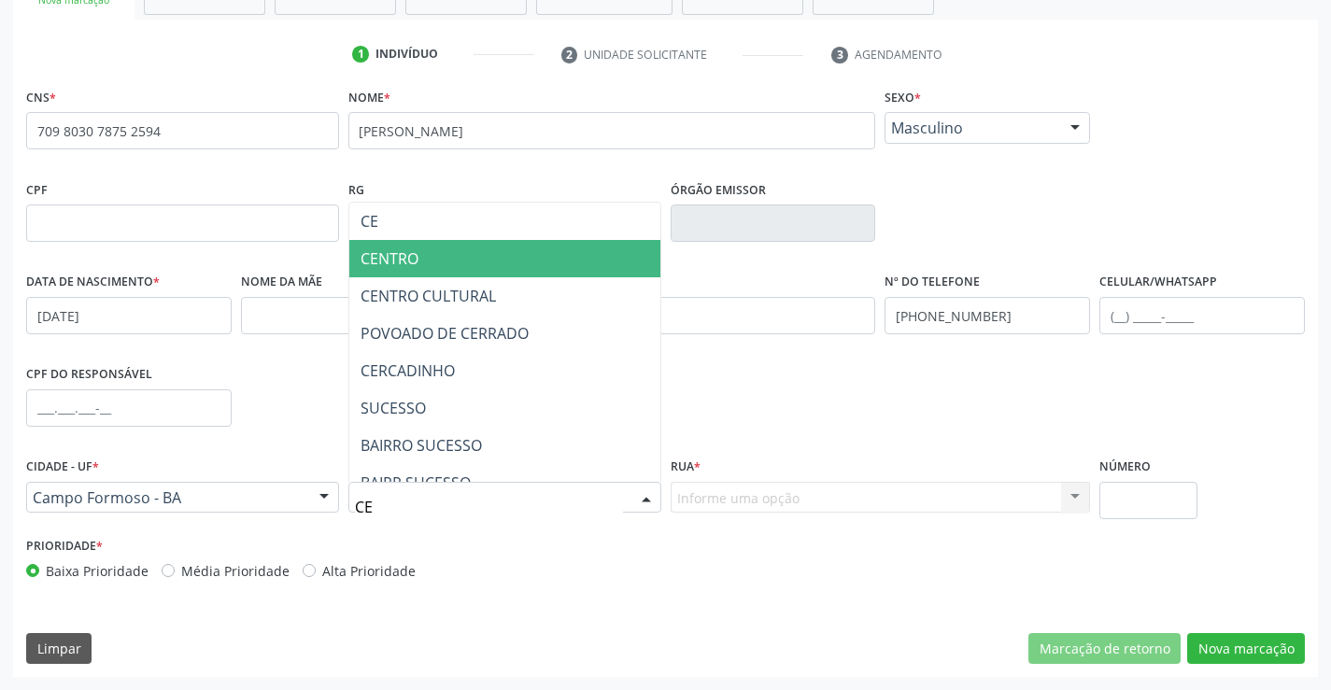
click at [410, 268] on span "CENTRO" at bounding box center [390, 259] width 58 height 21
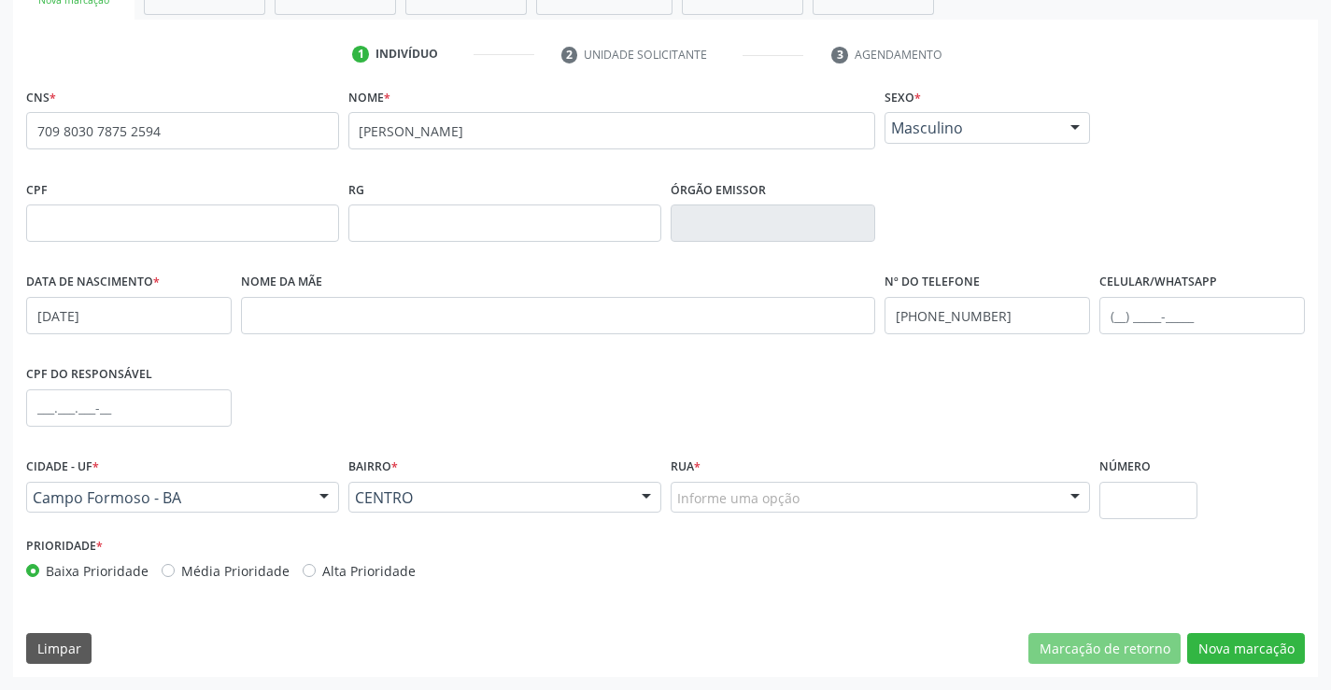
click at [1039, 493] on div "Informe uma opção" at bounding box center [881, 498] width 420 height 32
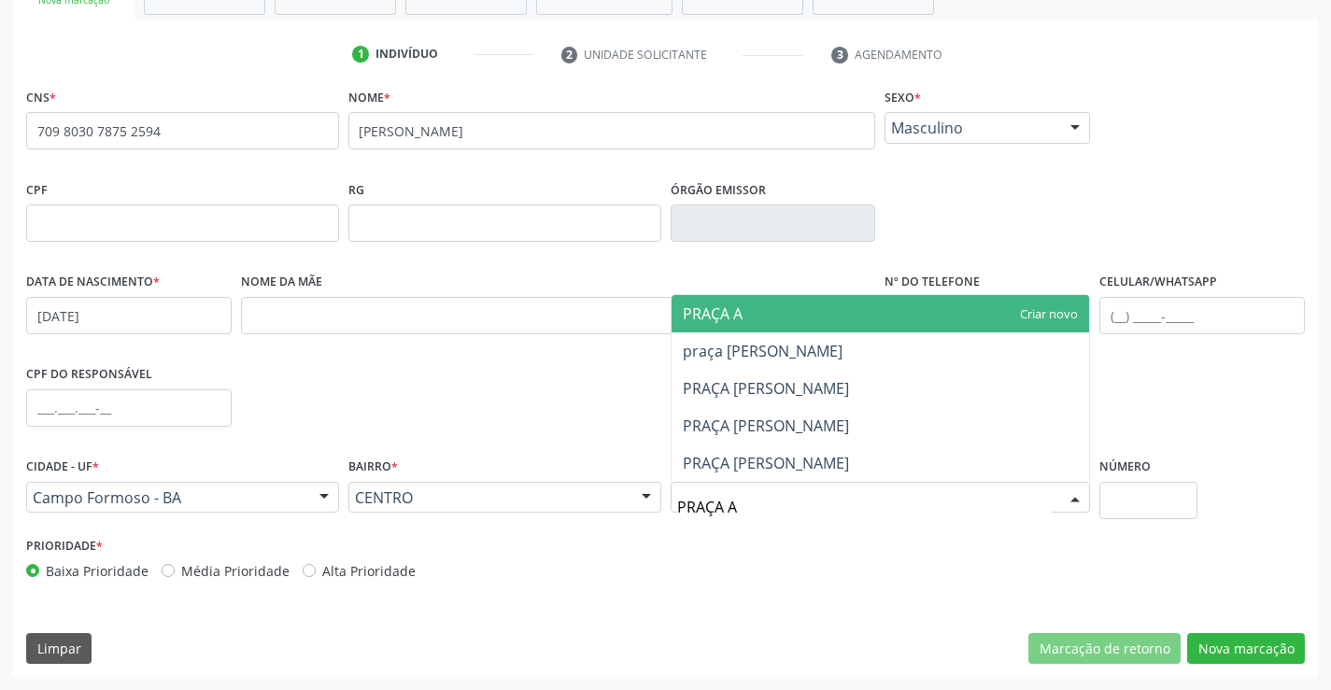
type input "[GEOGRAPHIC_DATA]"
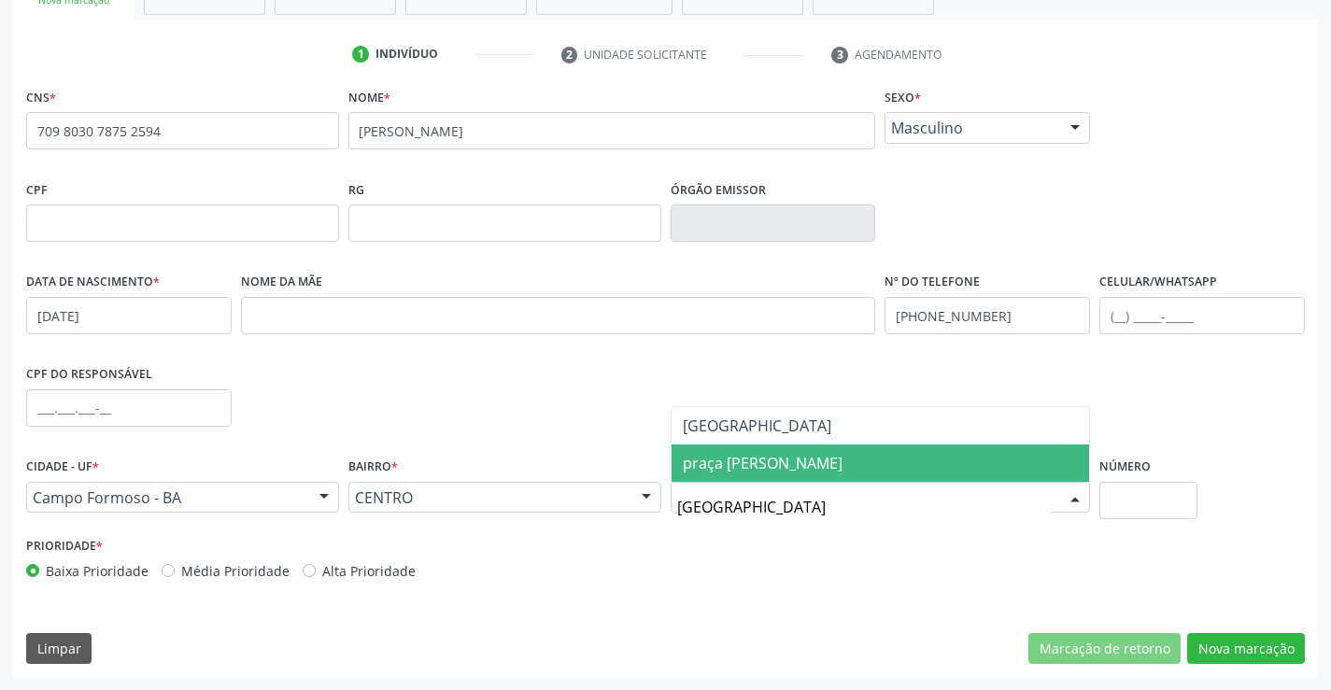
click at [843, 465] on span "praça [PERSON_NAME]" at bounding box center [763, 463] width 160 height 21
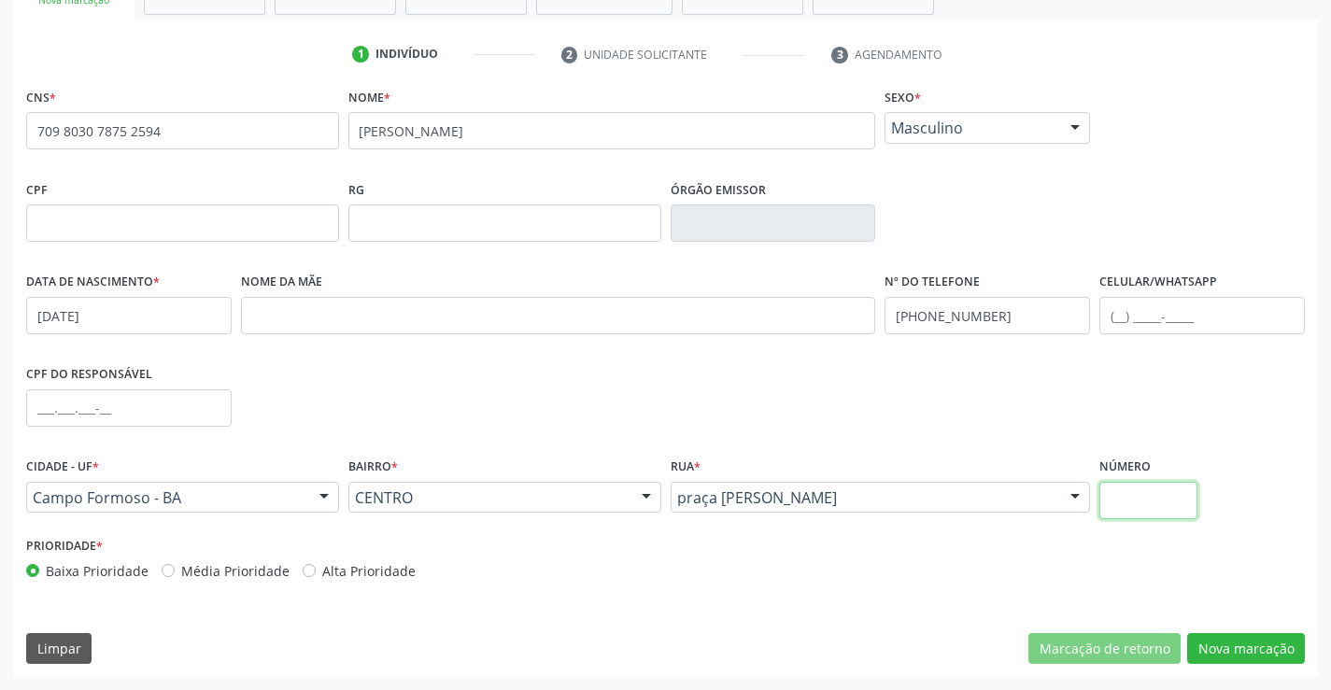
click at [1155, 504] on input "text" at bounding box center [1149, 500] width 98 height 37
type input "68"
click at [1243, 628] on div "CNS * 709 8030 7875 2594 none Nome * [PERSON_NAME] * Masculino Masculino Femini…" at bounding box center [665, 380] width 1305 height 594
click at [1240, 648] on button "Nova marcação" at bounding box center [1247, 649] width 118 height 32
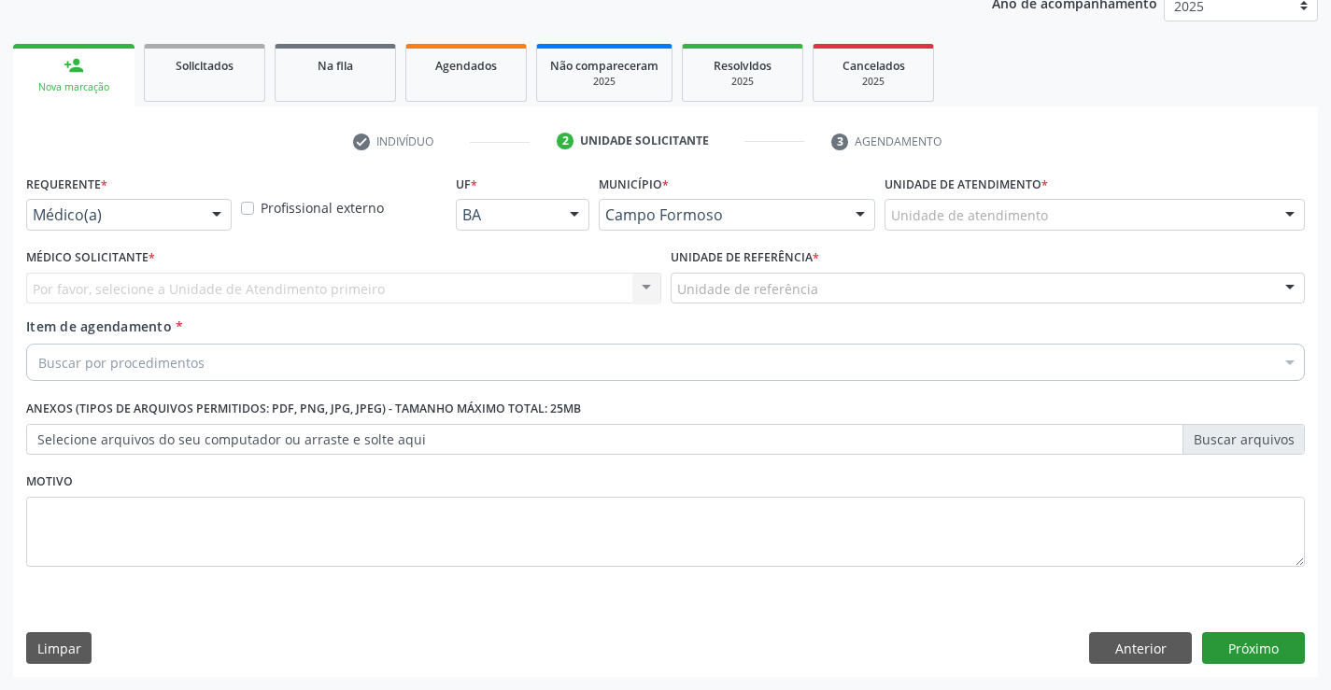
scroll to position [235, 0]
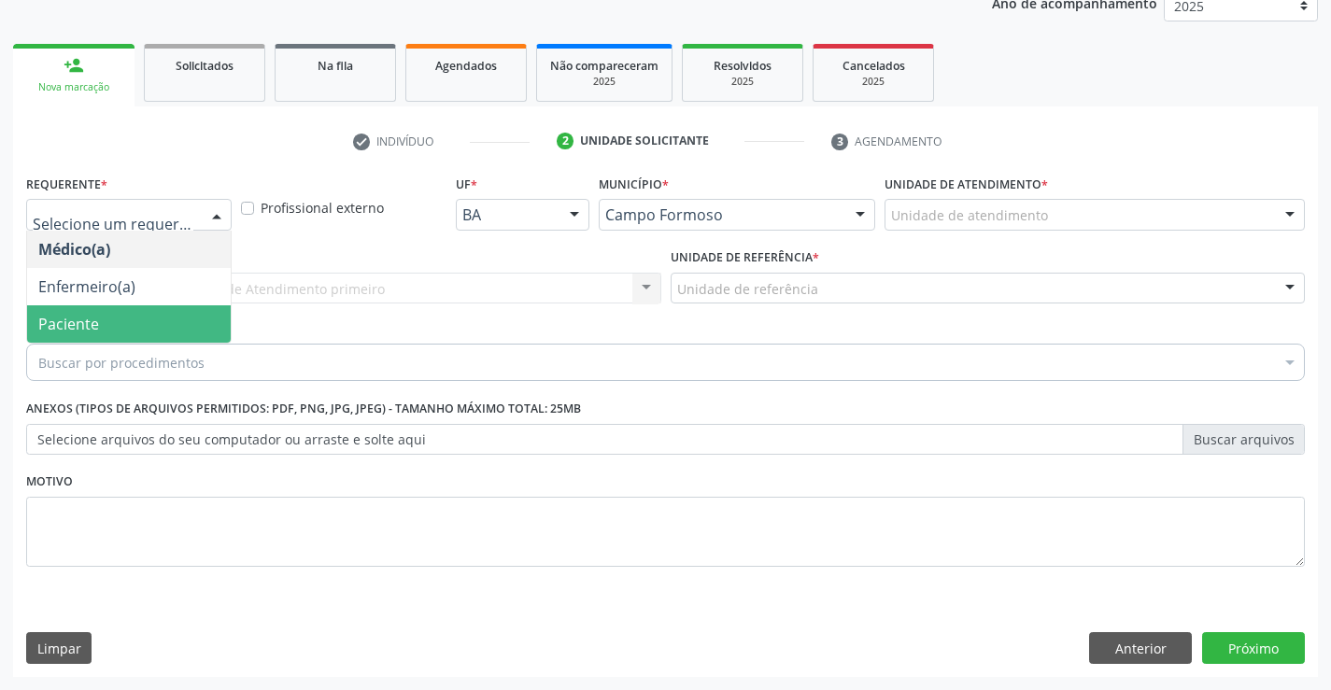
click at [84, 324] on span "Paciente" at bounding box center [68, 324] width 61 height 21
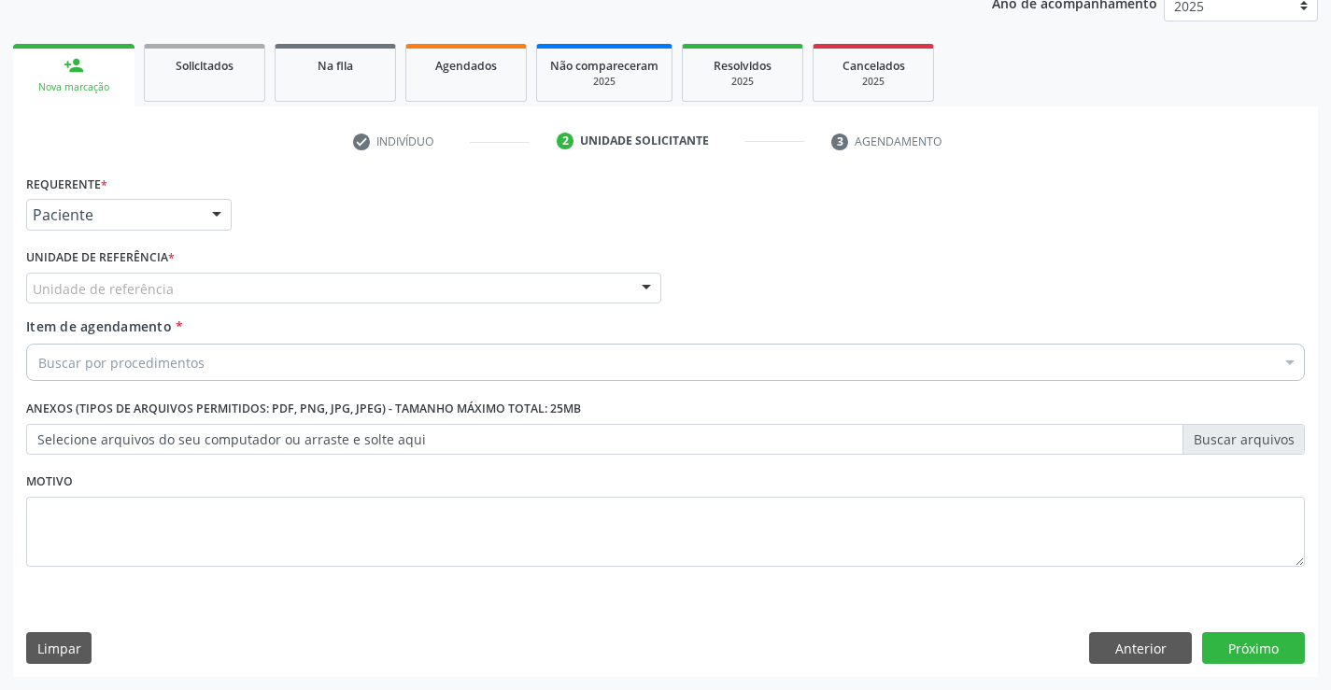
click at [420, 288] on div "Unidade de referência" at bounding box center [343, 289] width 635 height 32
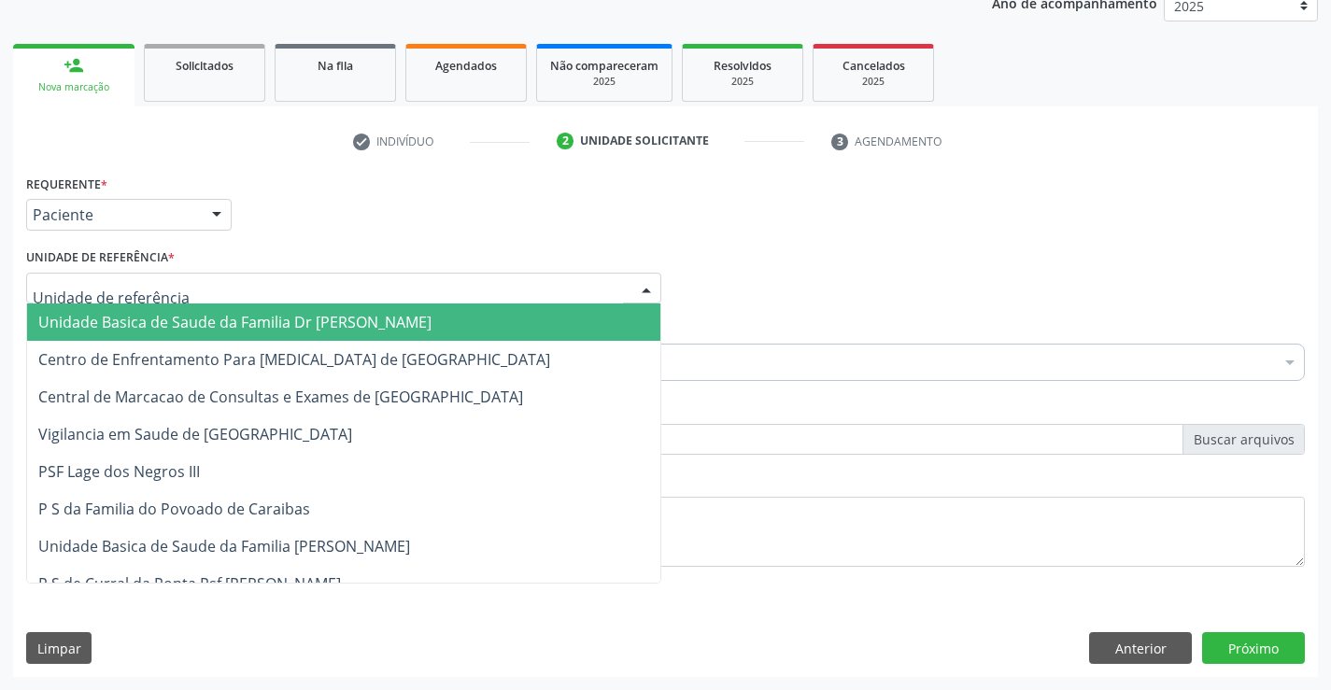
drag, startPoint x: 276, startPoint y: 333, endPoint x: 285, endPoint y: 337, distance: 10.4
click at [276, 333] on span "Unidade Basica de Saude da Familia Dr [PERSON_NAME]" at bounding box center [234, 322] width 393 height 21
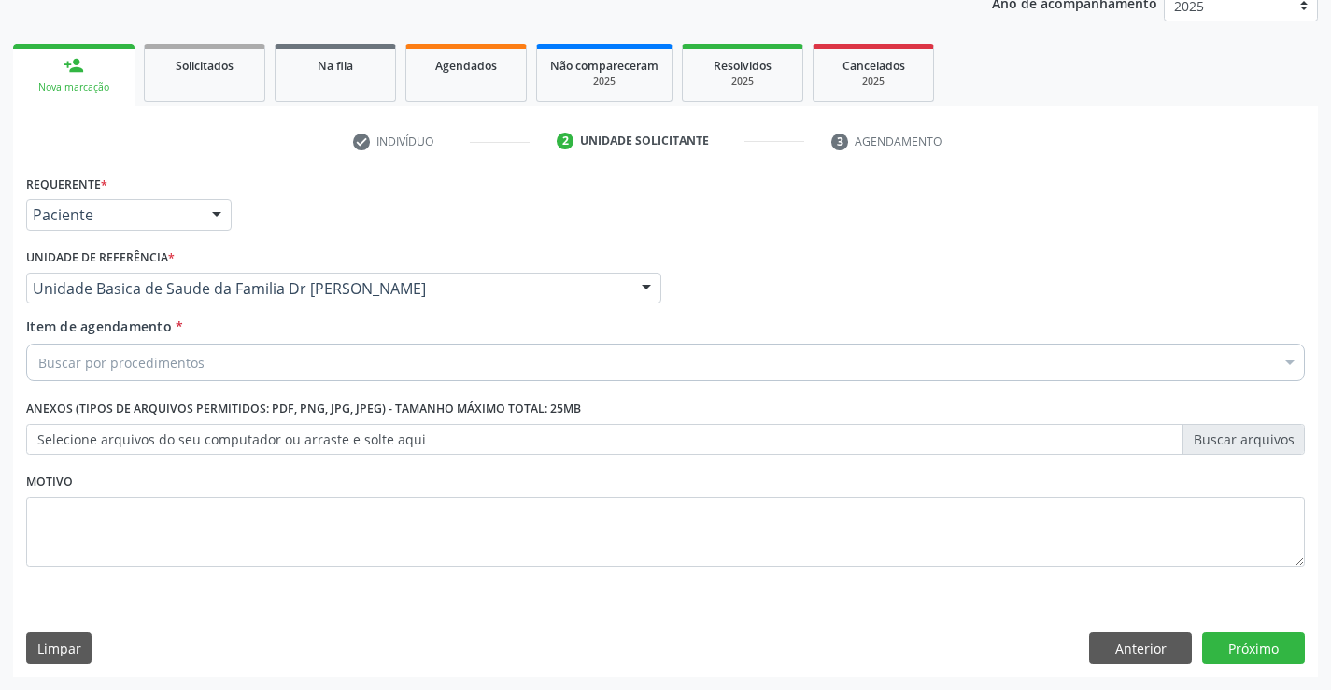
click at [227, 366] on div "Buscar por procedimentos" at bounding box center [665, 362] width 1279 height 37
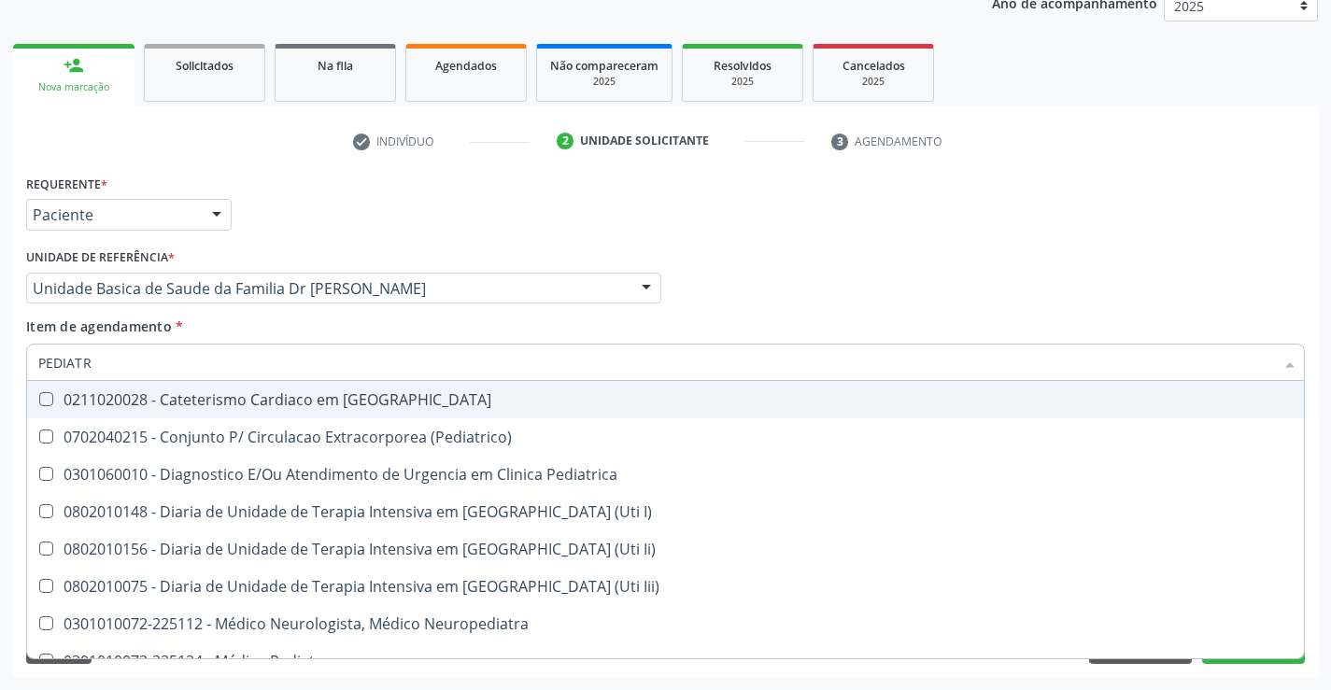
type input "PEDIATRA"
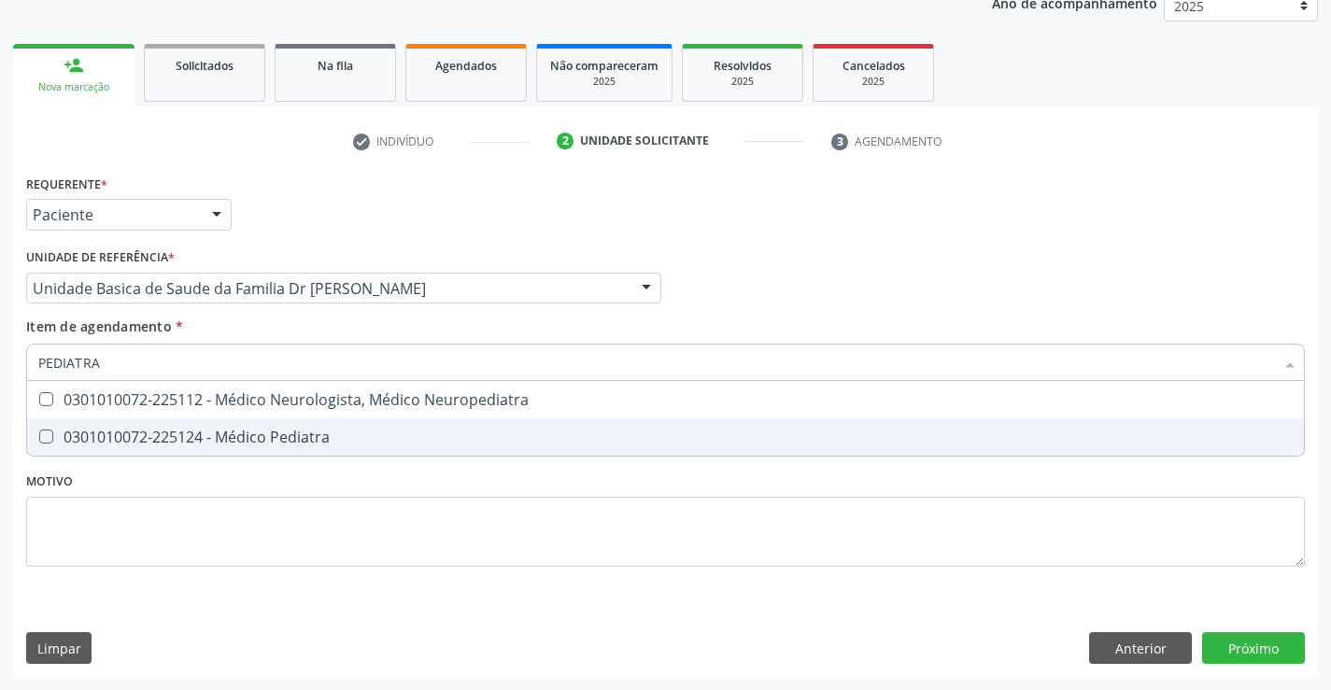
click at [276, 441] on div "0301010072-225124 - Médico Pediatra" at bounding box center [665, 437] width 1255 height 15
checkbox Pediatra "true"
click at [320, 550] on div "Requerente * Paciente Médico(a) Enfermeiro(a) Paciente Nenhum resultado encontr…" at bounding box center [665, 381] width 1279 height 423
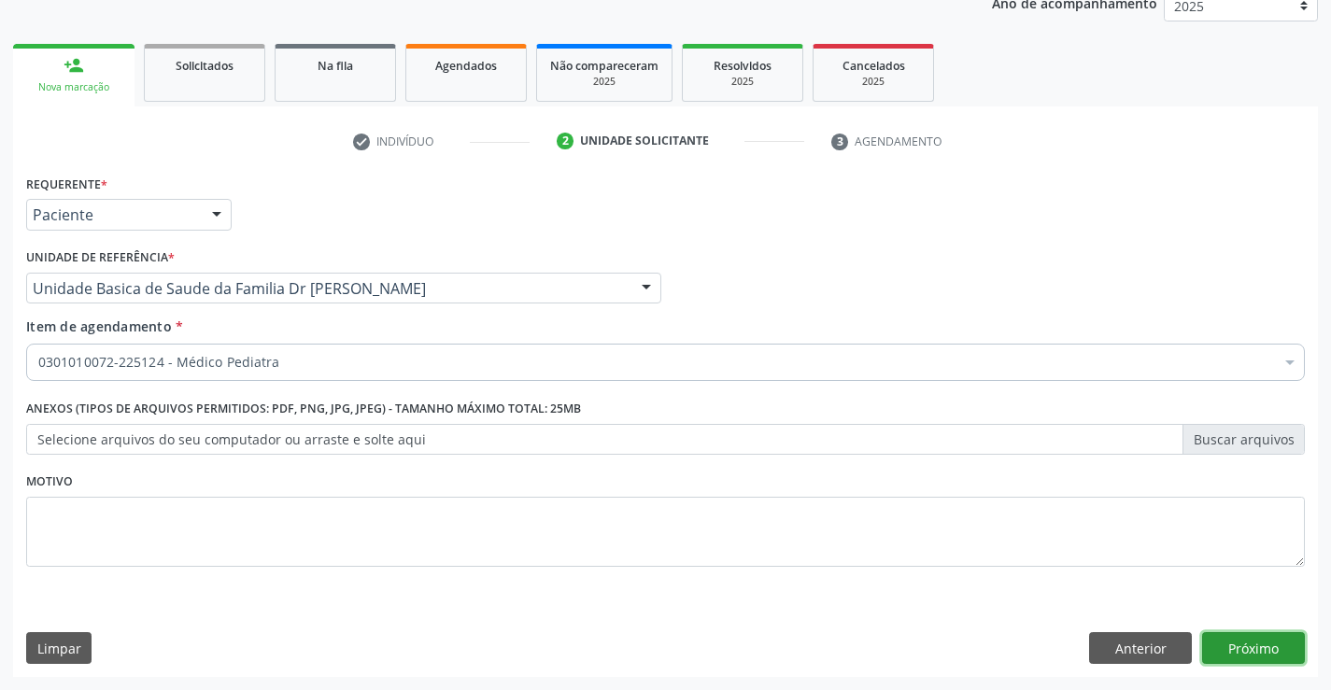
click at [1269, 647] on button "Próximo" at bounding box center [1253, 649] width 103 height 32
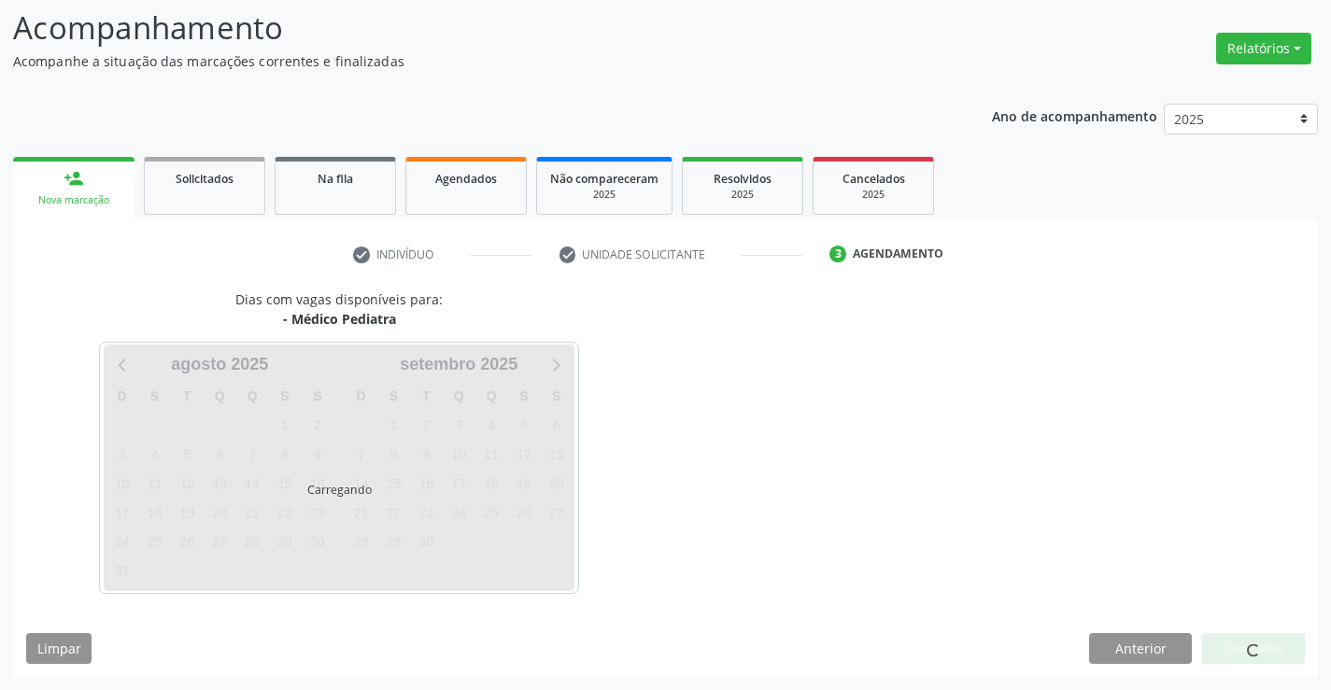
scroll to position [122, 0]
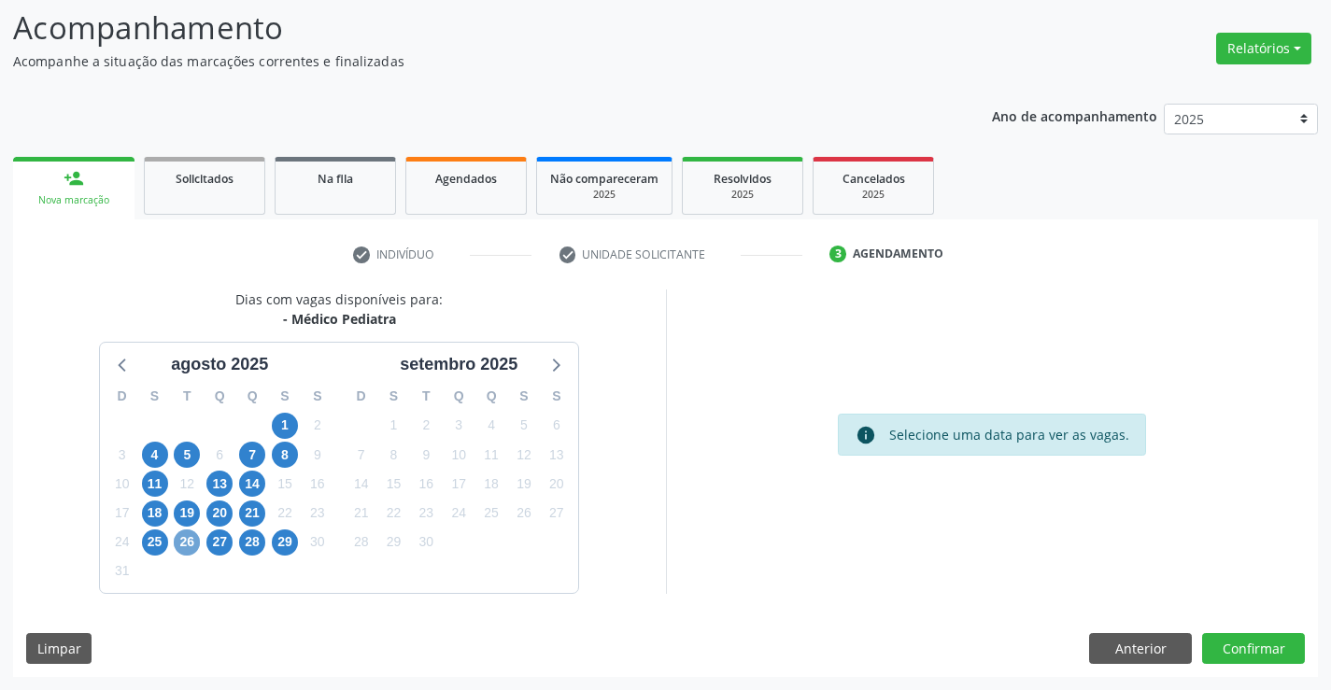
click at [186, 547] on span "26" at bounding box center [187, 543] width 26 height 26
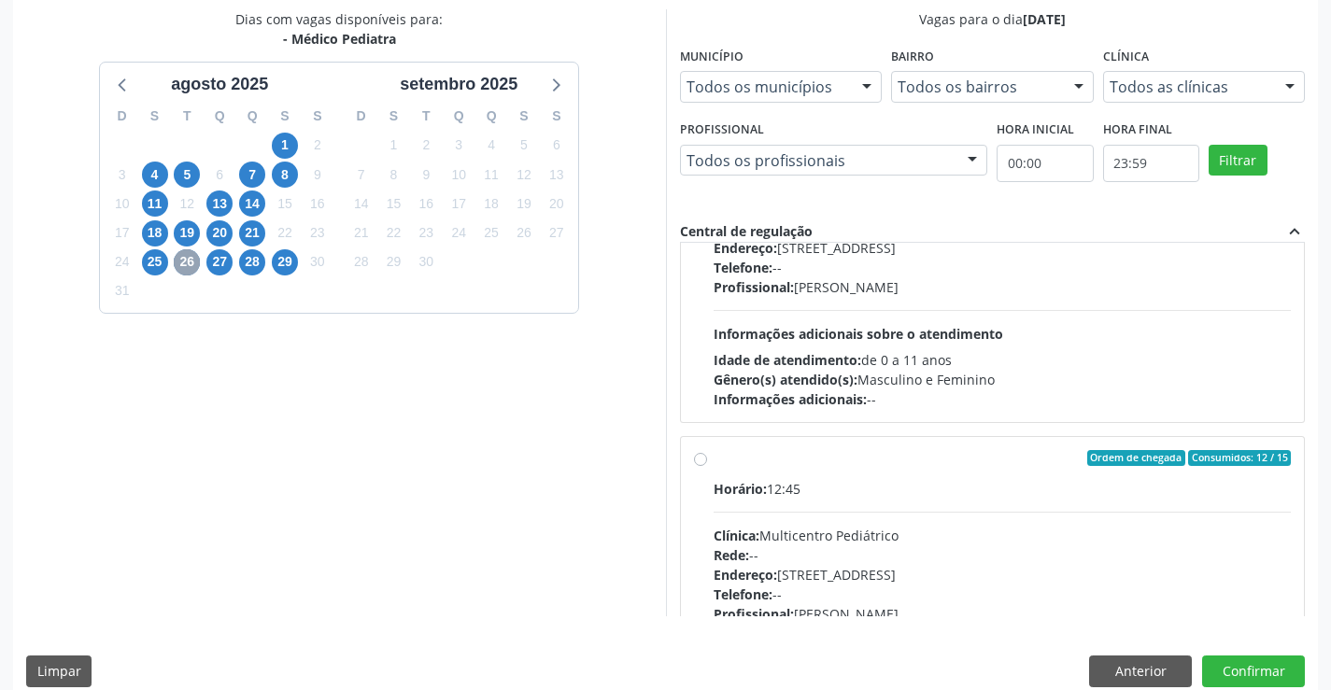
scroll to position [294, 0]
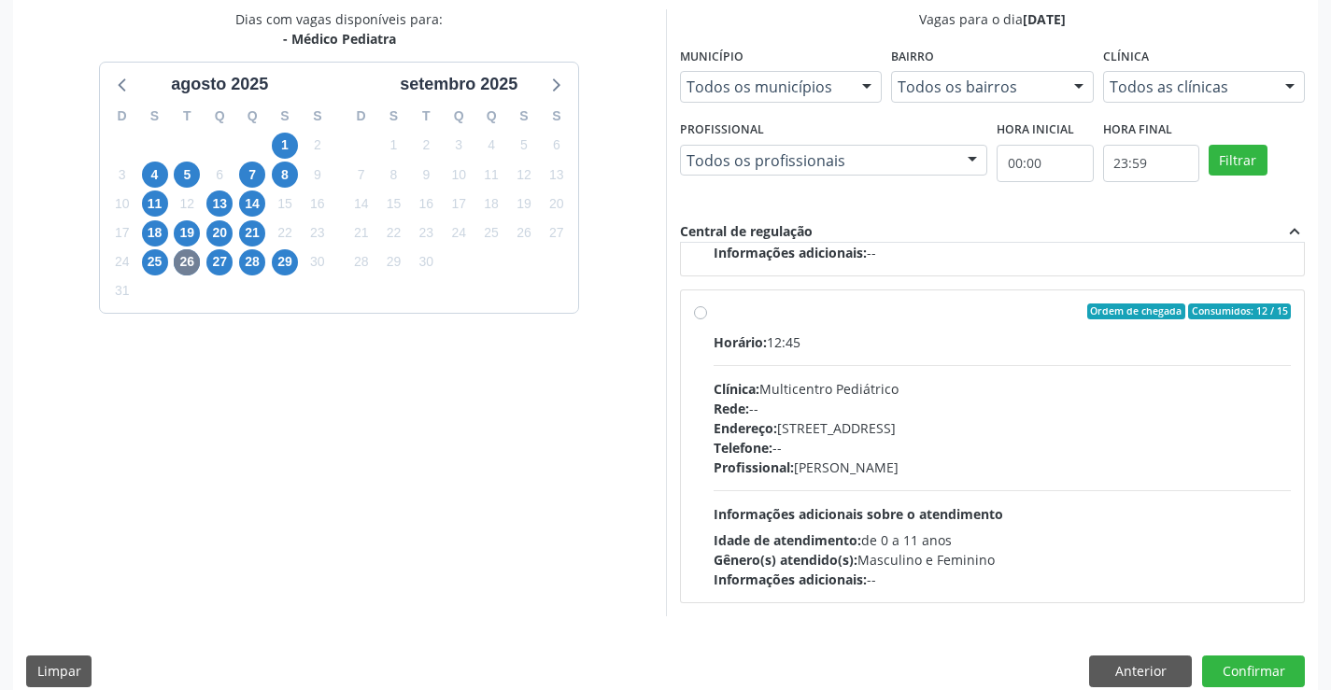
click at [744, 320] on label "Ordem de chegada Consumidos: 12 / 15 Horário: 12:45 Clínica: Multicentro Pediát…" at bounding box center [1003, 447] width 578 height 287
click at [707, 320] on input "Ordem de chegada Consumidos: 12 / 15 Horário: 12:45 Clínica: Multicentro Pediát…" at bounding box center [700, 312] width 13 height 17
radio input "true"
click at [1240, 665] on button "Confirmar" at bounding box center [1253, 672] width 103 height 32
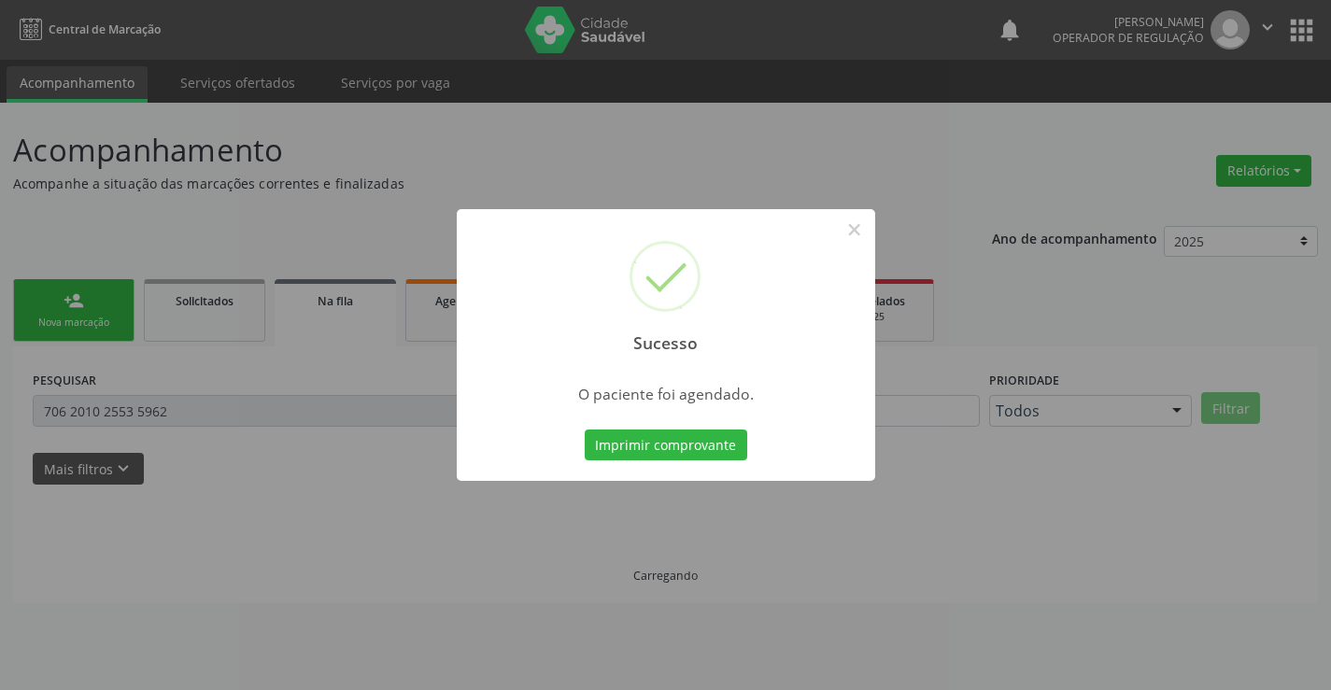
scroll to position [0, 0]
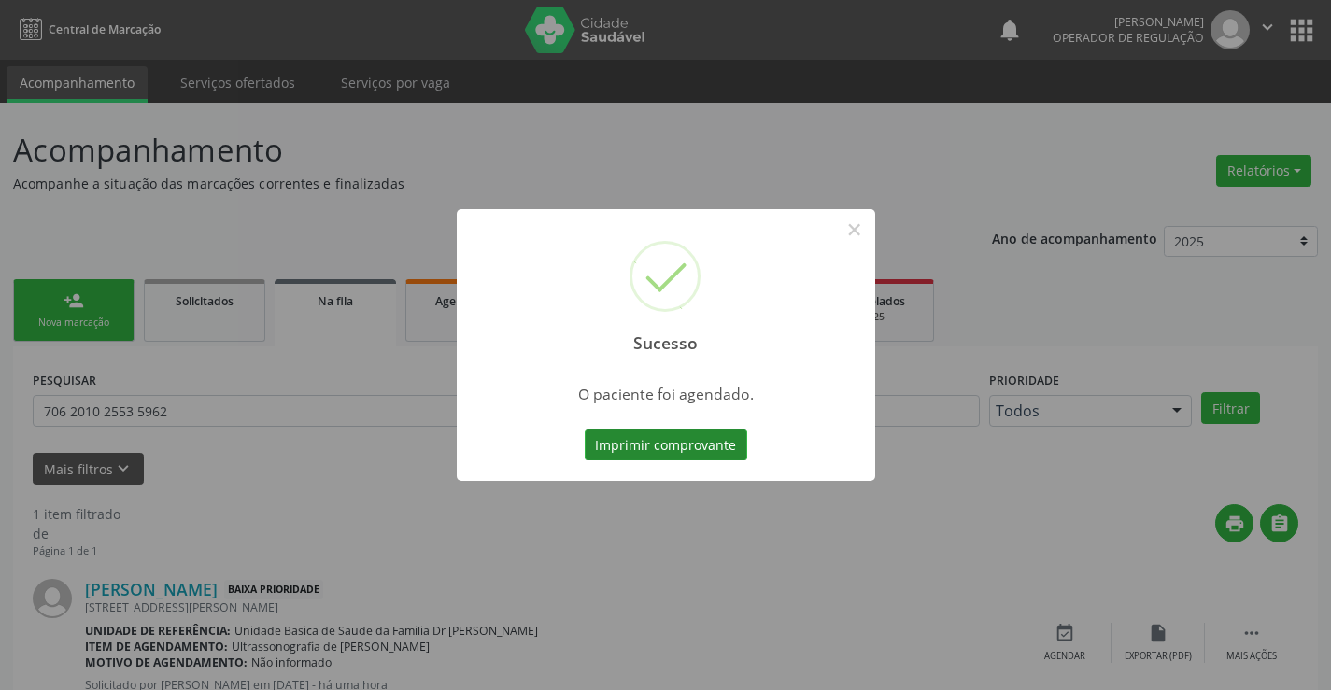
click at [651, 445] on button "Imprimir comprovante" at bounding box center [666, 446] width 163 height 32
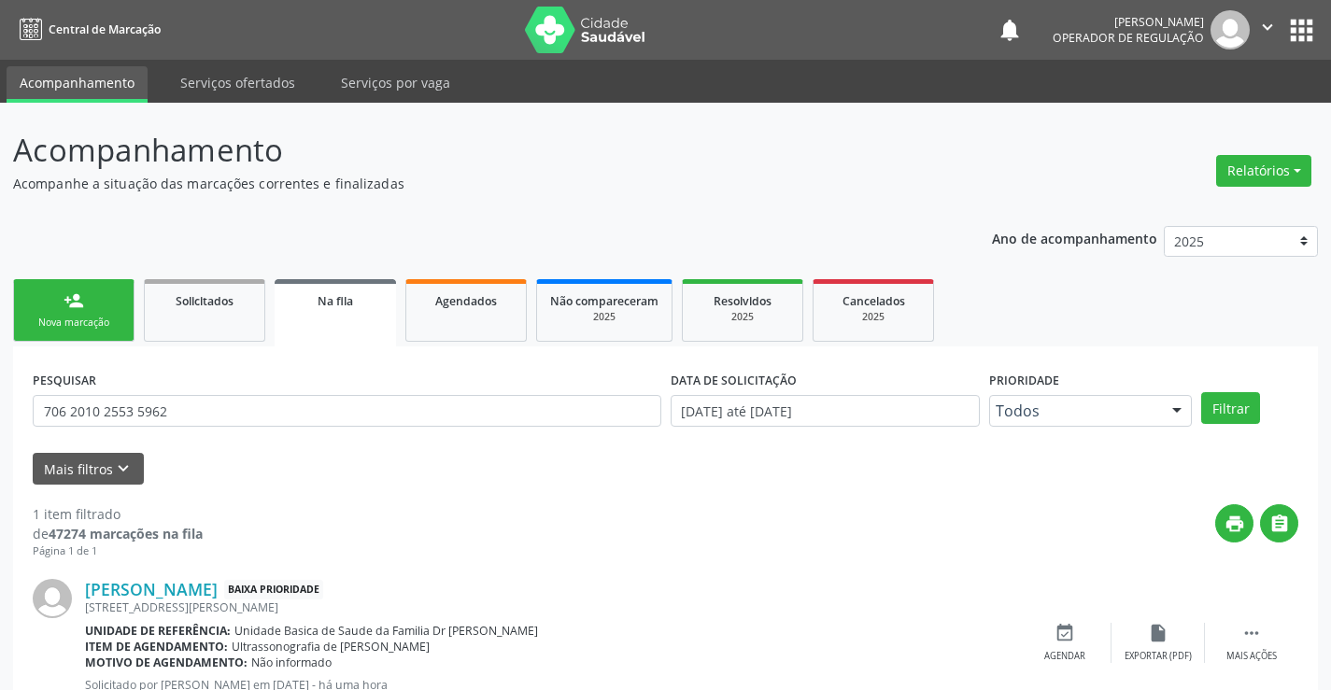
click at [1261, 29] on icon "" at bounding box center [1268, 27] width 21 height 21
click at [1187, 113] on link "Sair" at bounding box center [1220, 114] width 129 height 26
